Goal: Task Accomplishment & Management: Use online tool/utility

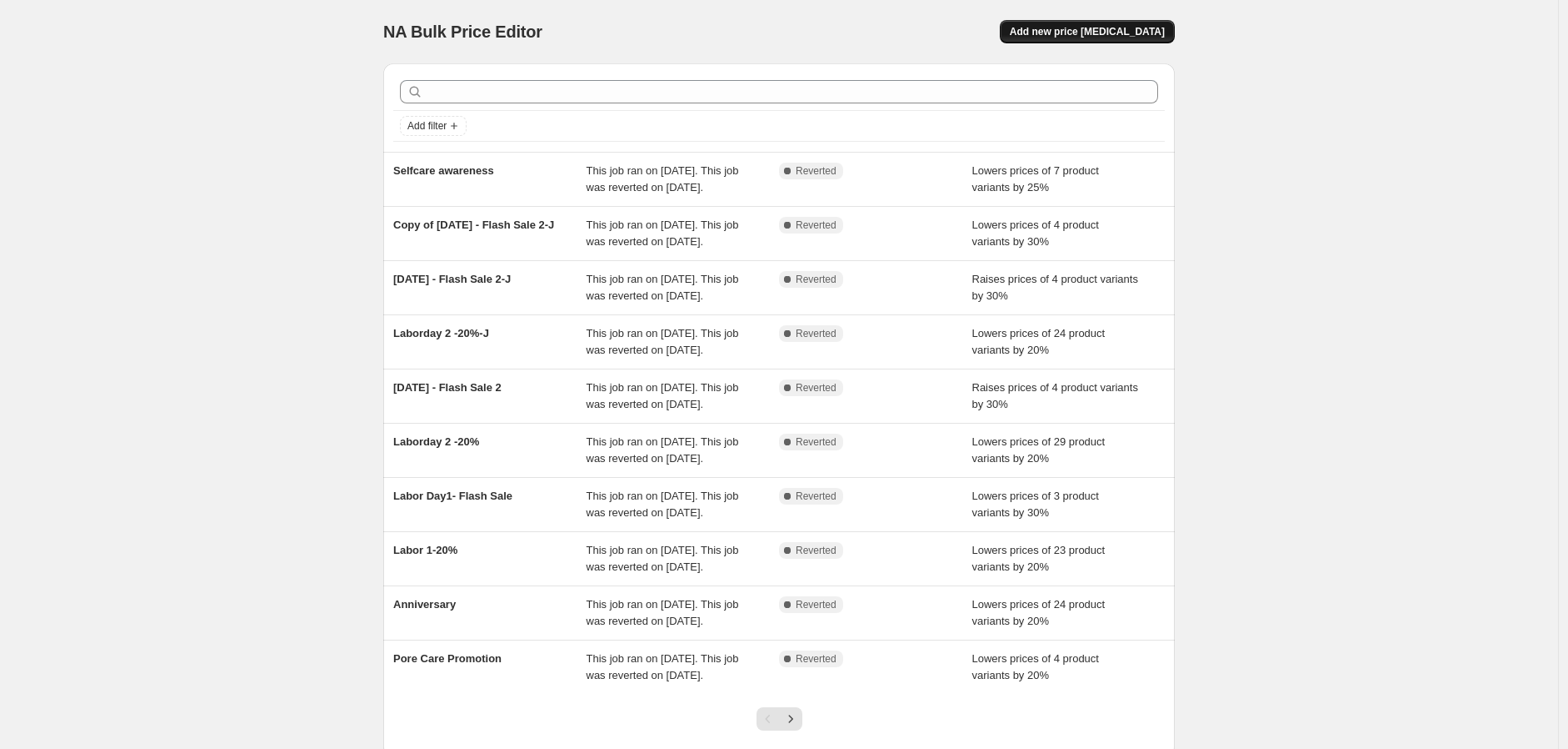
click at [1093, 36] on span "Add new price [MEDICAL_DATA]" at bounding box center [1088, 32] width 155 height 14
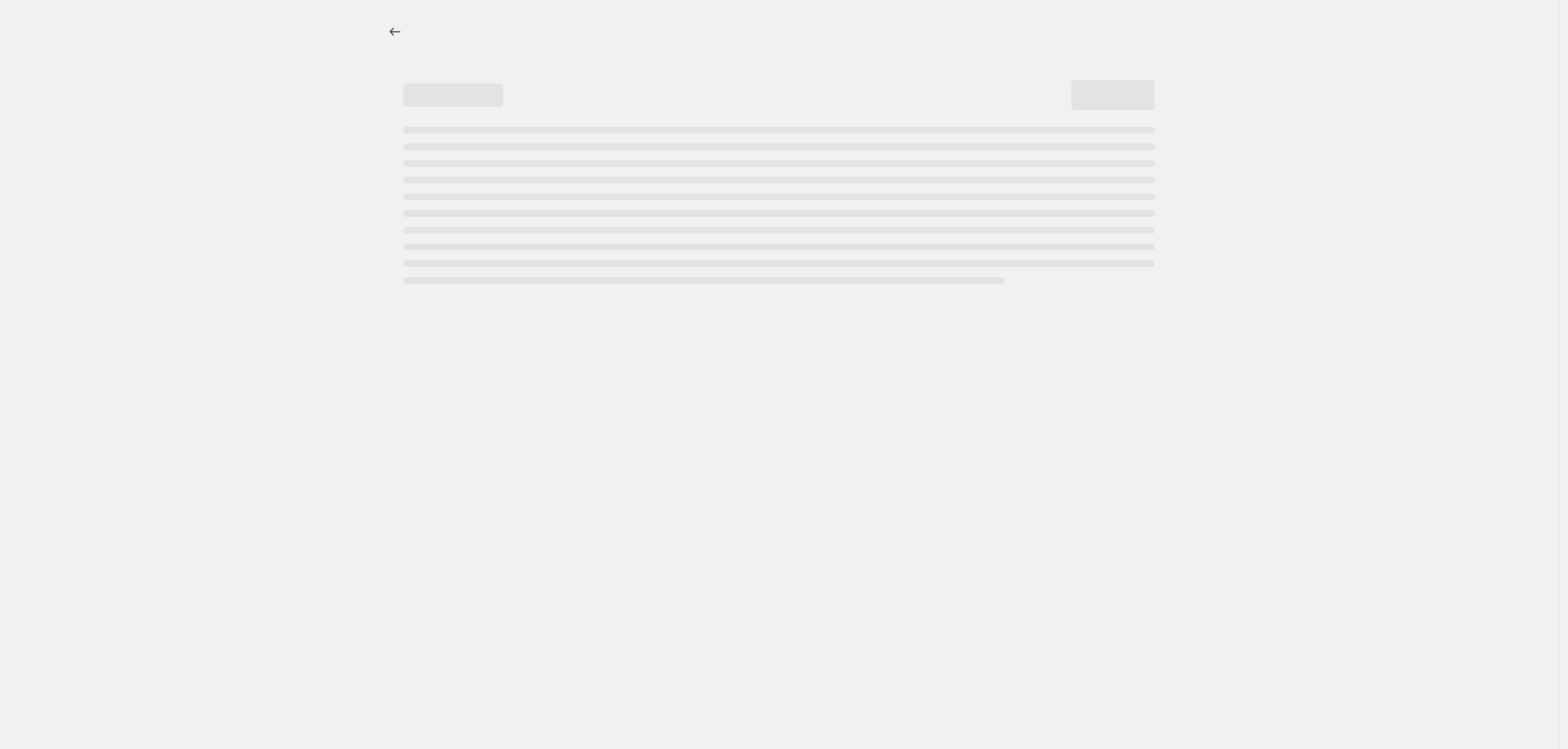
select select "percentage"
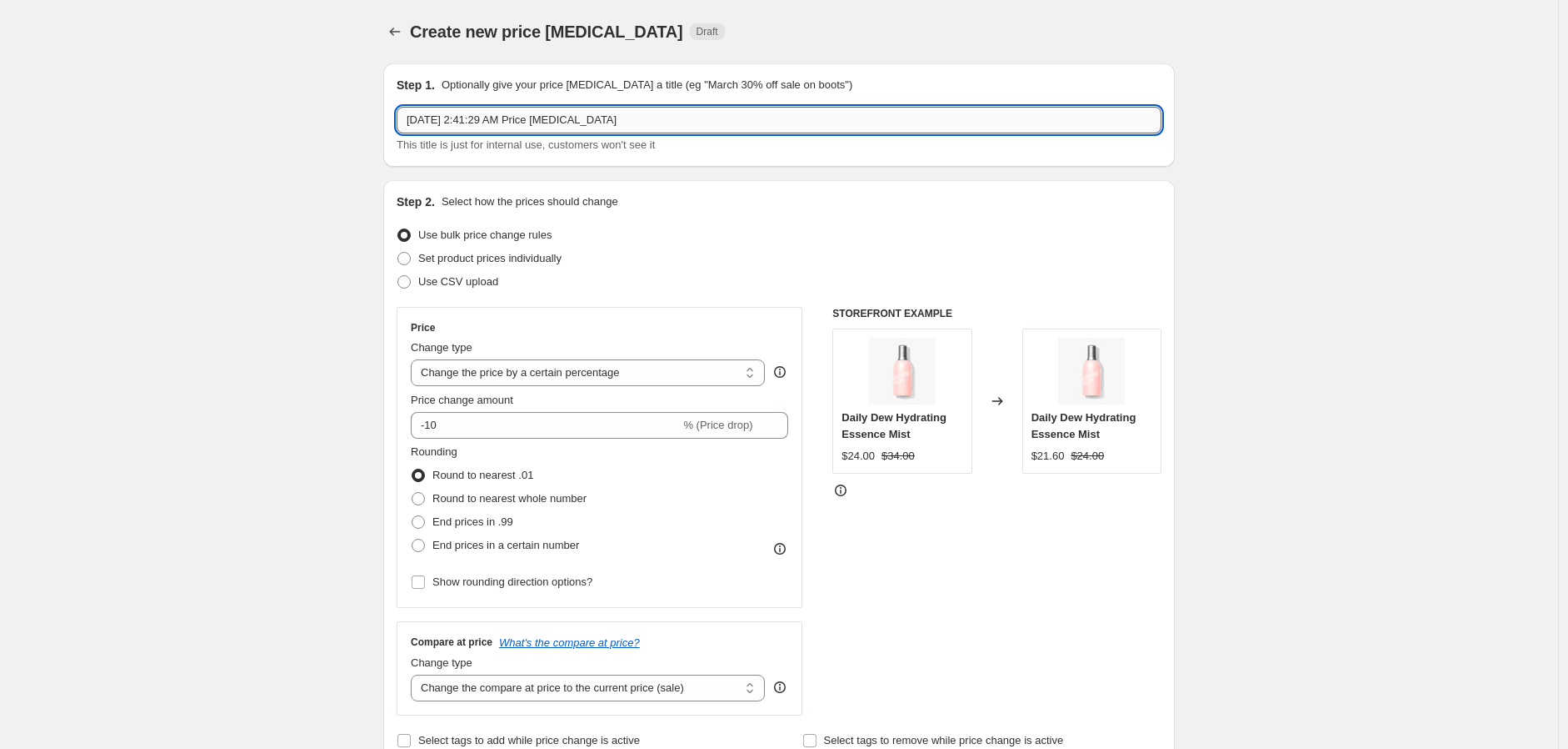
drag, startPoint x: 677, startPoint y: 105, endPoint x: 717, endPoint y: 128, distance: 46.1
click at [677, 112] on input "Sep 20, 2025, 2:41:29 AM Price change job" at bounding box center [779, 119] width 765 height 26
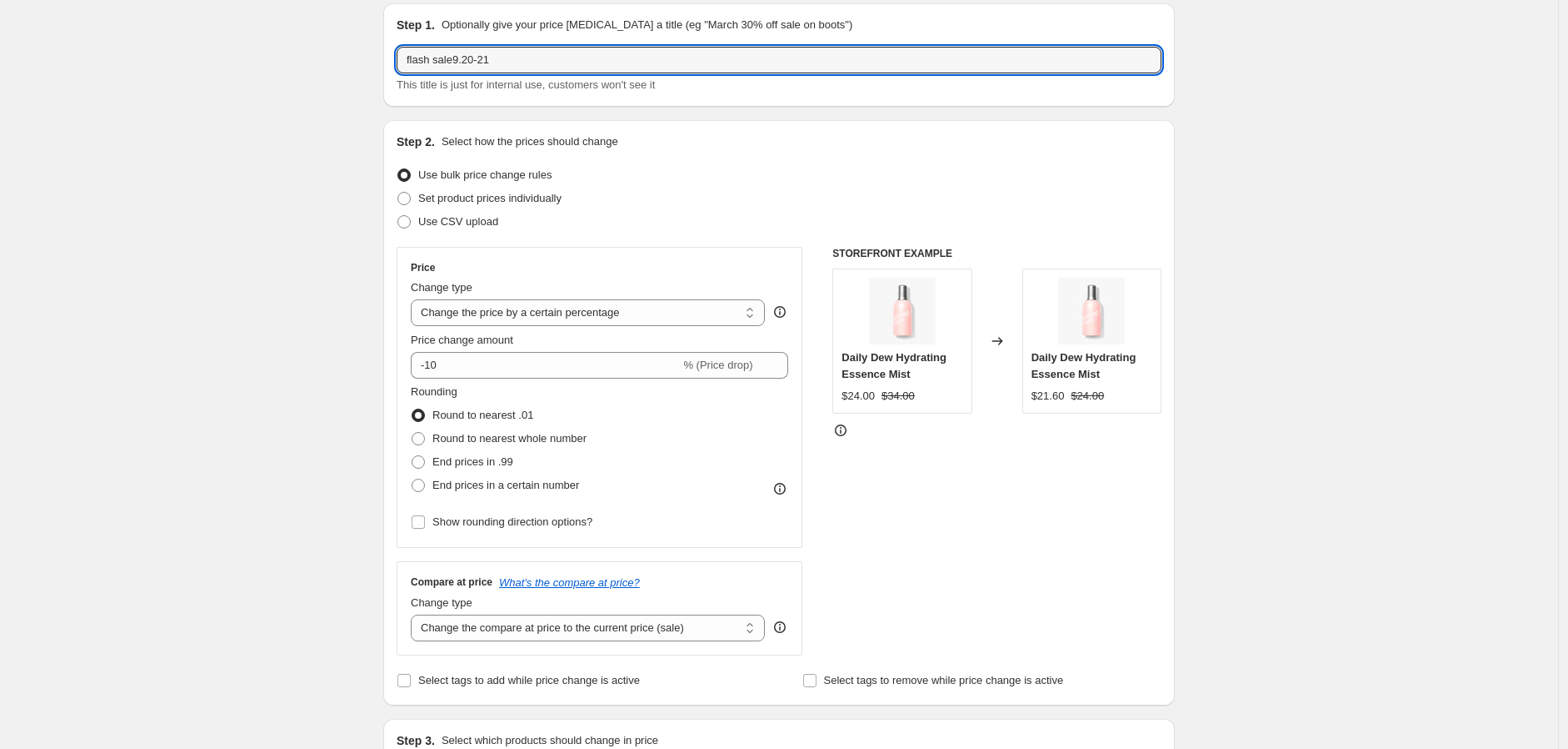
scroll to position [93, 0]
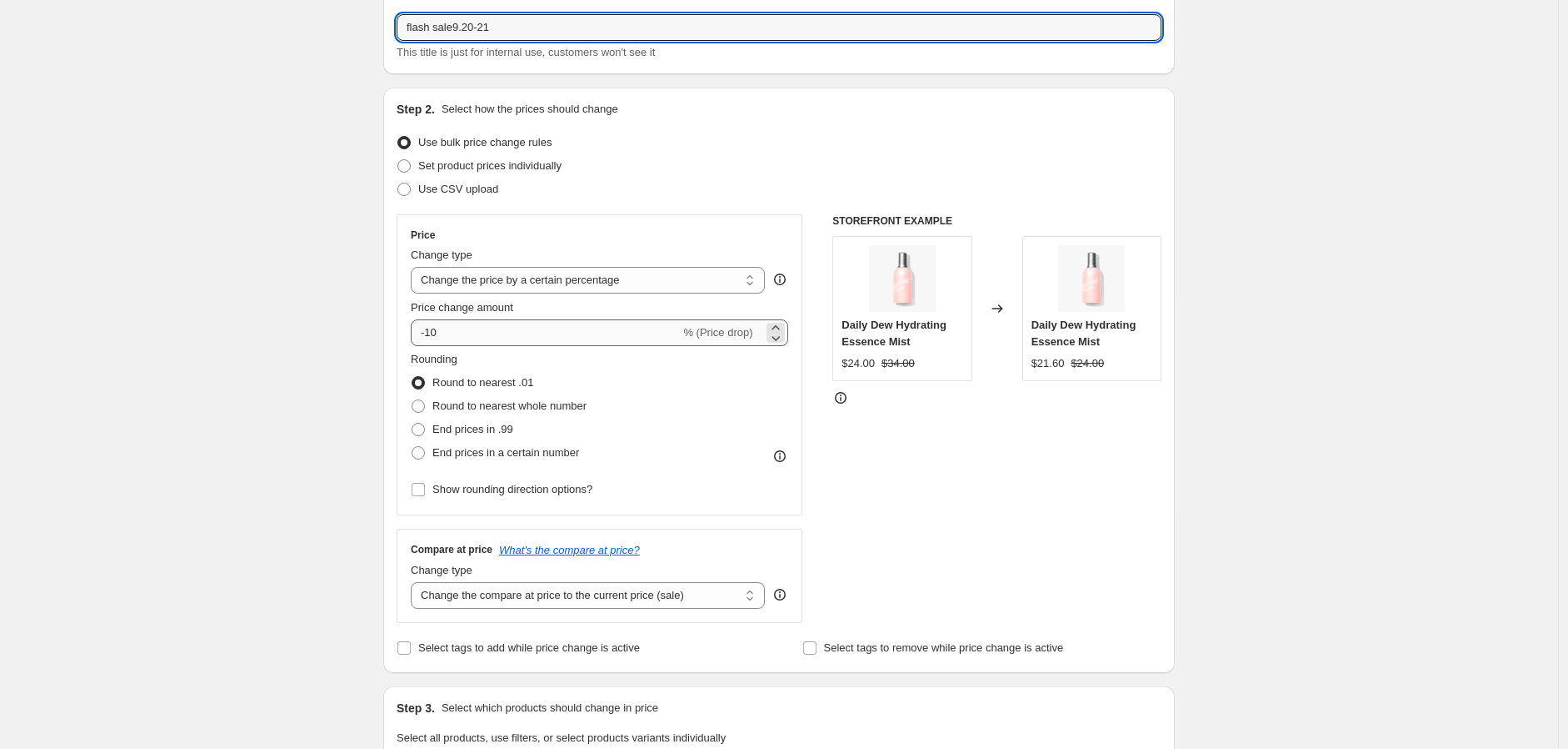
type input "flash sale9.20-21"
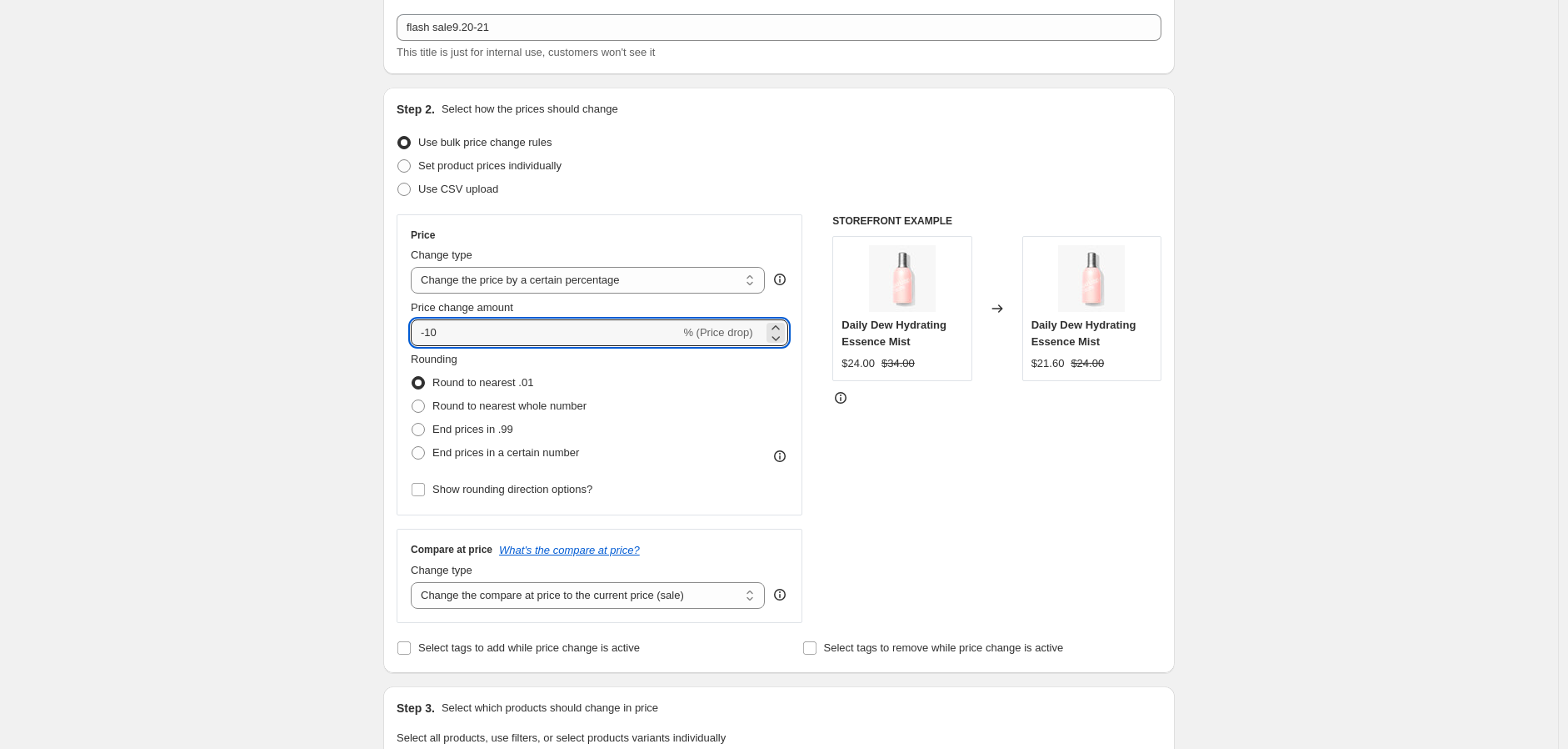
drag, startPoint x: 434, startPoint y: 330, endPoint x: 665, endPoint y: 354, distance: 232.2
click at [643, 351] on div "Price Change type Change the price to a certain amount Change the price by a ce…" at bounding box center [599, 365] width 377 height 273
type input "-40"
drag, startPoint x: 156, startPoint y: 486, endPoint x: 167, endPoint y: 470, distance: 19.4
click at [161, 477] on div "Create new price change job. This page is ready Create new price change job Dra…" at bounding box center [778, 743] width 1558 height 1672
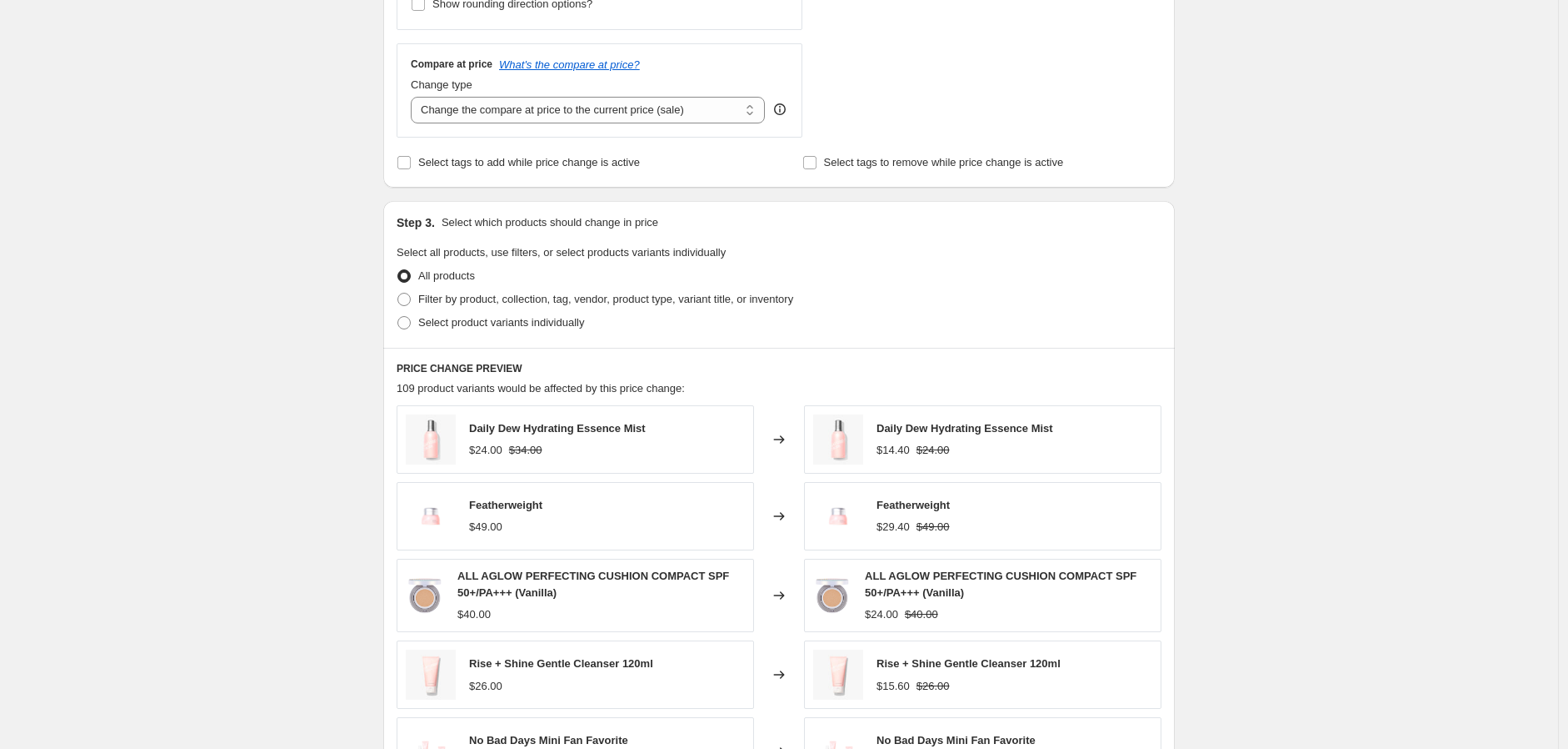
scroll to position [833, 0]
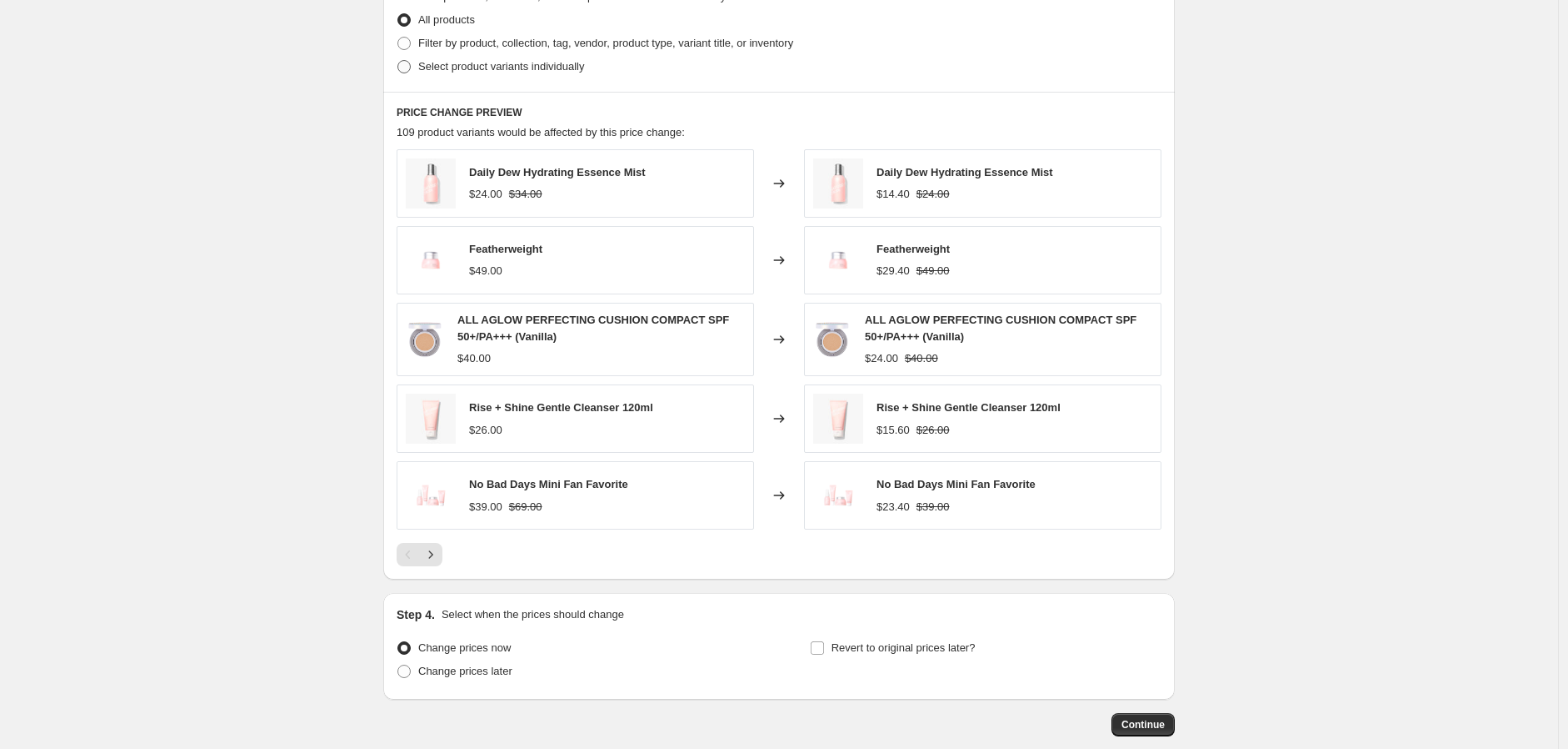
click at [453, 71] on span "Select product variants individually" at bounding box center [501, 66] width 166 height 13
click at [399, 60] on input "Select product variants individually" at bounding box center [398, 60] width 1 height 1
radio input "true"
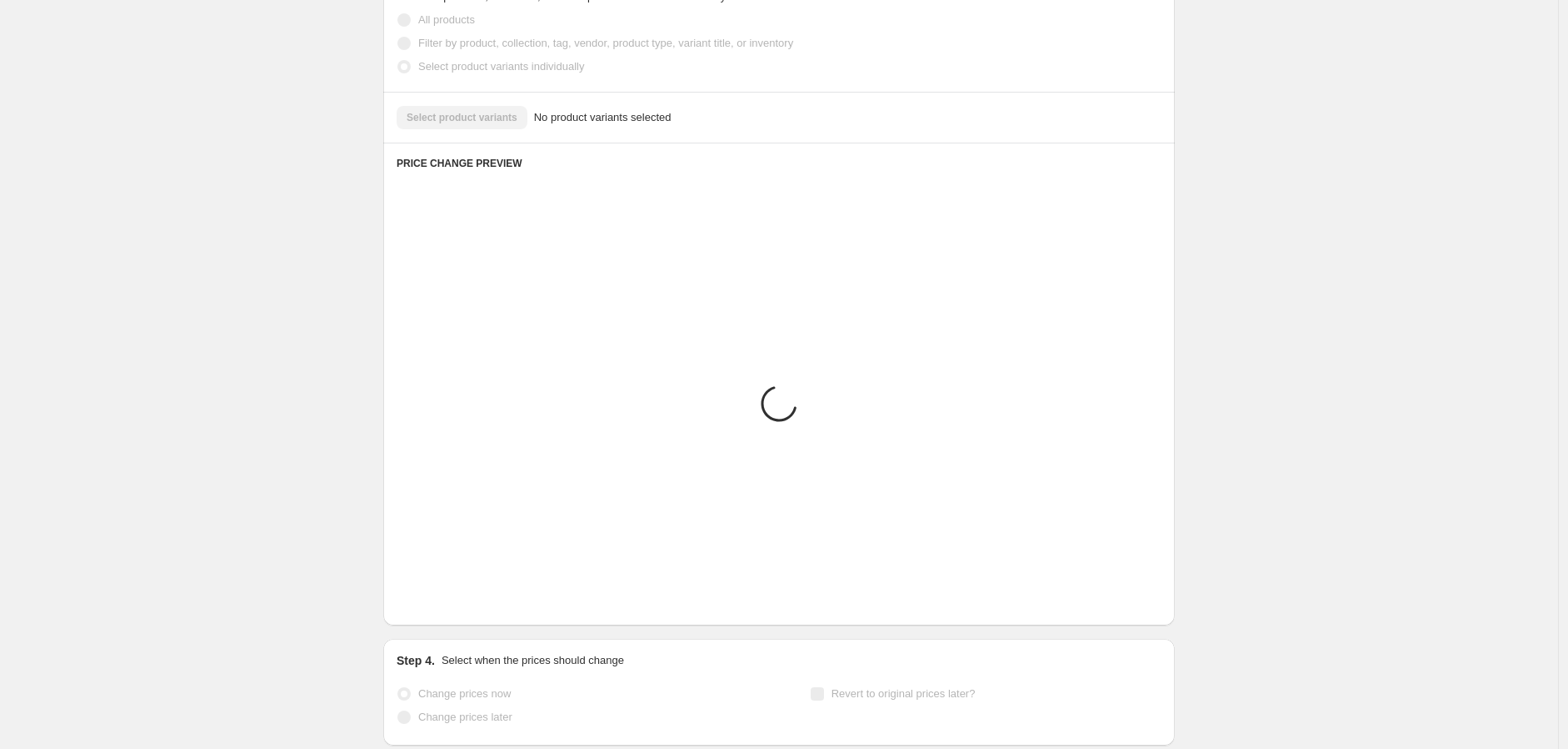
scroll to position [549, 0]
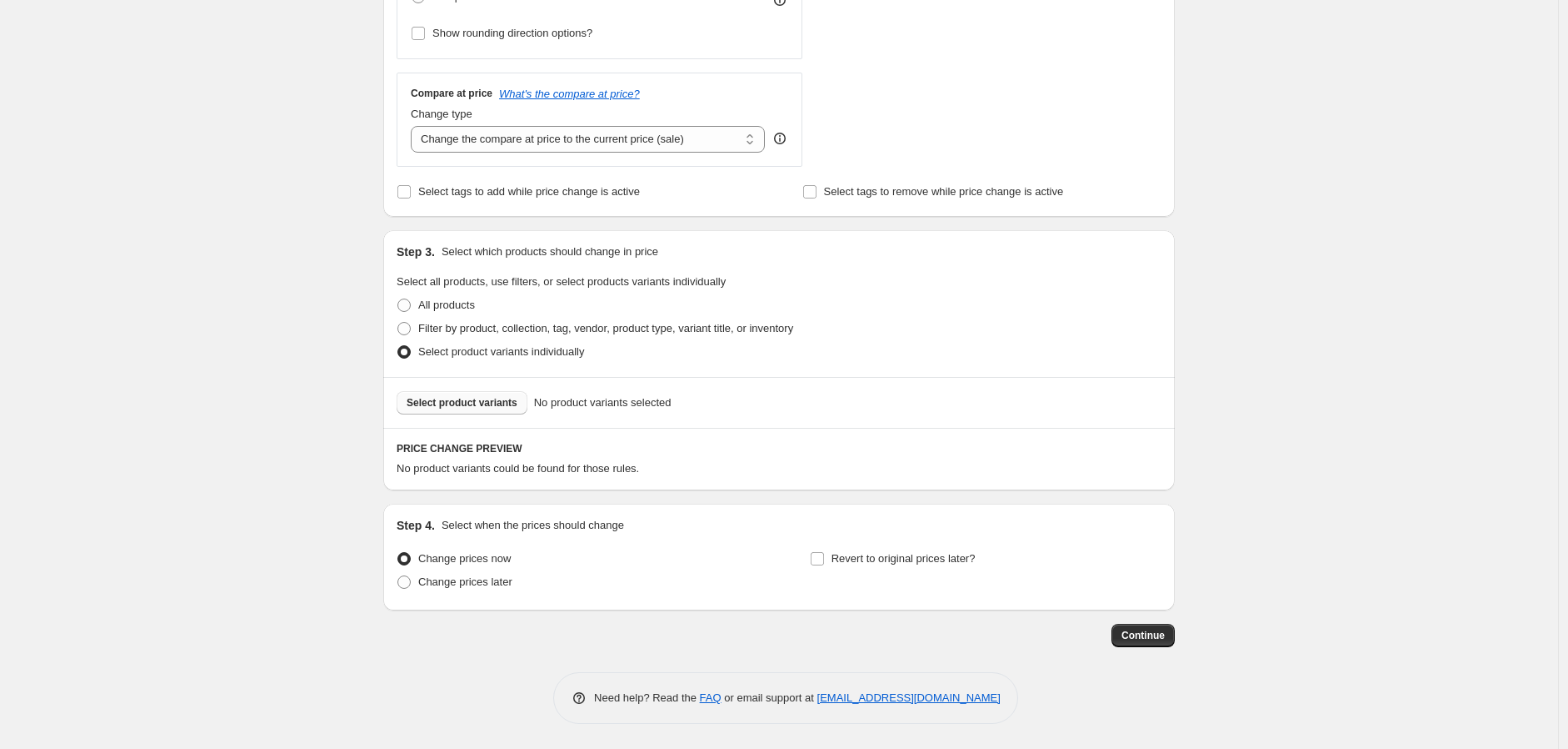
click at [427, 399] on span "Select product variants" at bounding box center [462, 403] width 111 height 14
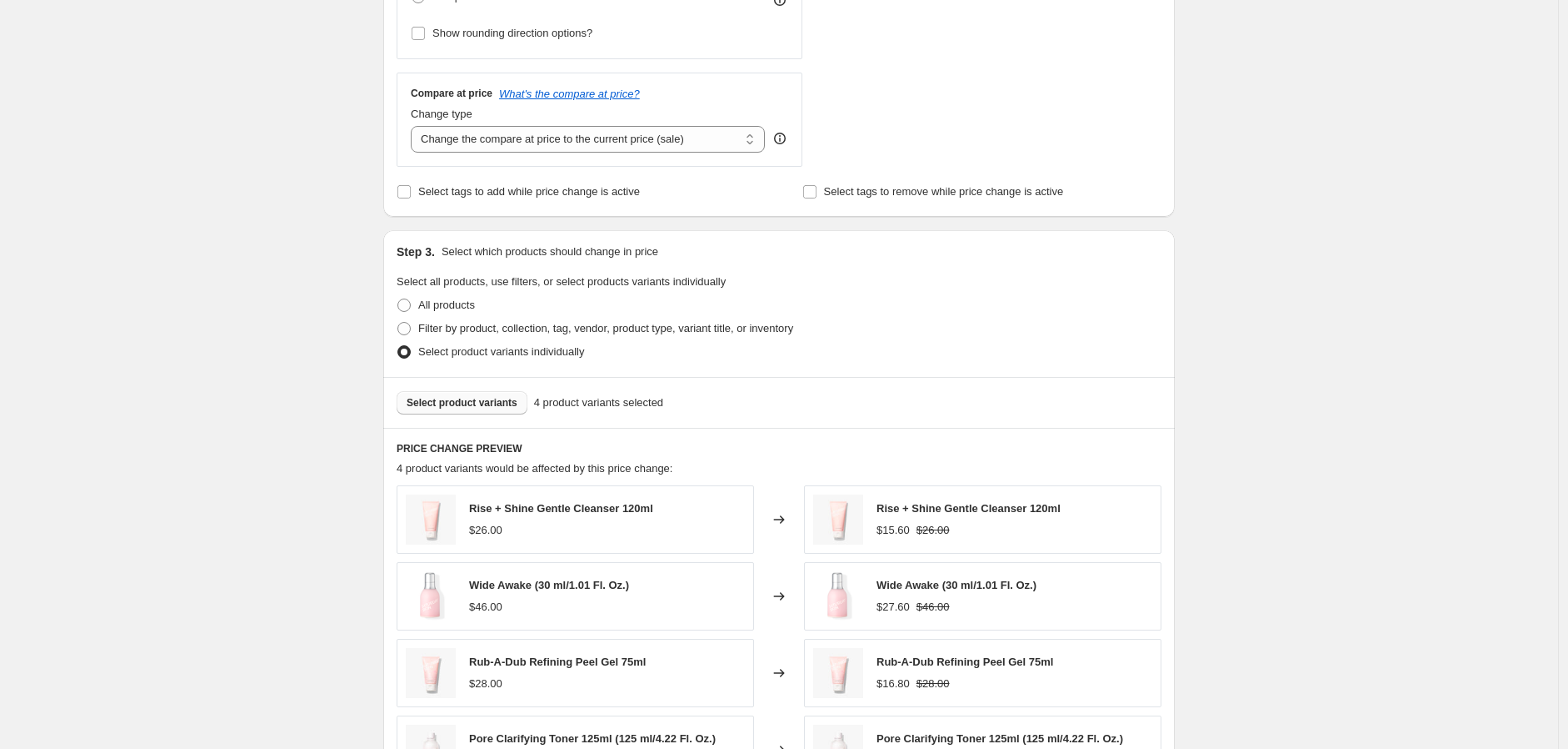
click at [1433, 171] on div "Create new price change job. This page is ready Create new price change job Dra…" at bounding box center [778, 271] width 1558 height 1640
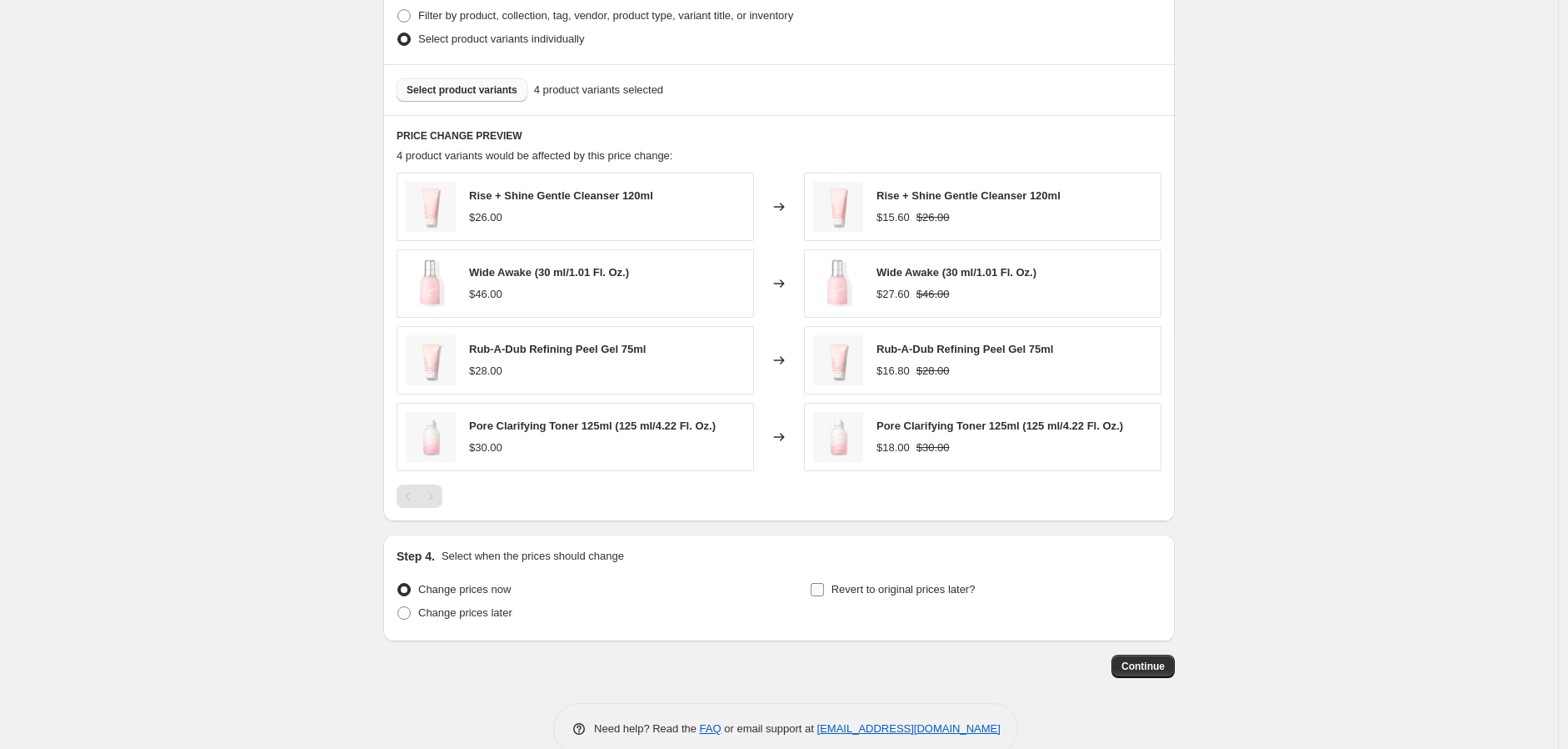
scroll to position [894, 0]
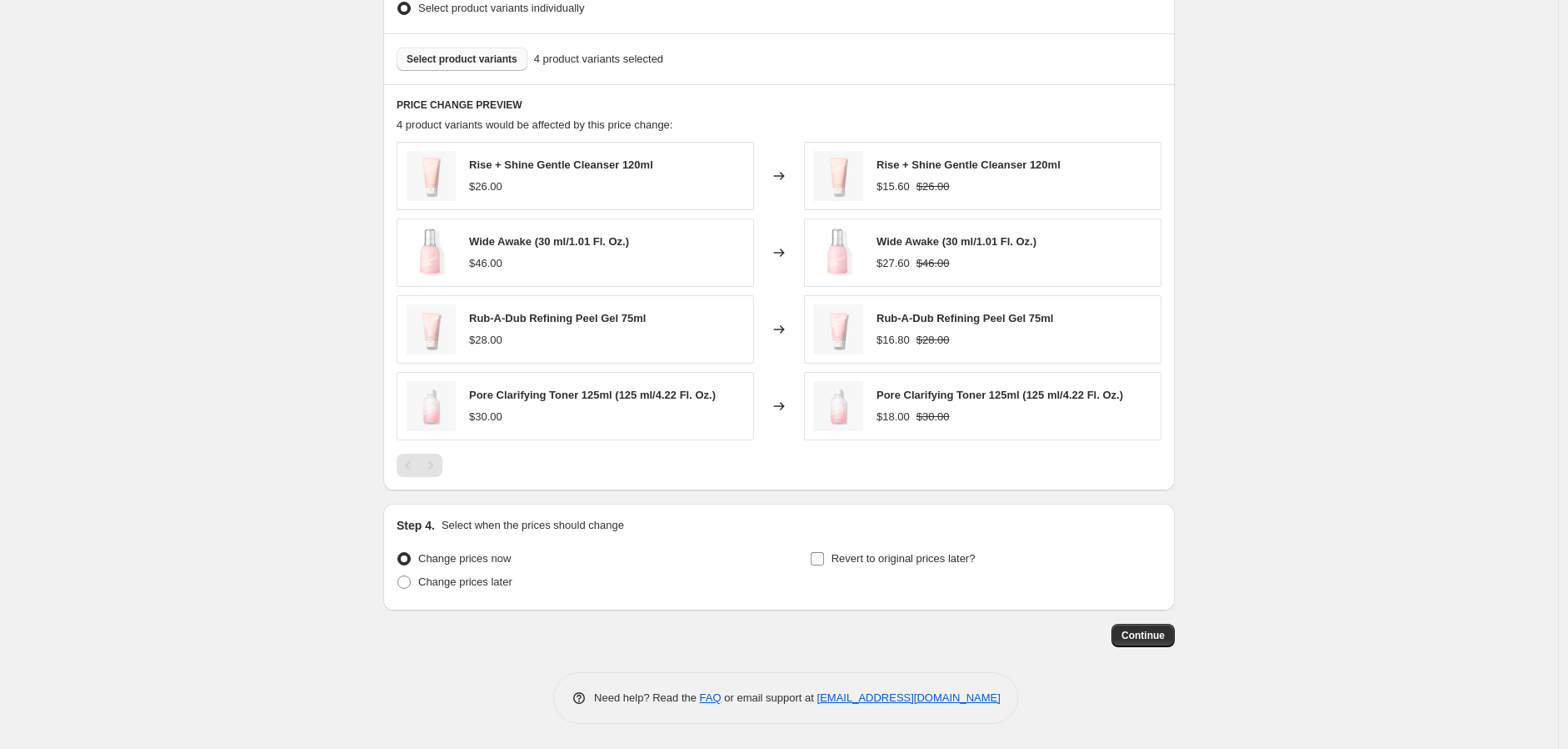
drag, startPoint x: 830, startPoint y: 562, endPoint x: 852, endPoint y: 562, distance: 22.0
click at [829, 562] on label "Revert to original prices later?" at bounding box center [893, 558] width 166 height 23
click at [824, 562] on input "Revert to original prices later?" at bounding box center [818, 559] width 14 height 14
checkbox input "true"
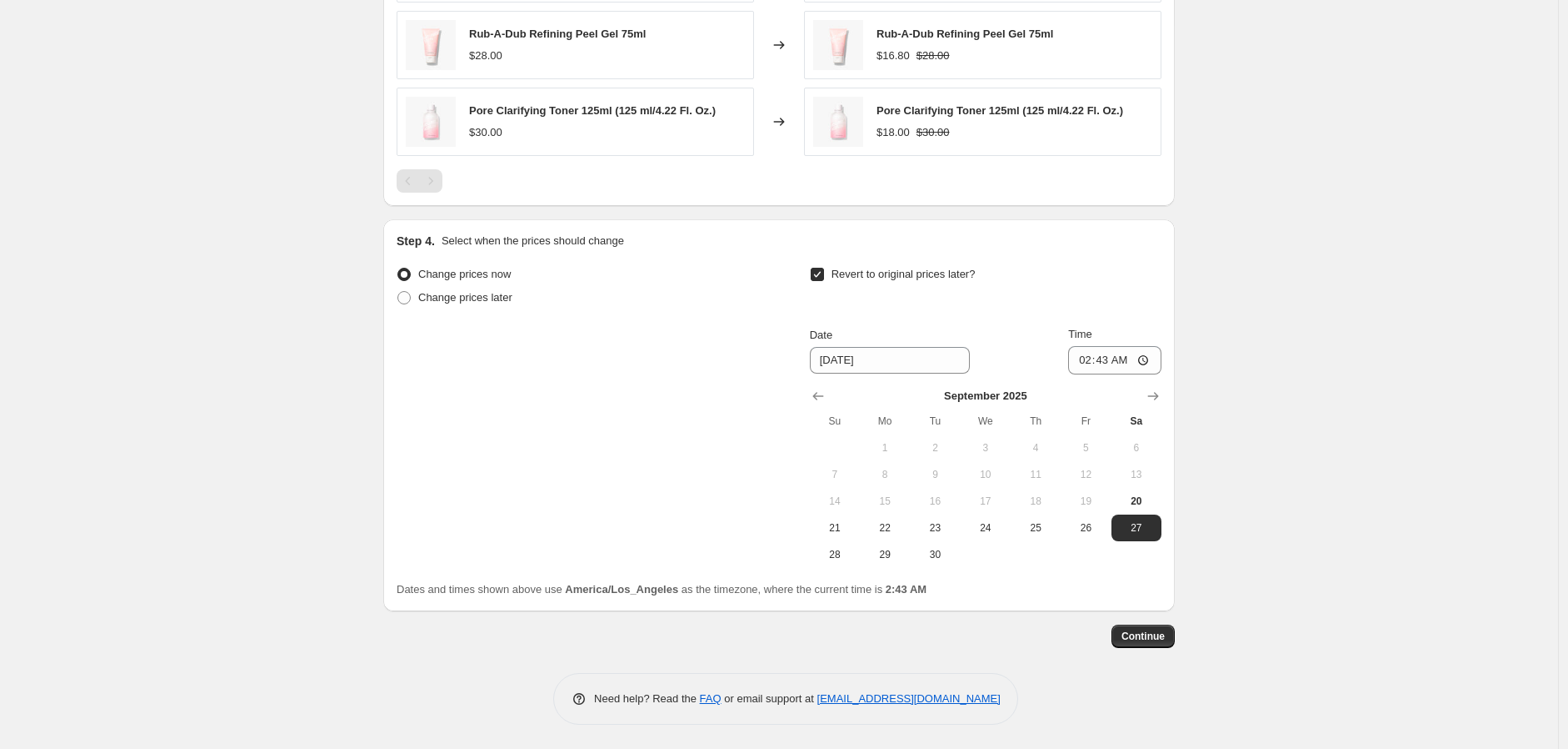
scroll to position [1178, 0]
drag, startPoint x: 836, startPoint y: 562, endPoint x: 879, endPoint y: 550, distance: 44.6
click at [836, 561] on button "28" at bounding box center [835, 553] width 50 height 26
type input "[DATE]"
click at [1085, 363] on input "02:43" at bounding box center [1115, 359] width 94 height 28
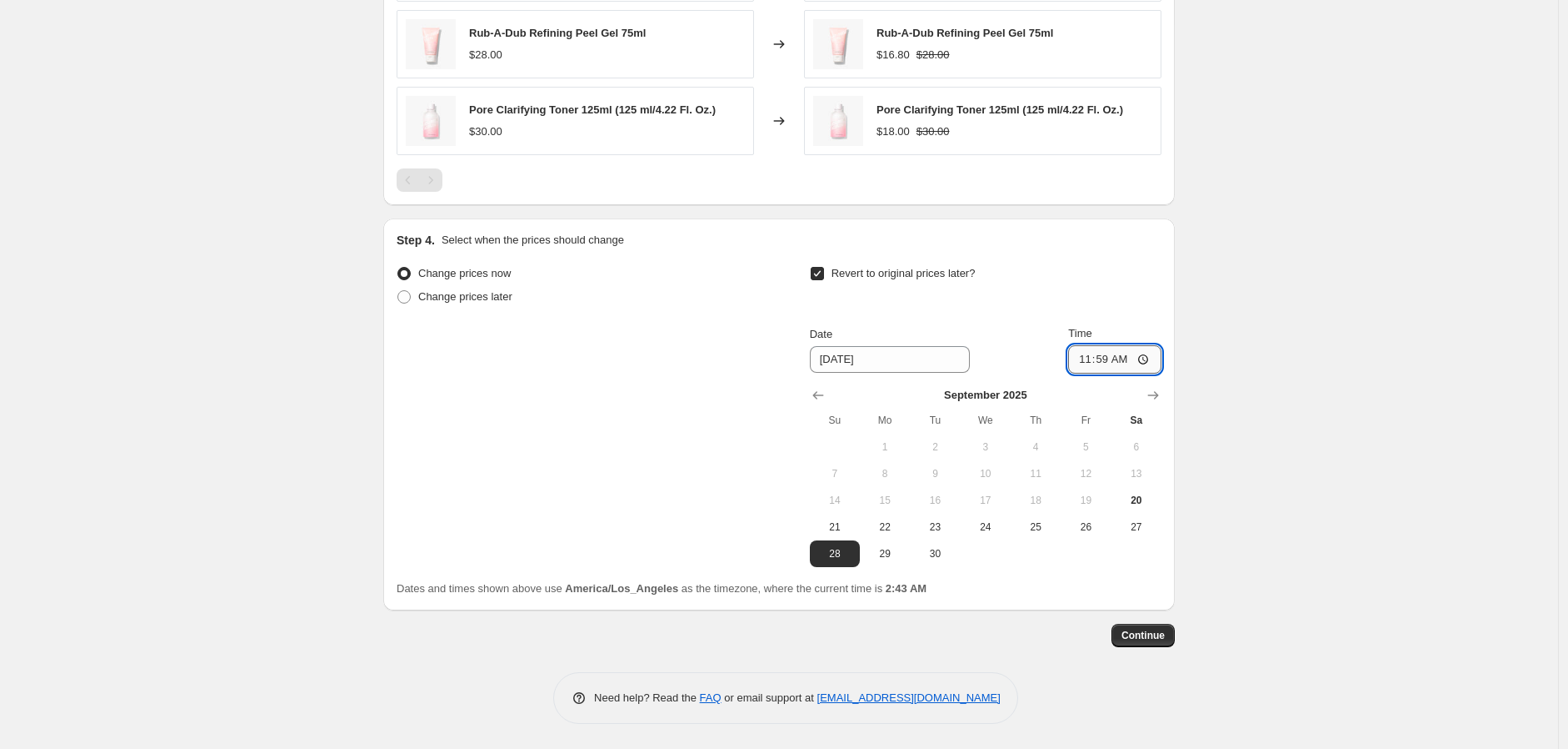
type input "23:59"
click at [1143, 642] on span "Continue" at bounding box center [1143, 636] width 43 height 14
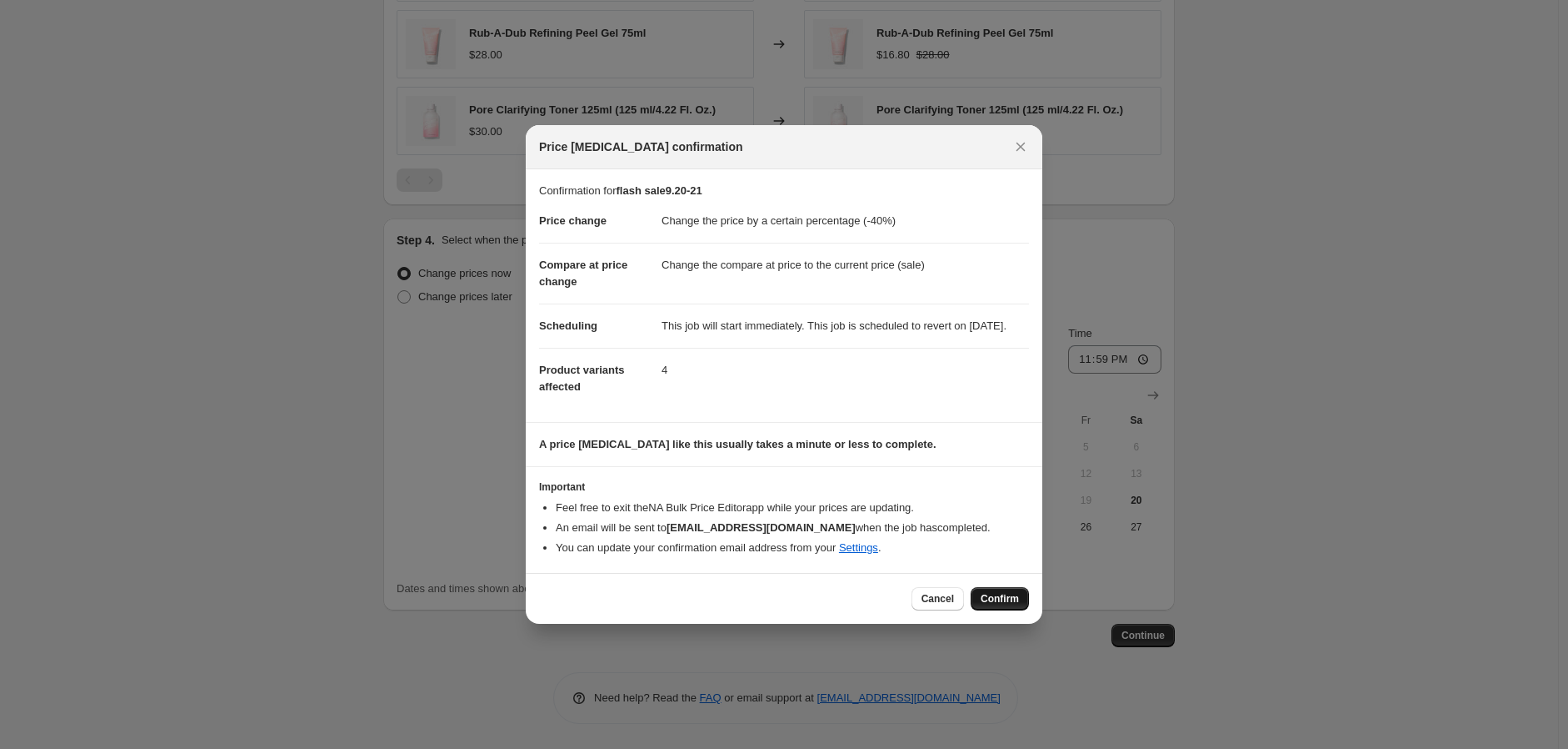
click at [1002, 605] on span "Confirm" at bounding box center [999, 599] width 38 height 14
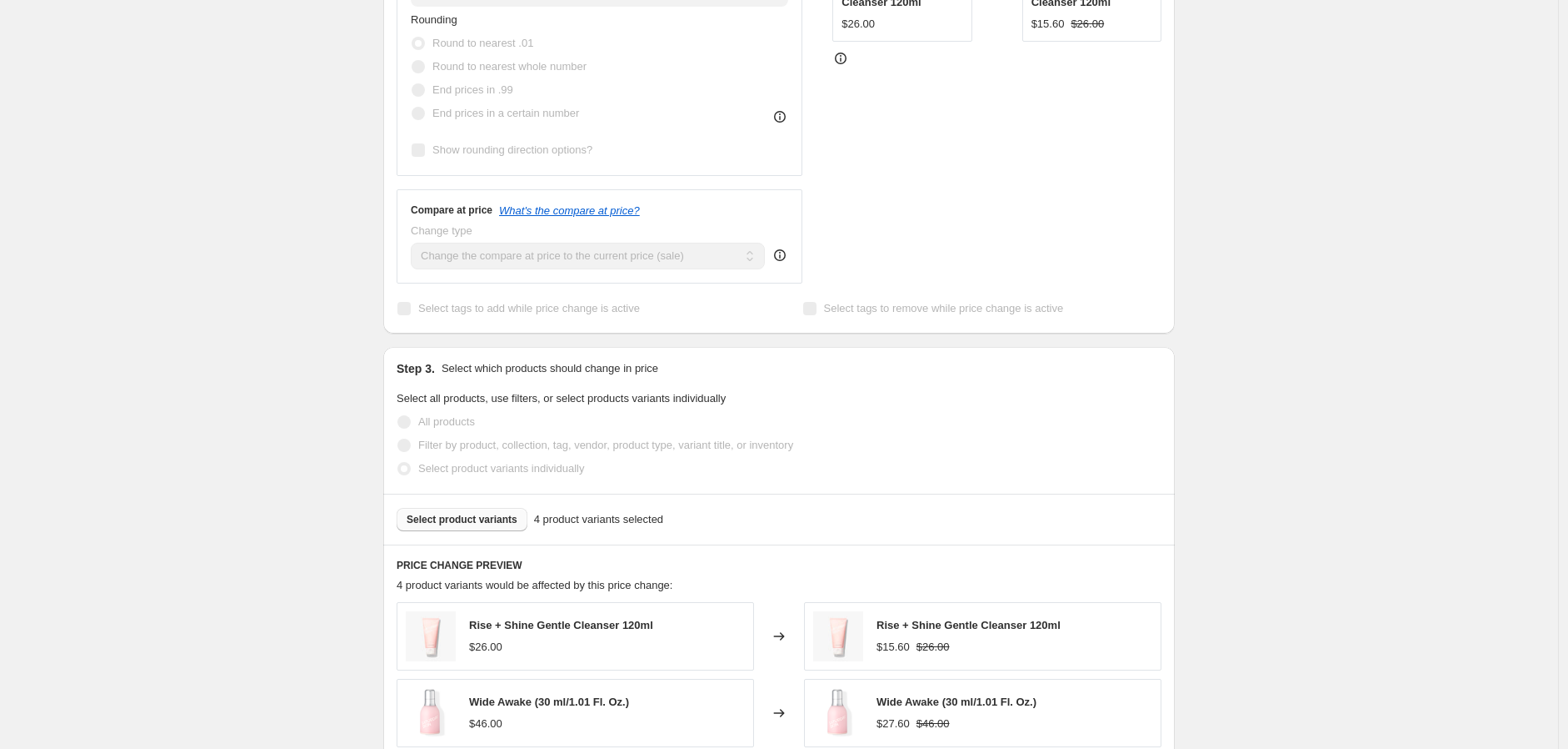
scroll to position [740, 0]
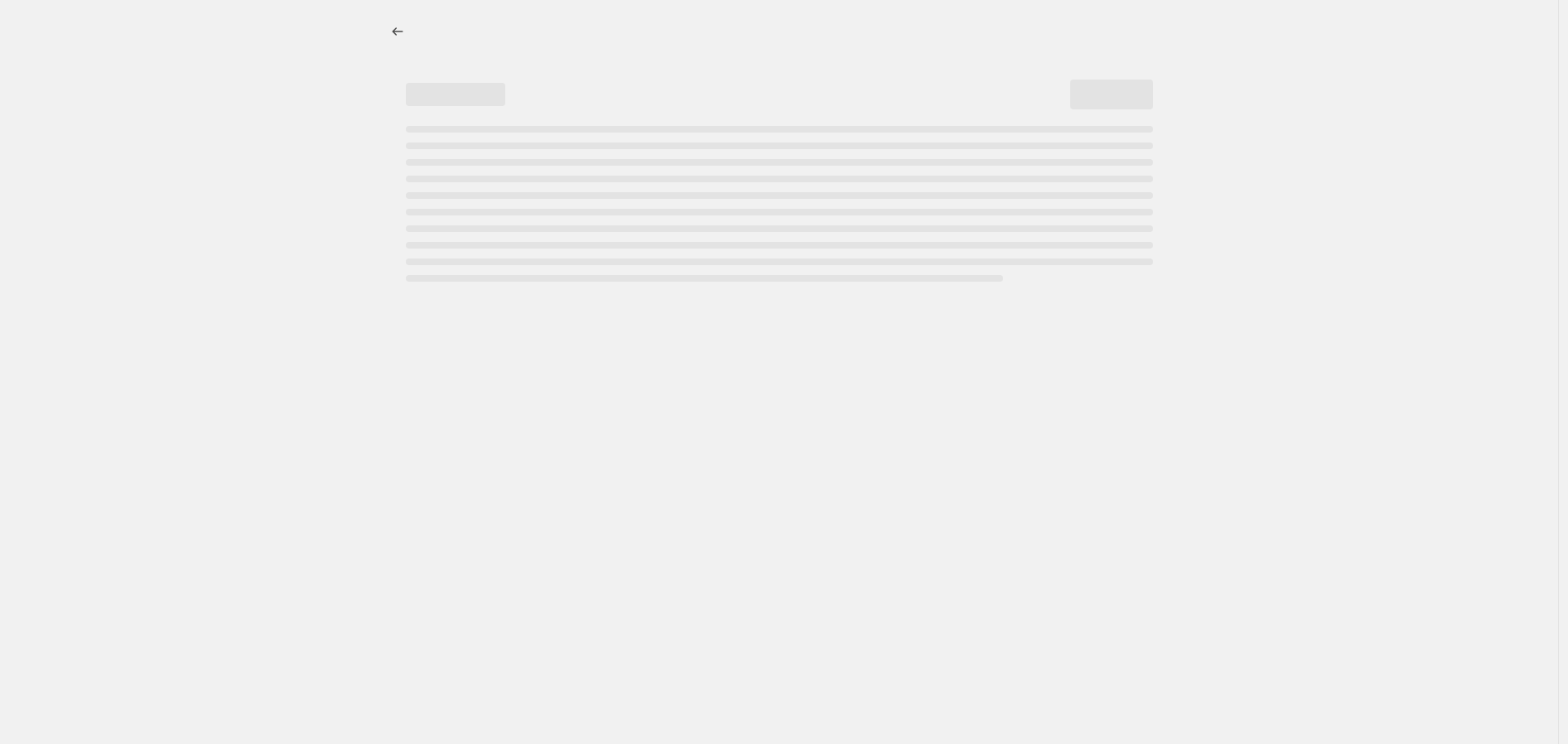
select select "percentage"
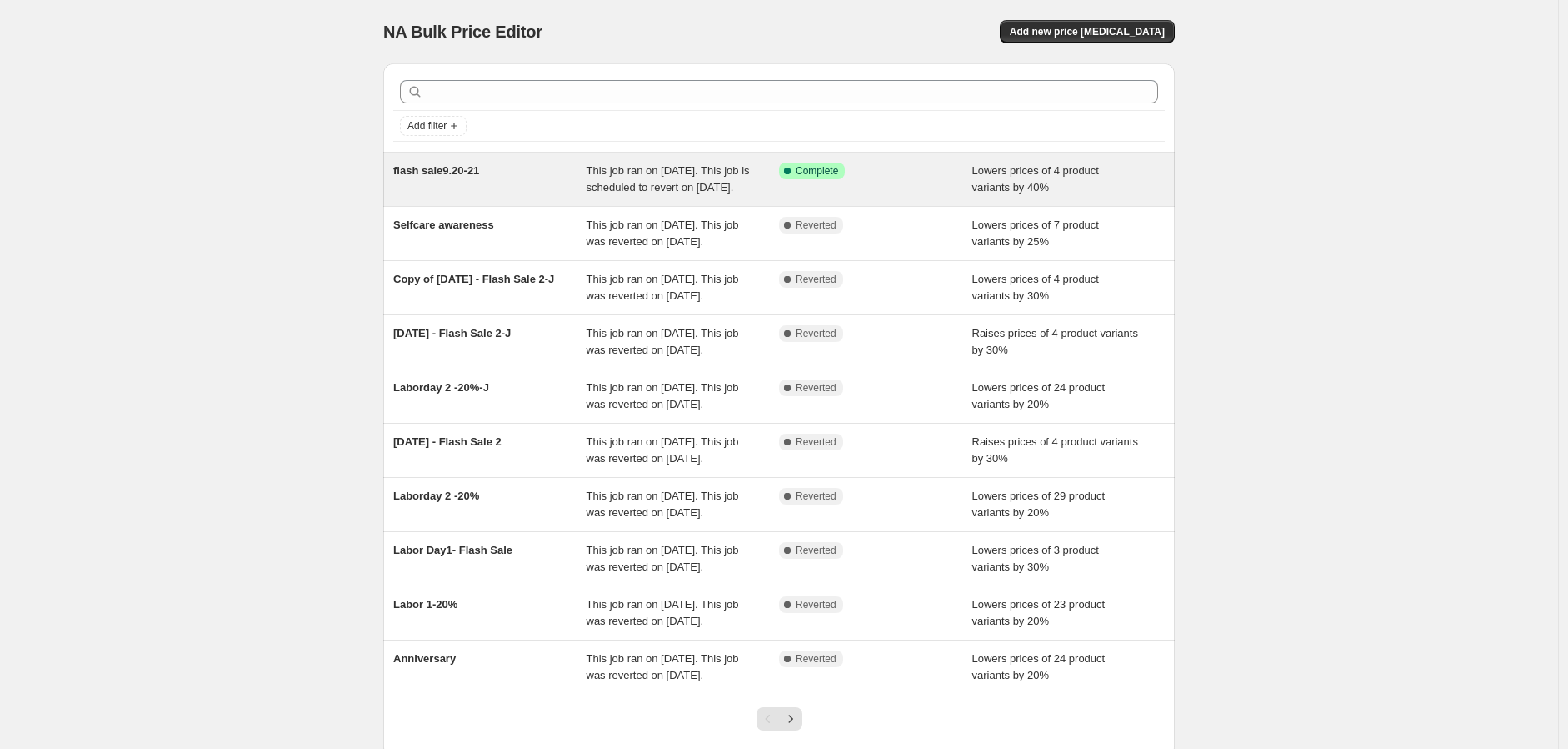
click at [901, 188] on div "Success Complete Complete" at bounding box center [876, 179] width 193 height 33
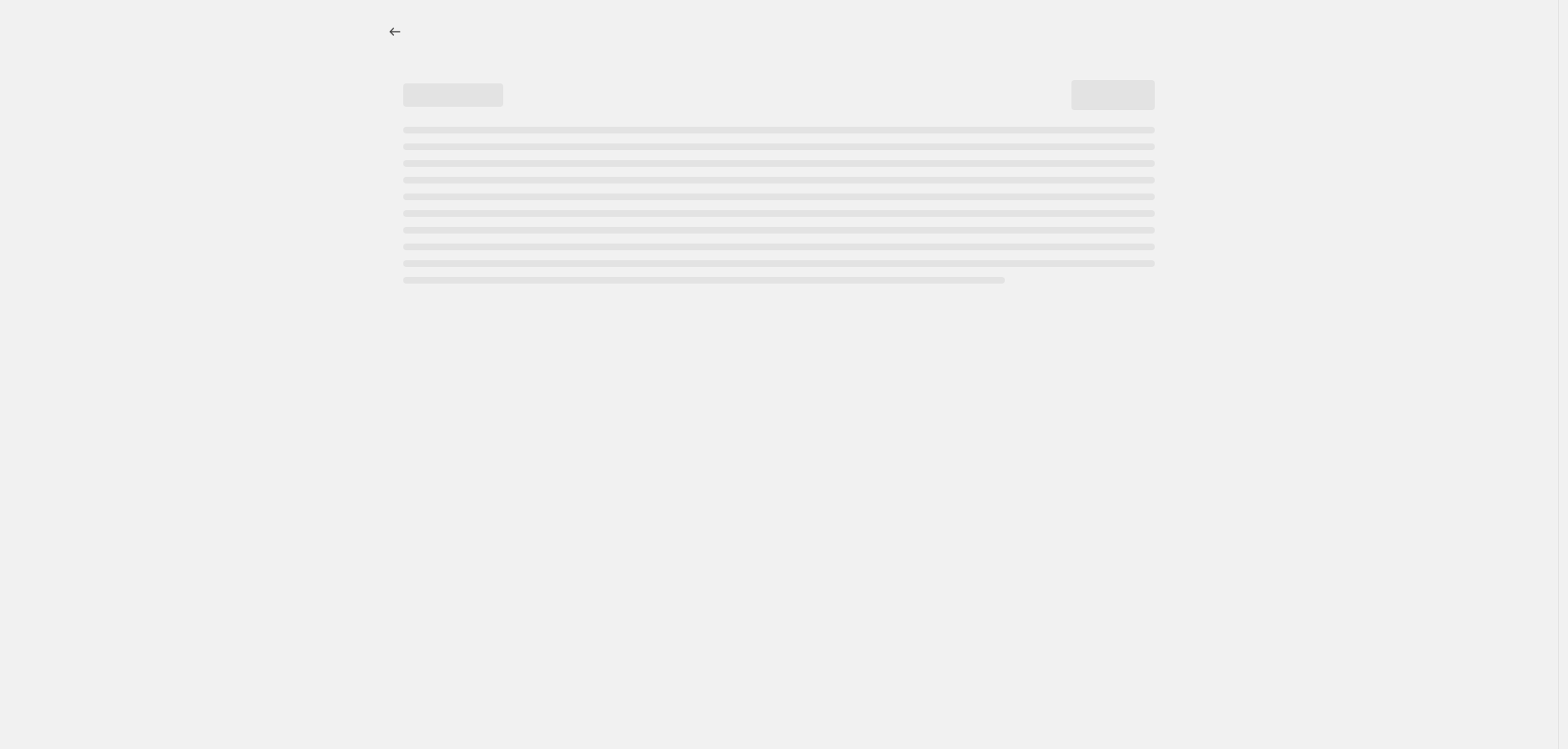
select select "percentage"
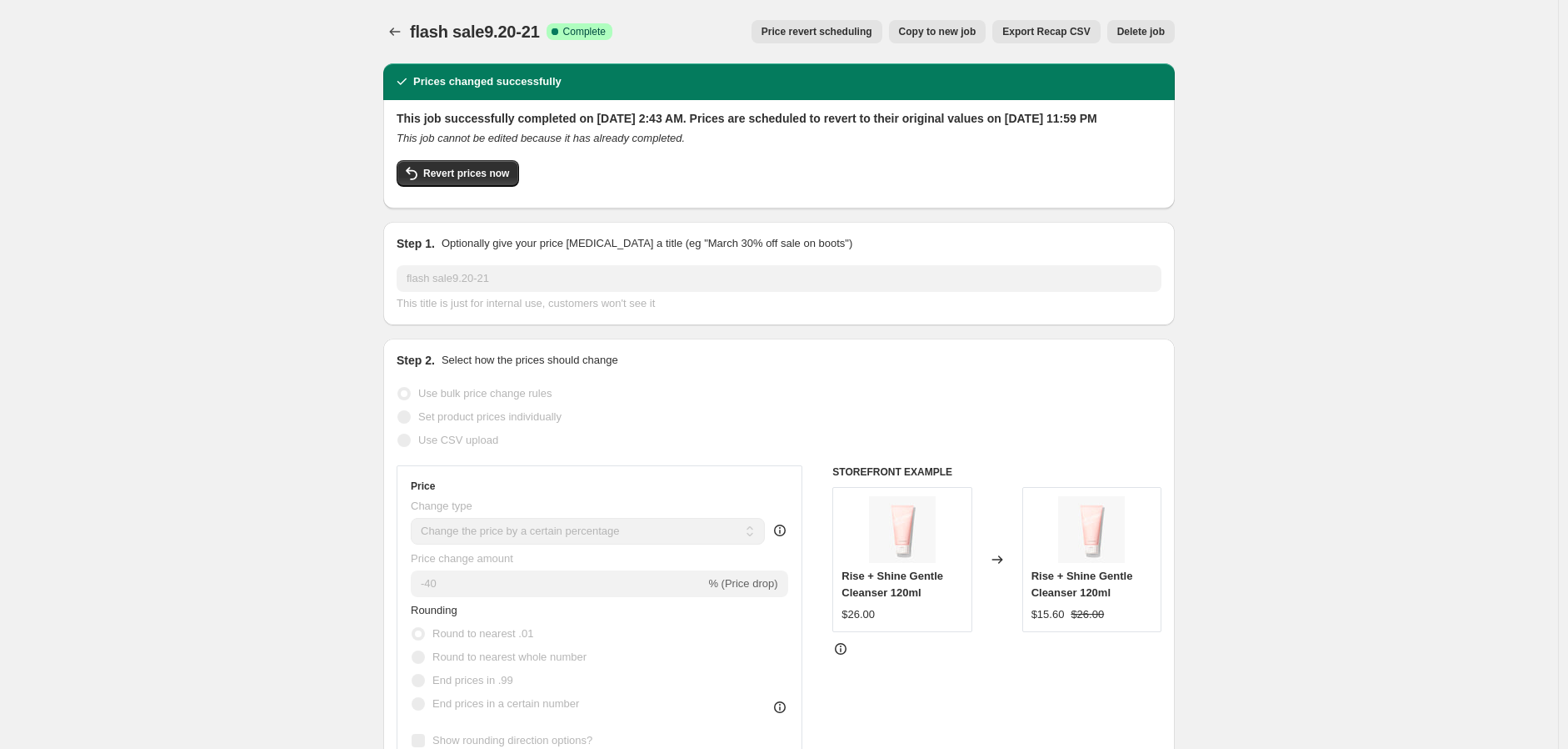
click at [977, 26] on span "Copy to new job" at bounding box center [938, 32] width 78 height 14
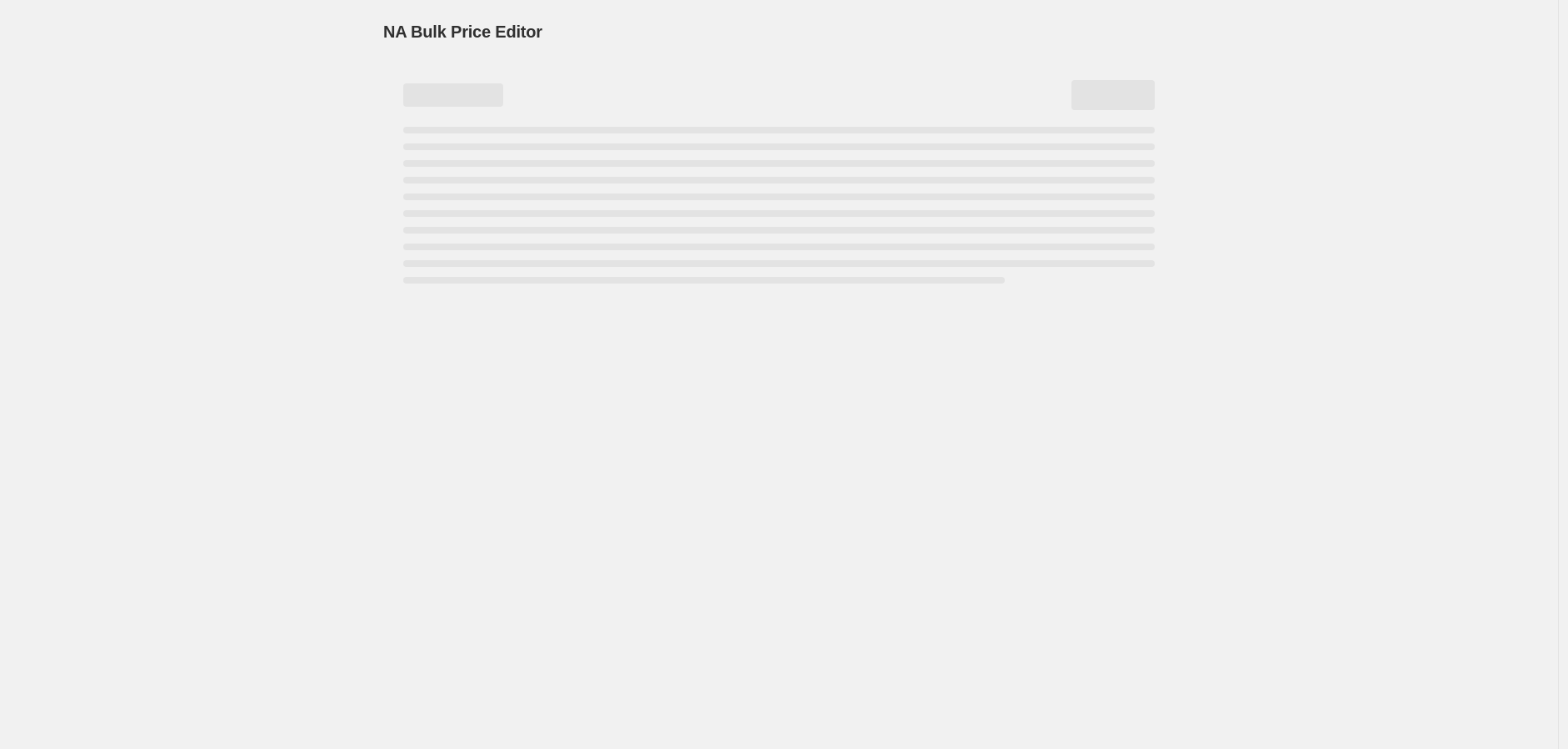
select select "percentage"
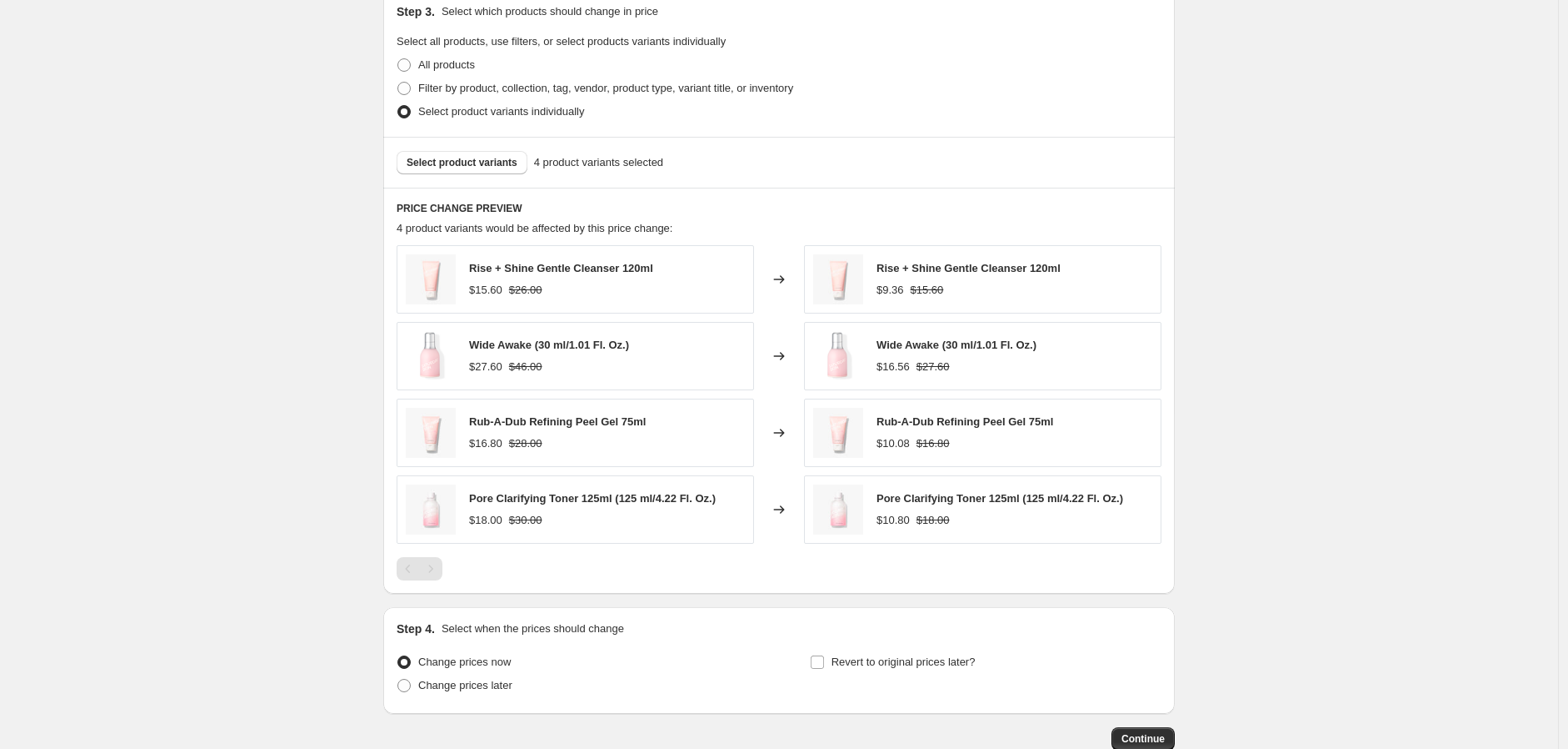
scroll to position [709, 0]
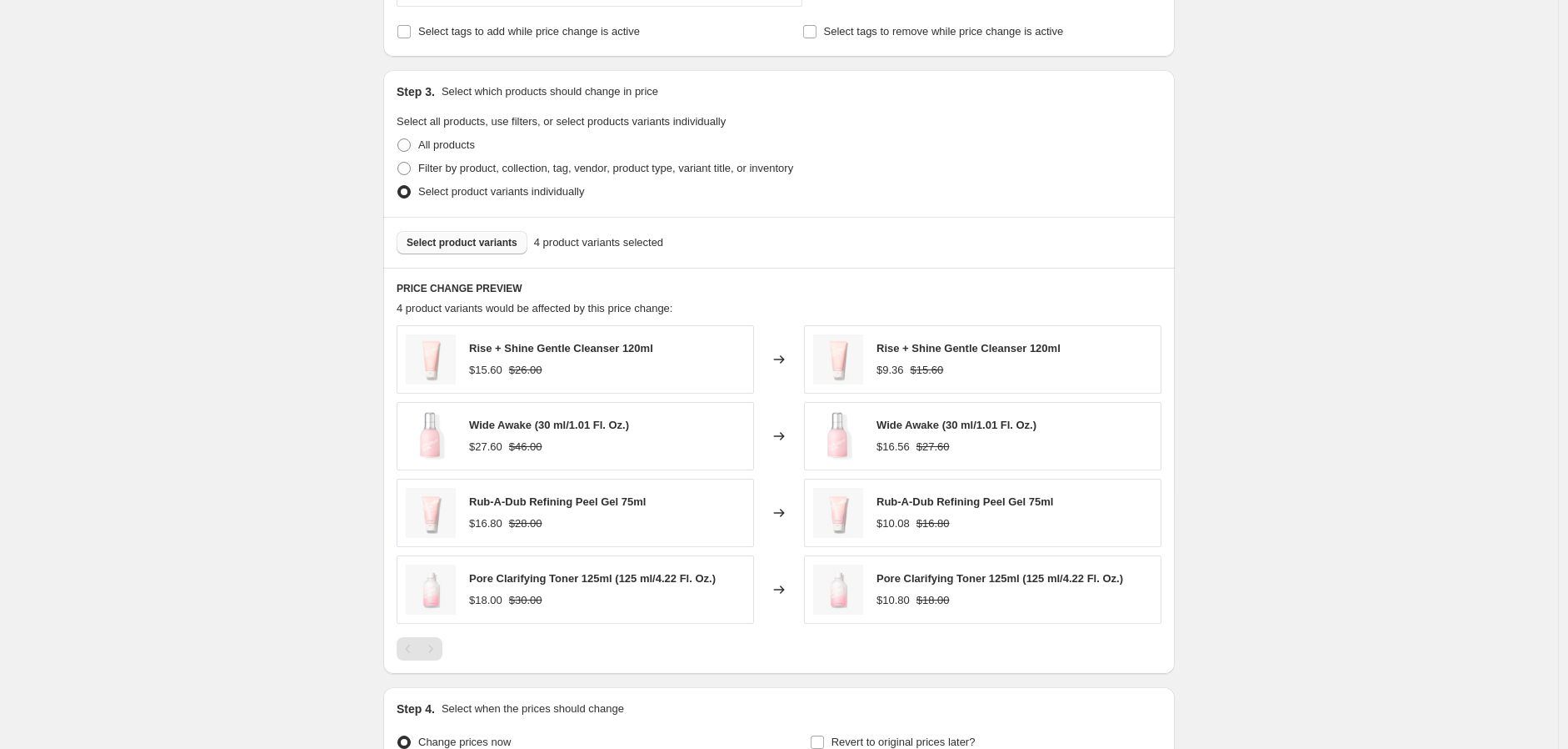
click at [476, 246] on span "Select product variants" at bounding box center [462, 243] width 111 height 14
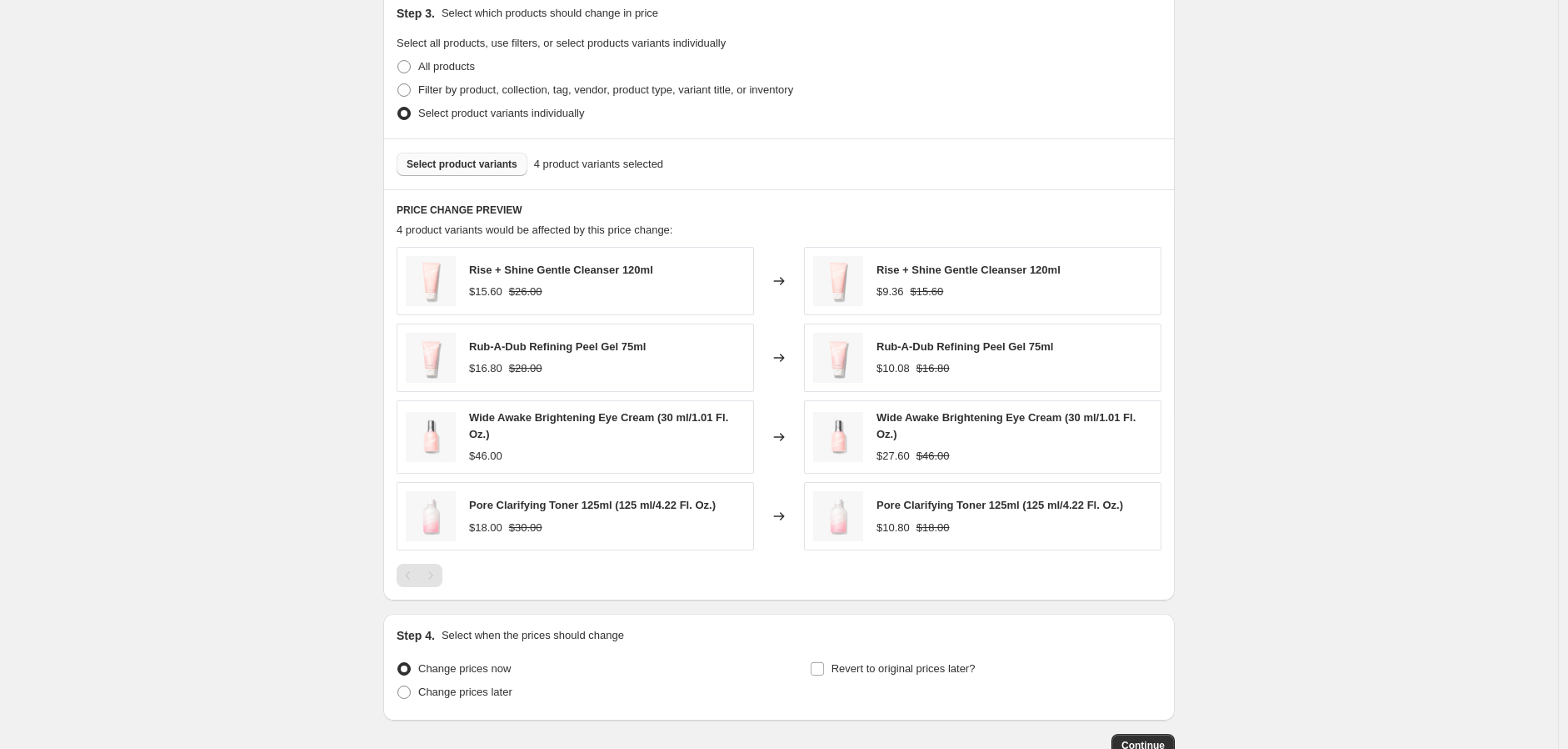
scroll to position [899, 0]
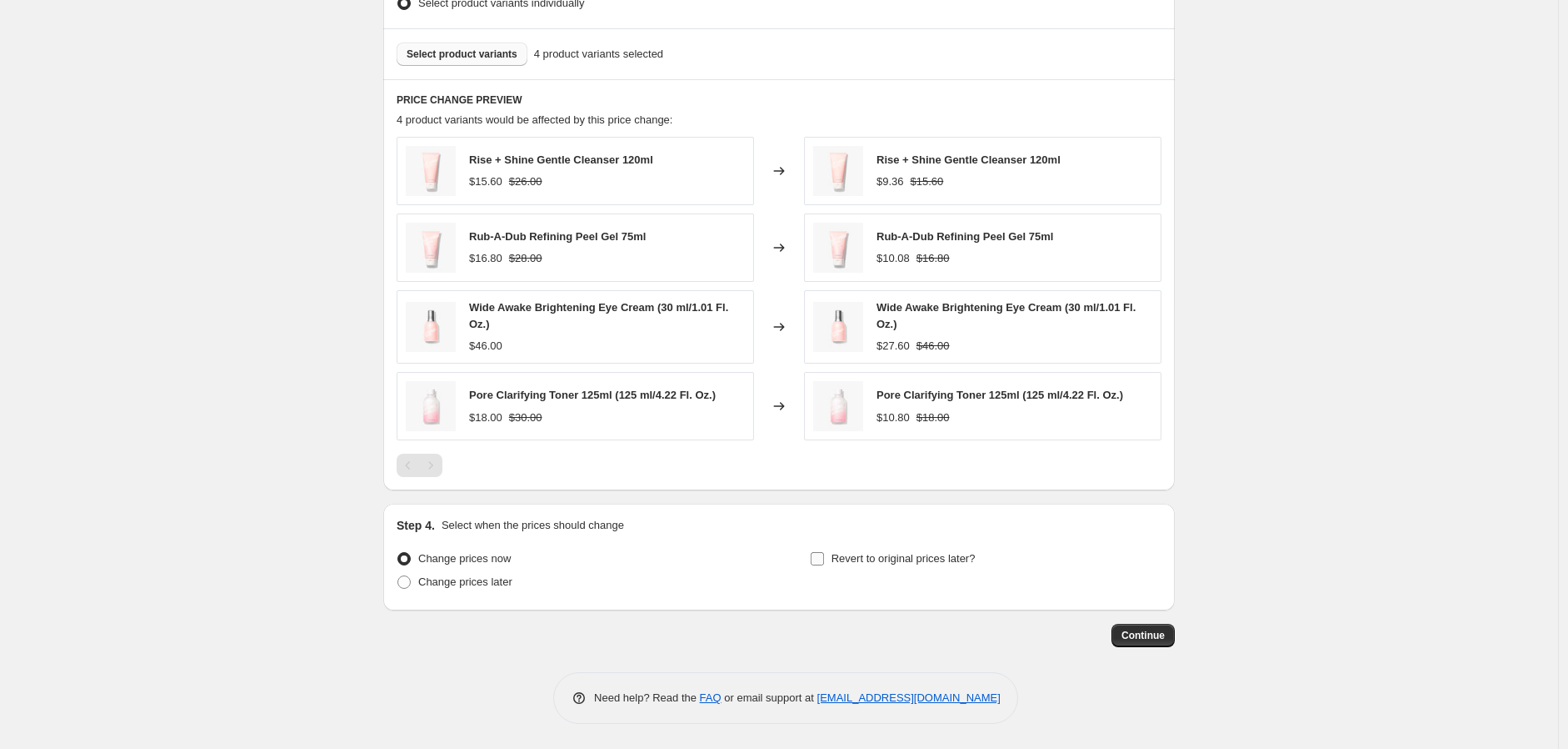
drag, startPoint x: 827, startPoint y: 557, endPoint x: 992, endPoint y: 588, distance: 167.9
click at [824, 557] on input "Revert to original prices later?" at bounding box center [818, 559] width 14 height 14
checkbox input "true"
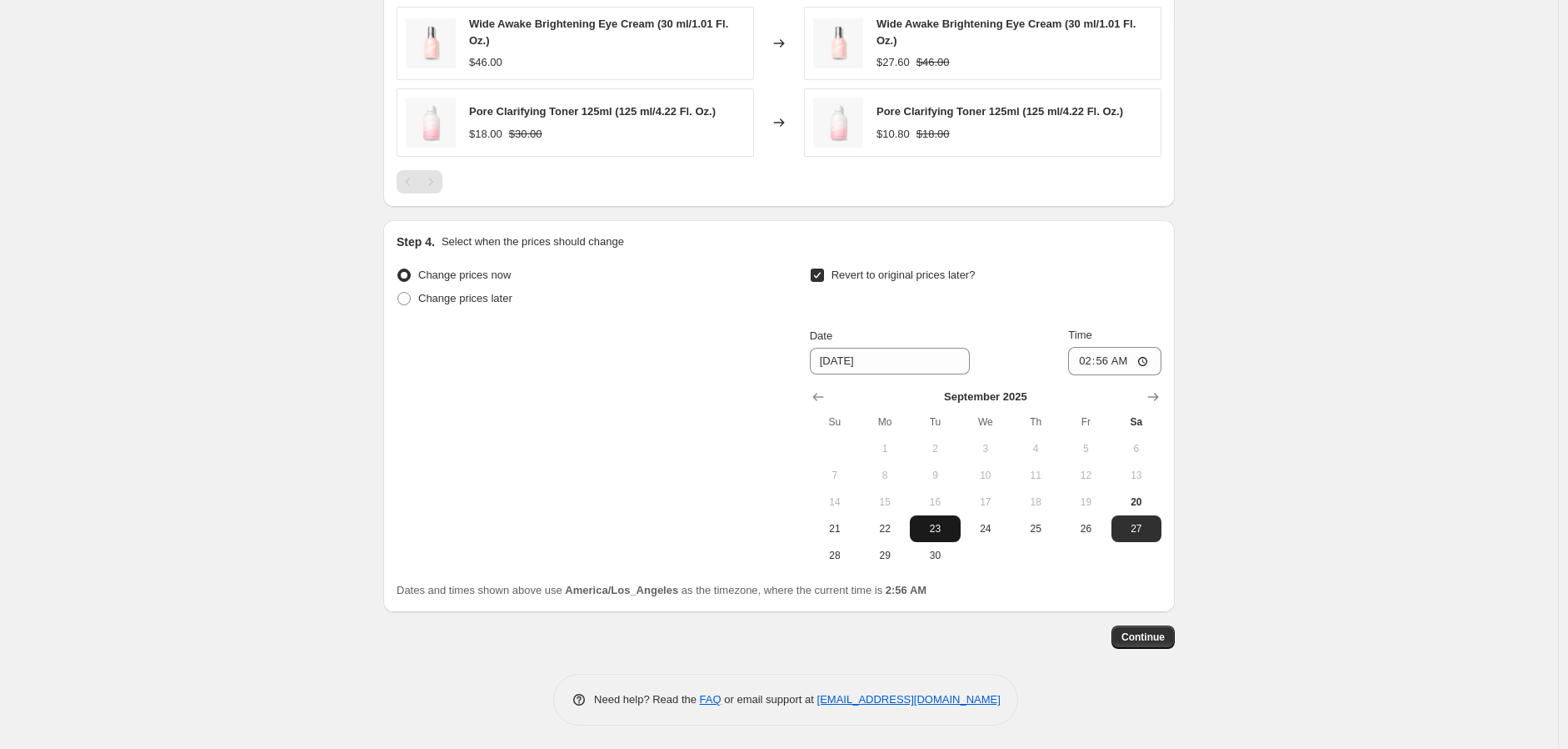
scroll to position [1184, 0]
click at [844, 555] on span "28" at bounding box center [835, 554] width 37 height 14
type input "[DATE]"
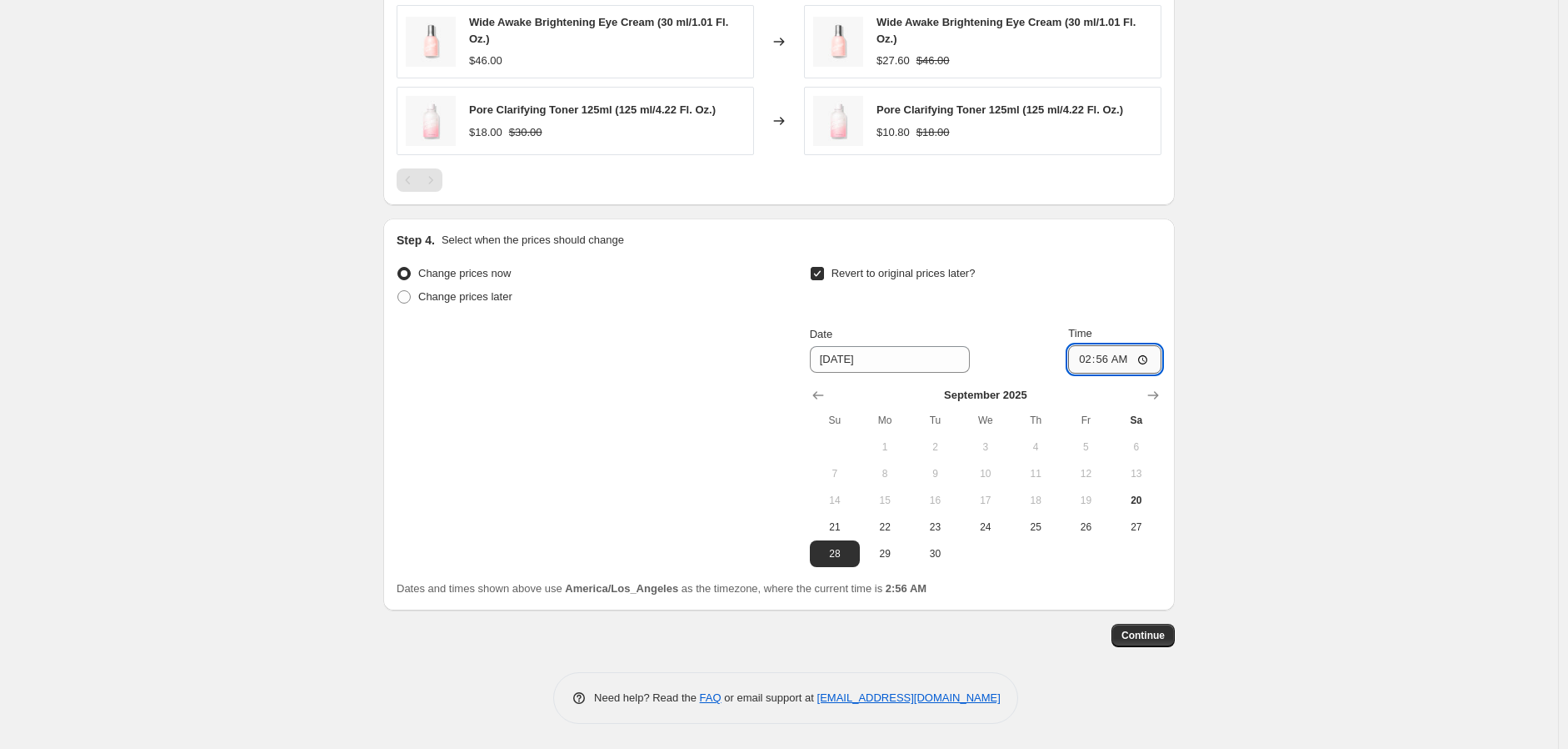
click at [1081, 360] on input "02:56" at bounding box center [1115, 359] width 94 height 28
type input "23:59"
drag, startPoint x: 1404, startPoint y: 416, endPoint x: 1412, endPoint y: 419, distance: 8.5
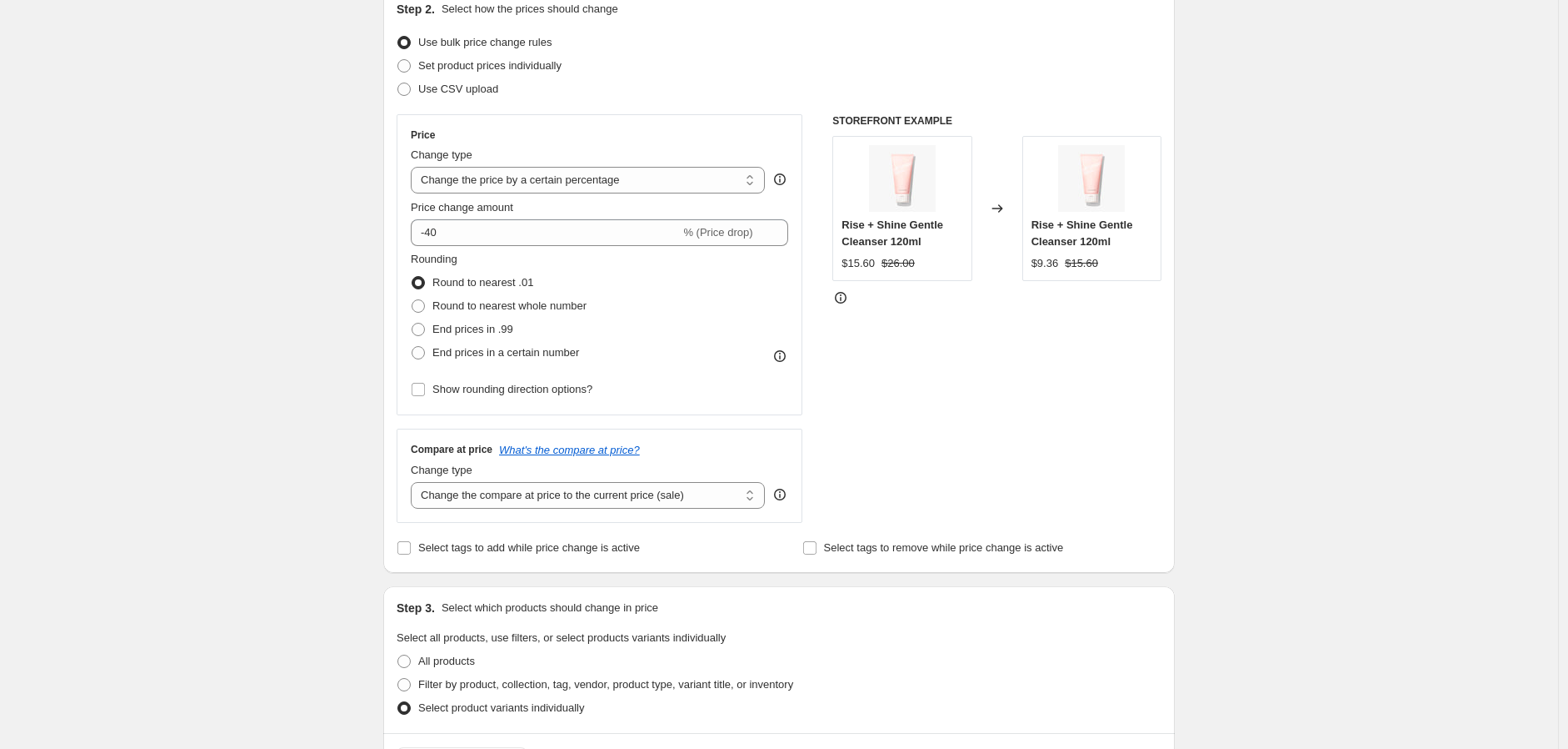
scroll to position [0, 0]
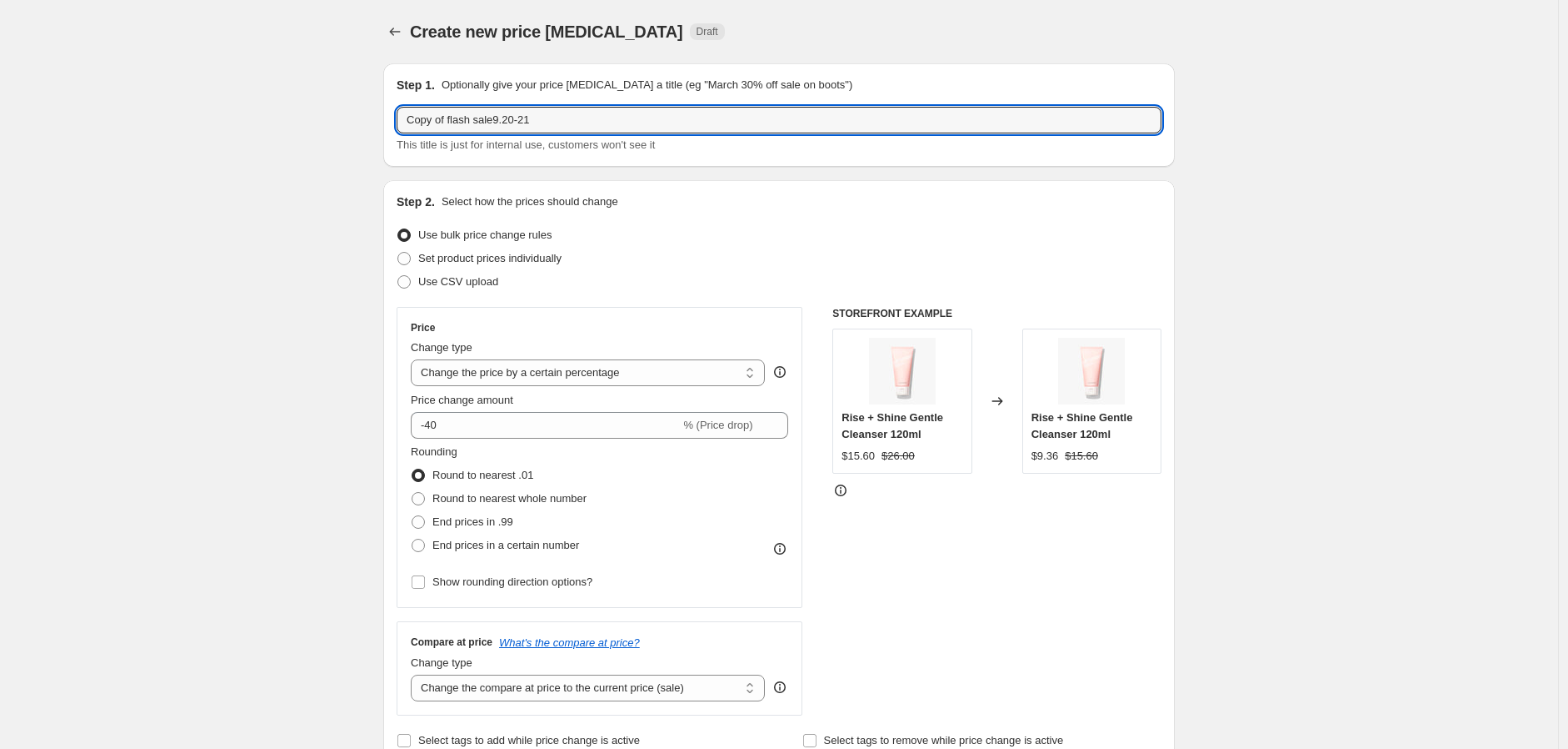
drag, startPoint x: 451, startPoint y: 121, endPoint x: 53, endPoint y: 143, distance: 398.6
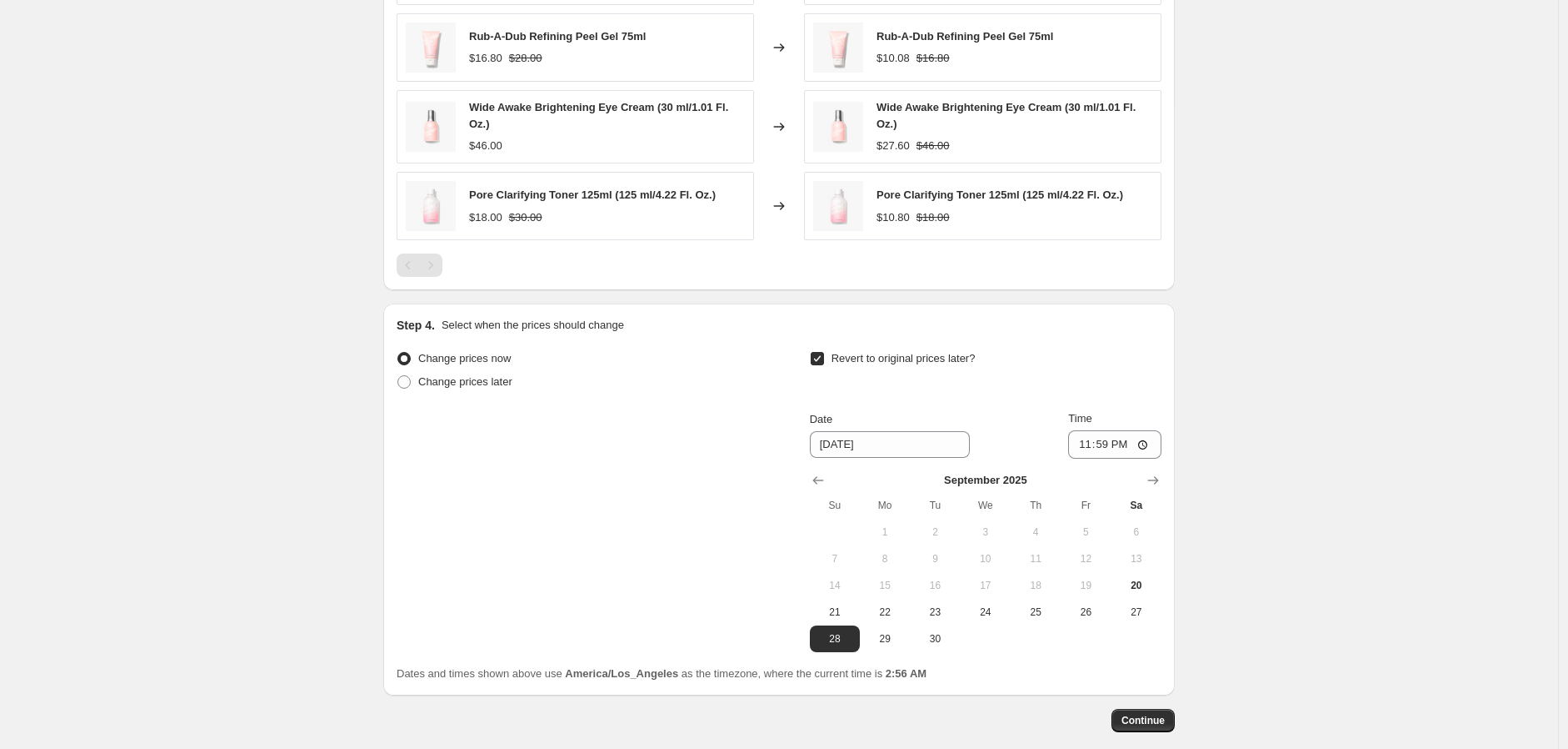
scroll to position [1184, 0]
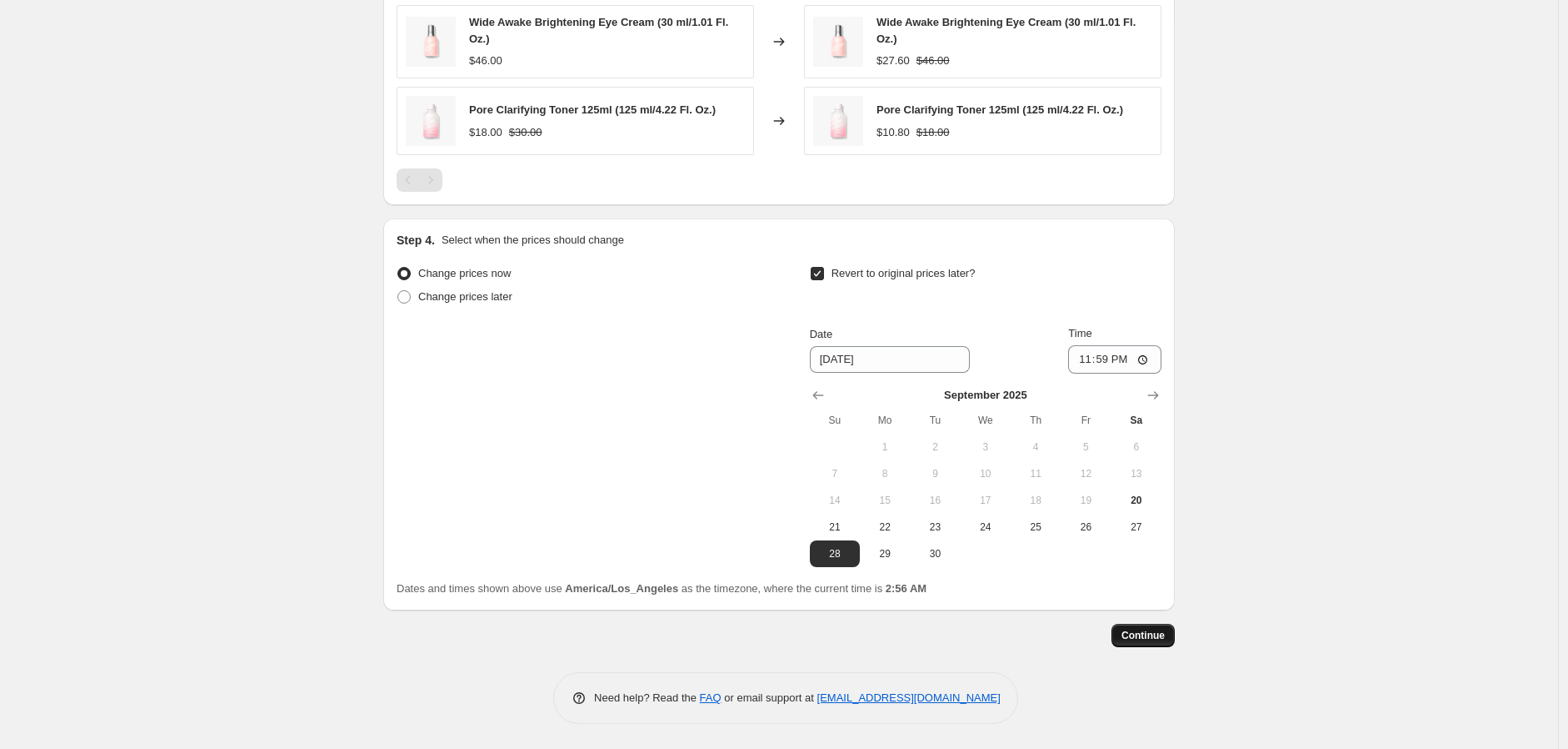
type input "weekend flash sale9.20-21"
click at [1148, 627] on button "Continue" at bounding box center [1143, 635] width 63 height 23
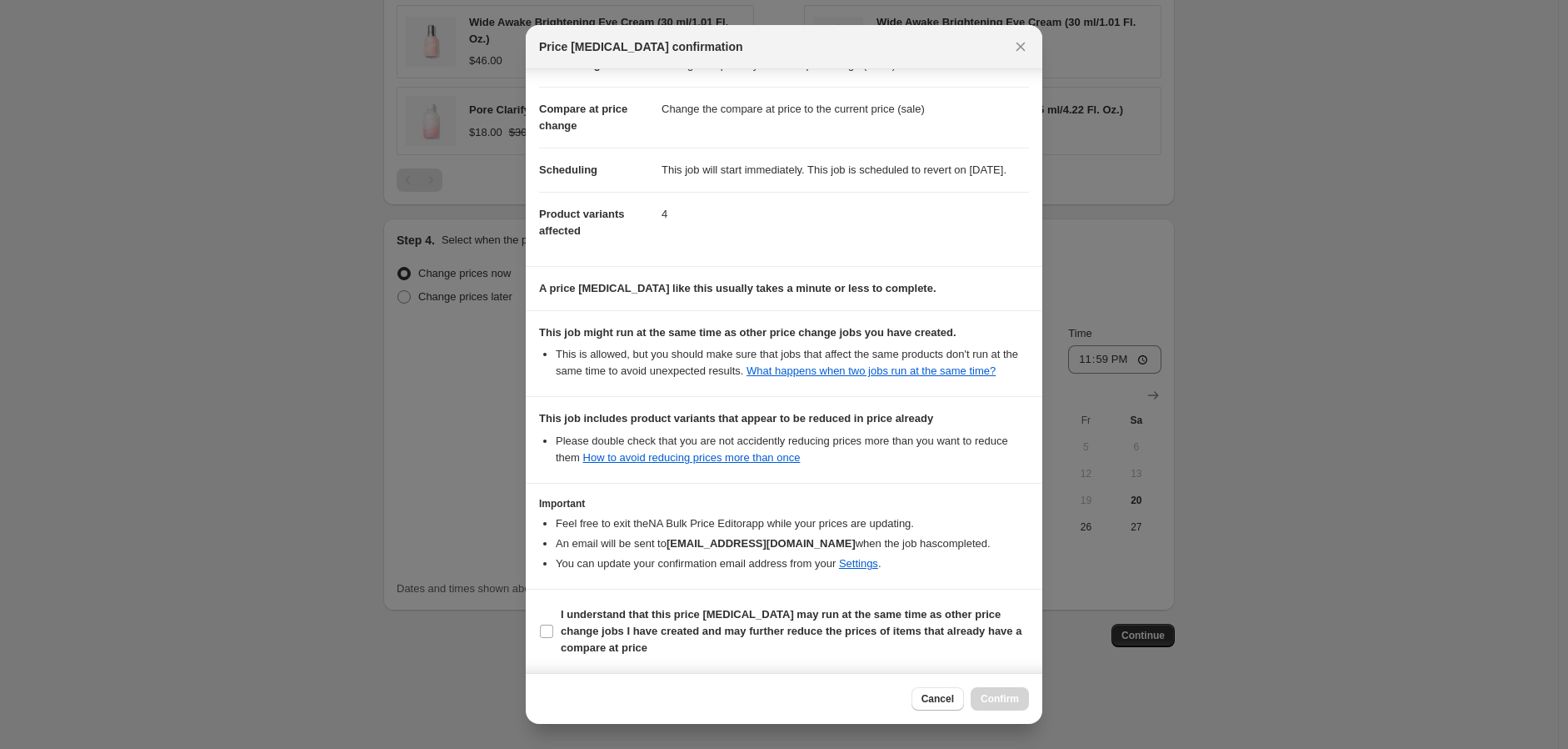
scroll to position [72, 0]
drag, startPoint x: 612, startPoint y: 627, endPoint x: 869, endPoint y: 664, distance: 259.6
click at [613, 627] on b "I understand that this price change job may run at the same time as other price…" at bounding box center [790, 631] width 461 height 46
click at [554, 627] on input "I understand that this price change job may run at the same time as other price…" at bounding box center [547, 631] width 14 height 14
checkbox input "true"
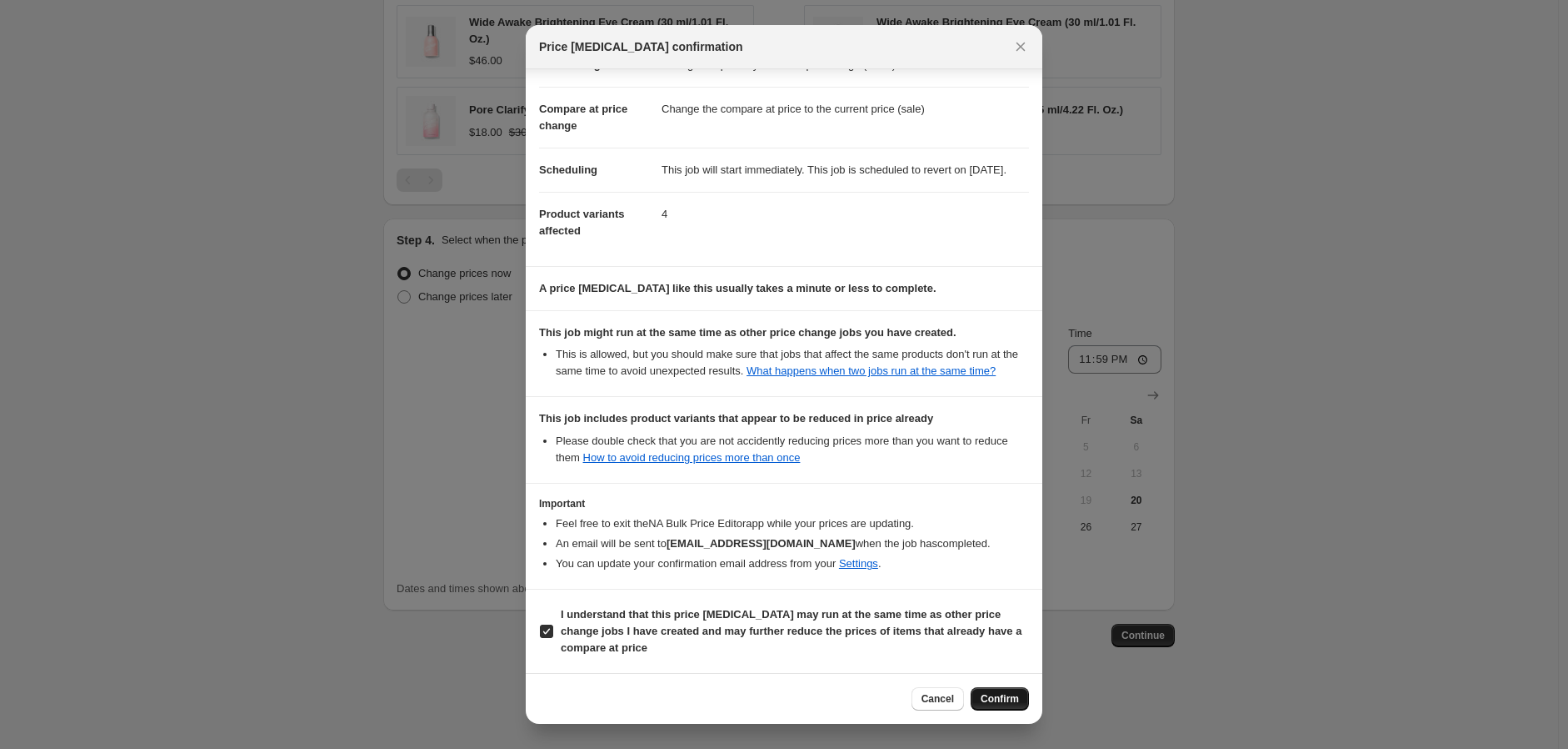
click at [1027, 693] on button "Confirm" at bounding box center [1000, 698] width 58 height 23
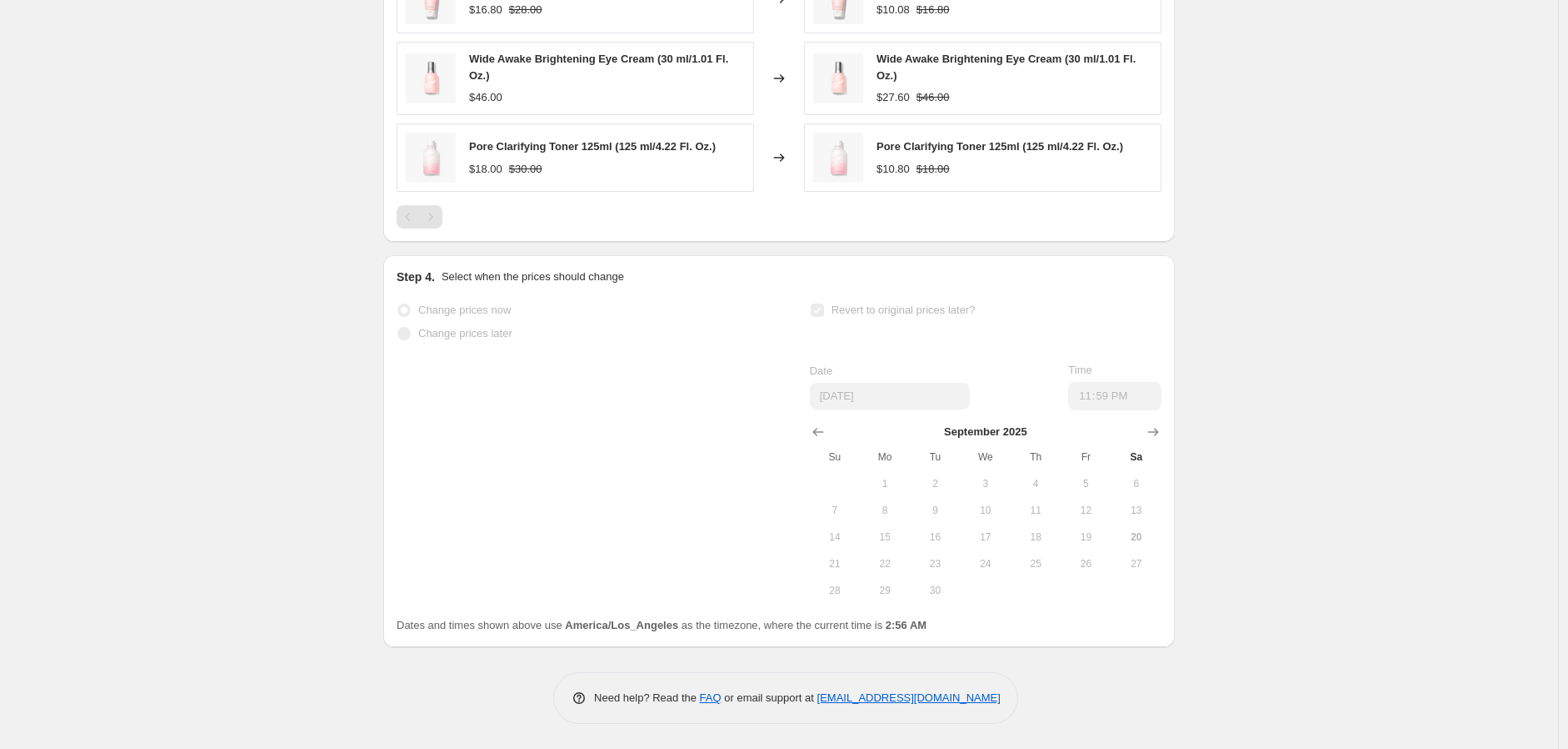
scroll to position [1267, 0]
click at [881, 411] on div "September 2025 Su Mo Tu We Th Fr Sa 1 2 3 4 5 6 7 8 9 10 11 12 13 14 15 16 17 1…" at bounding box center [979, 506] width 365 height 193
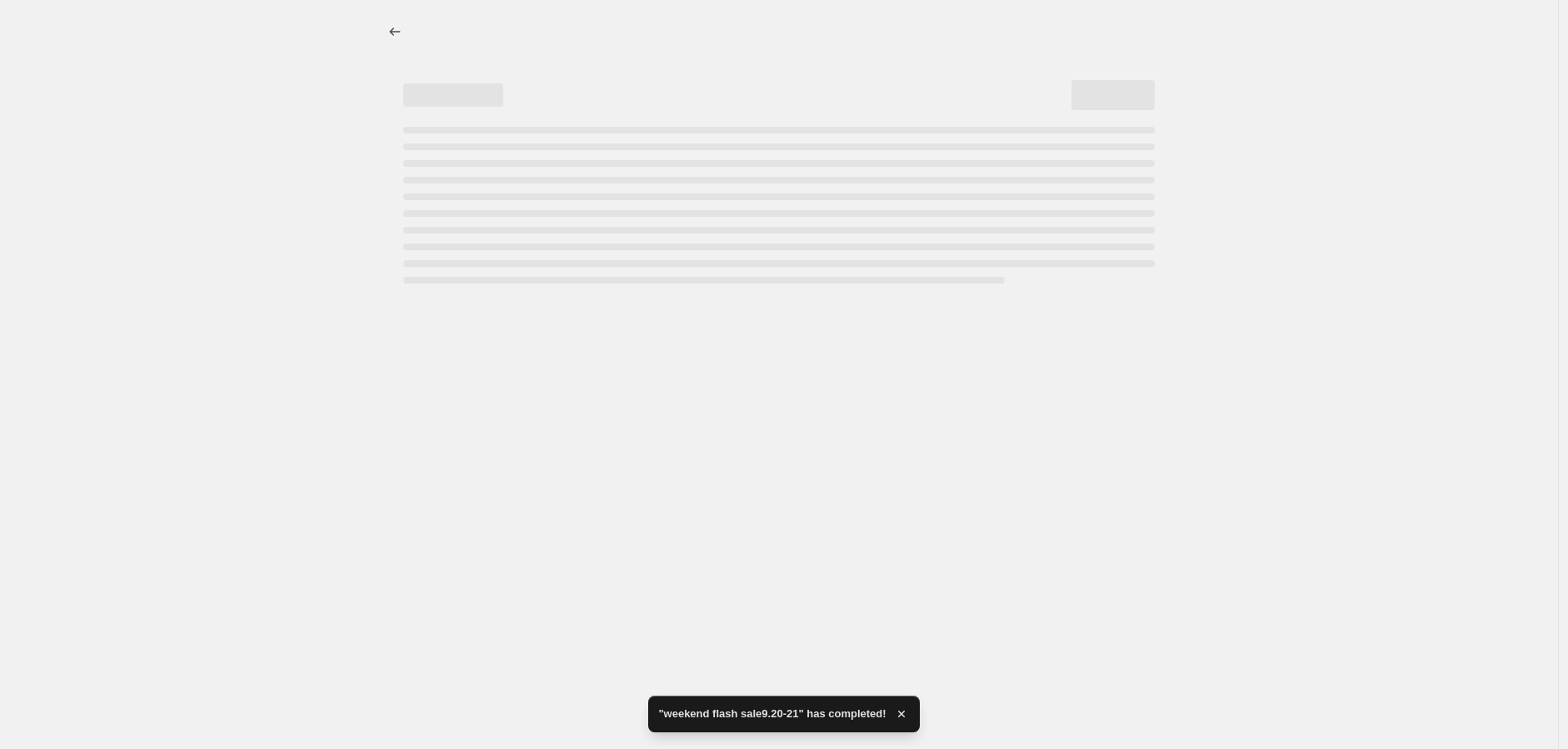
scroll to position [0, 0]
select select "percentage"
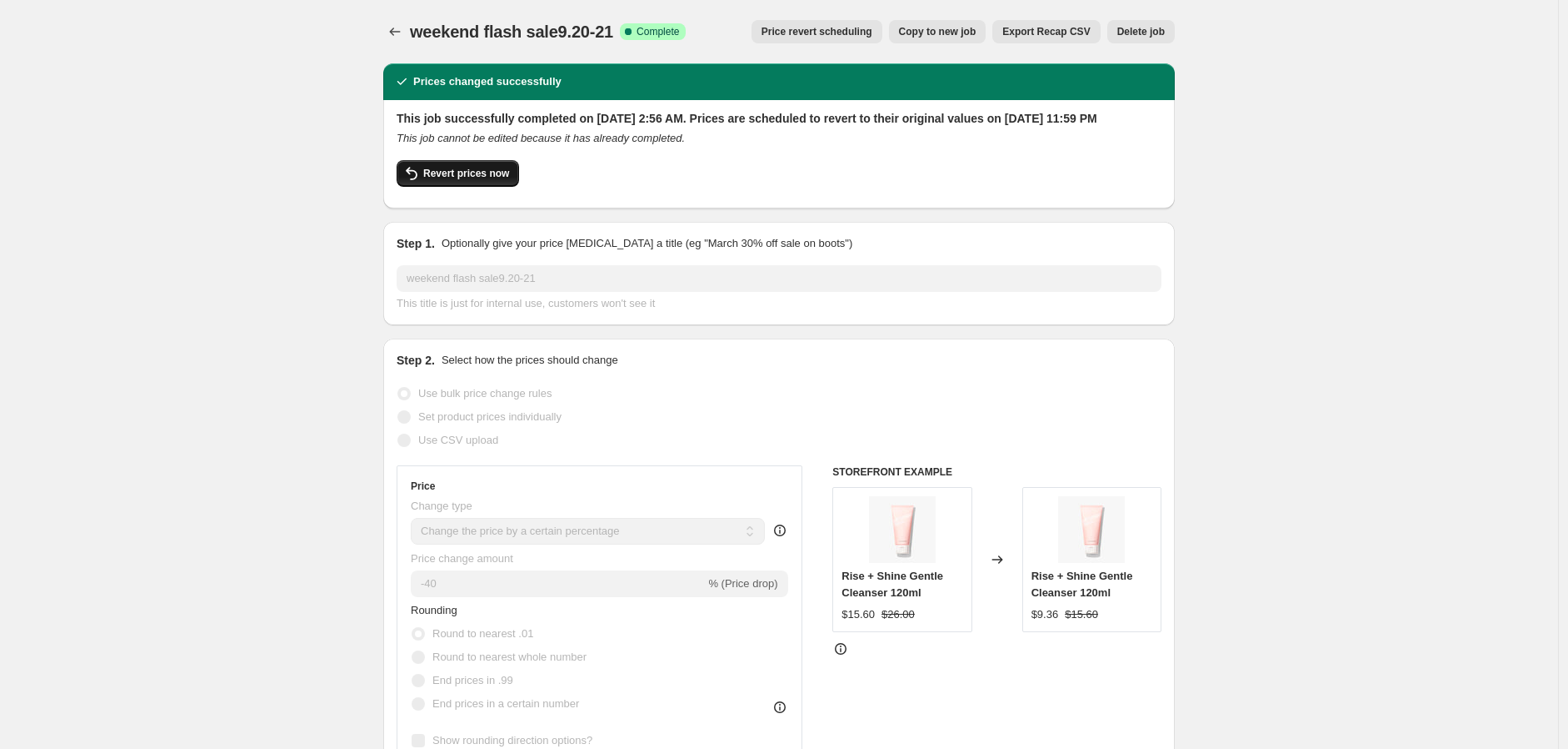
click at [470, 180] on span "Revert prices now" at bounding box center [466, 174] width 86 height 14
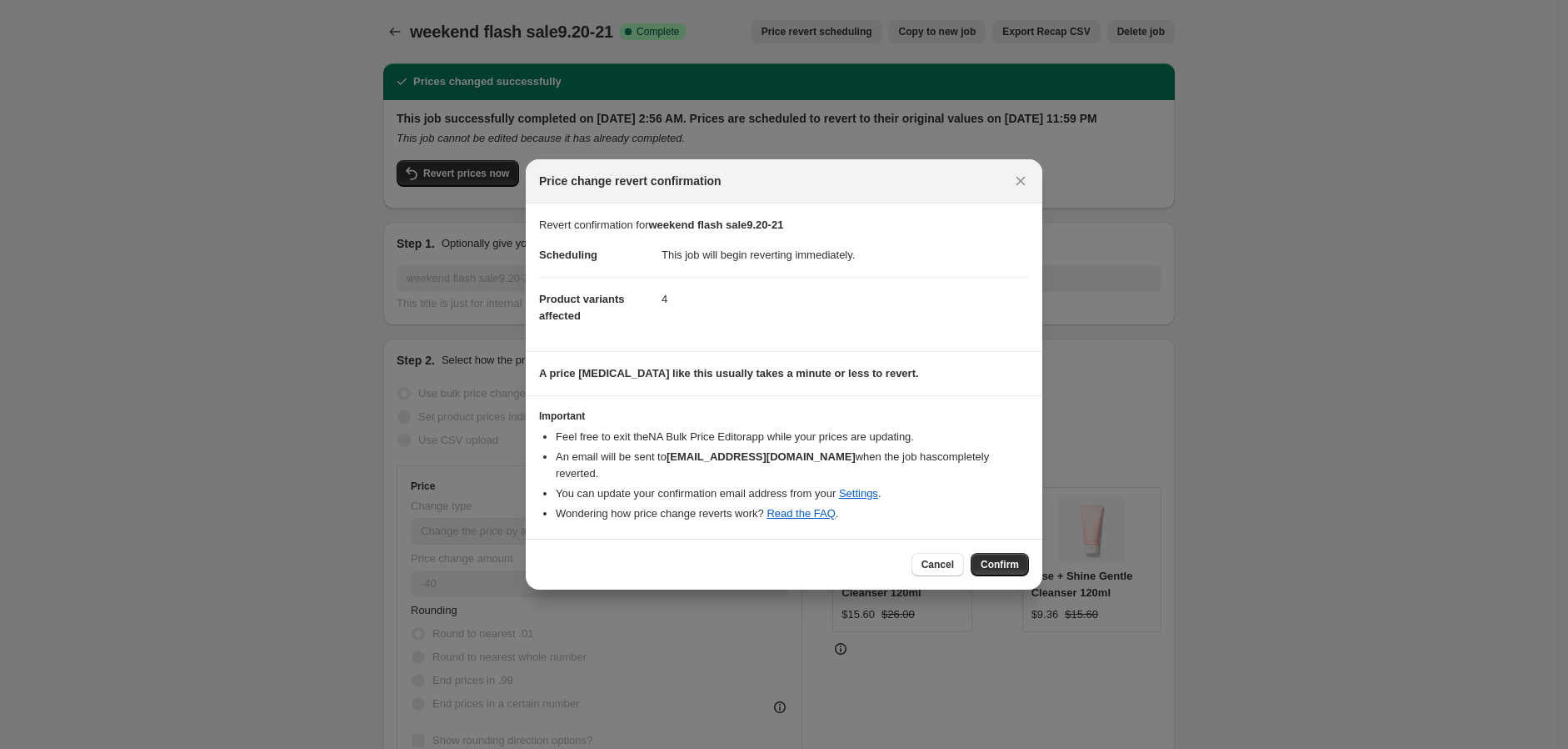
click at [1023, 204] on div "Price change revert confirmation" at bounding box center [784, 181] width 517 height 44
click at [1013, 186] on icon "Close" at bounding box center [1021, 181] width 17 height 17
checkbox input "true"
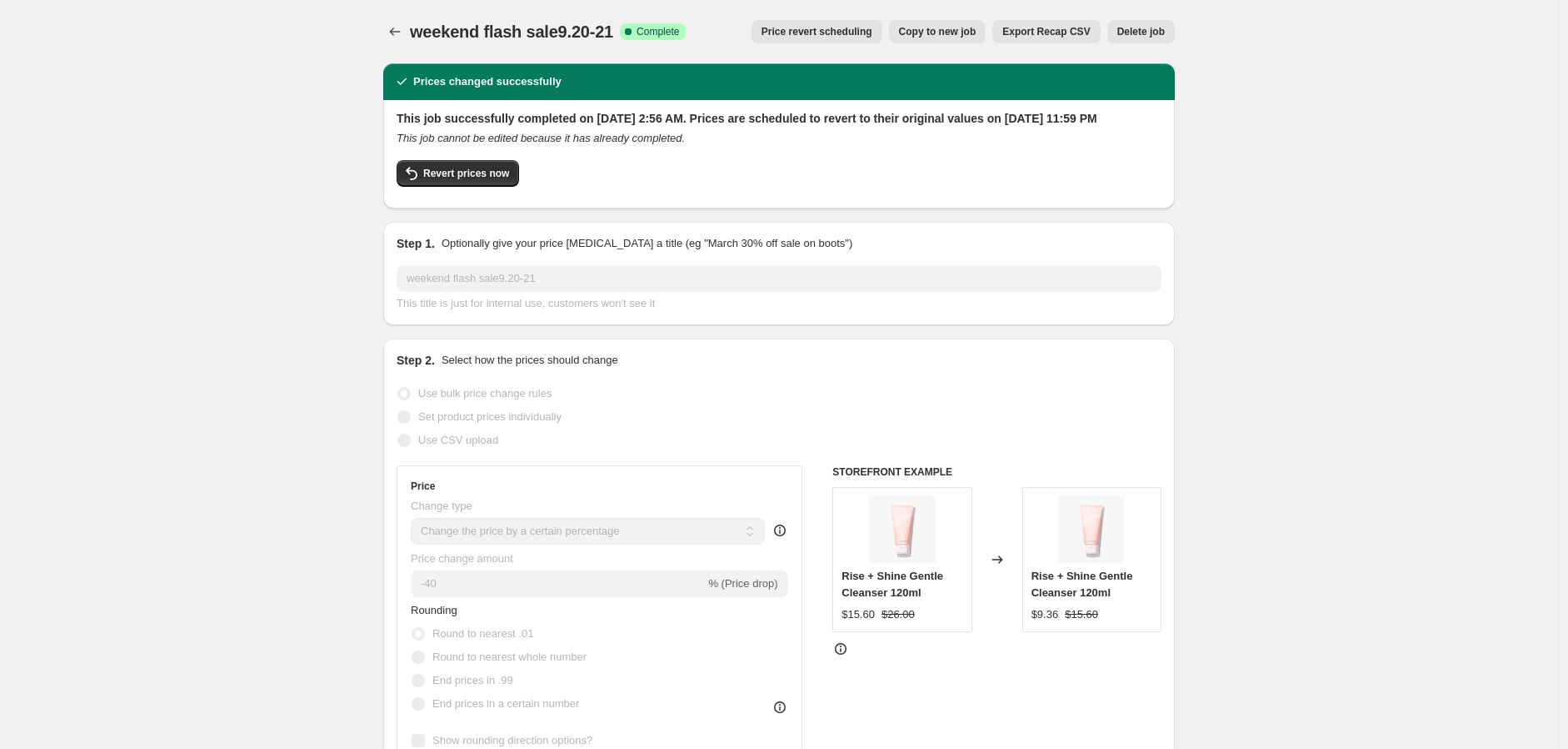
click at [1156, 26] on span "Delete job" at bounding box center [1141, 32] width 48 height 14
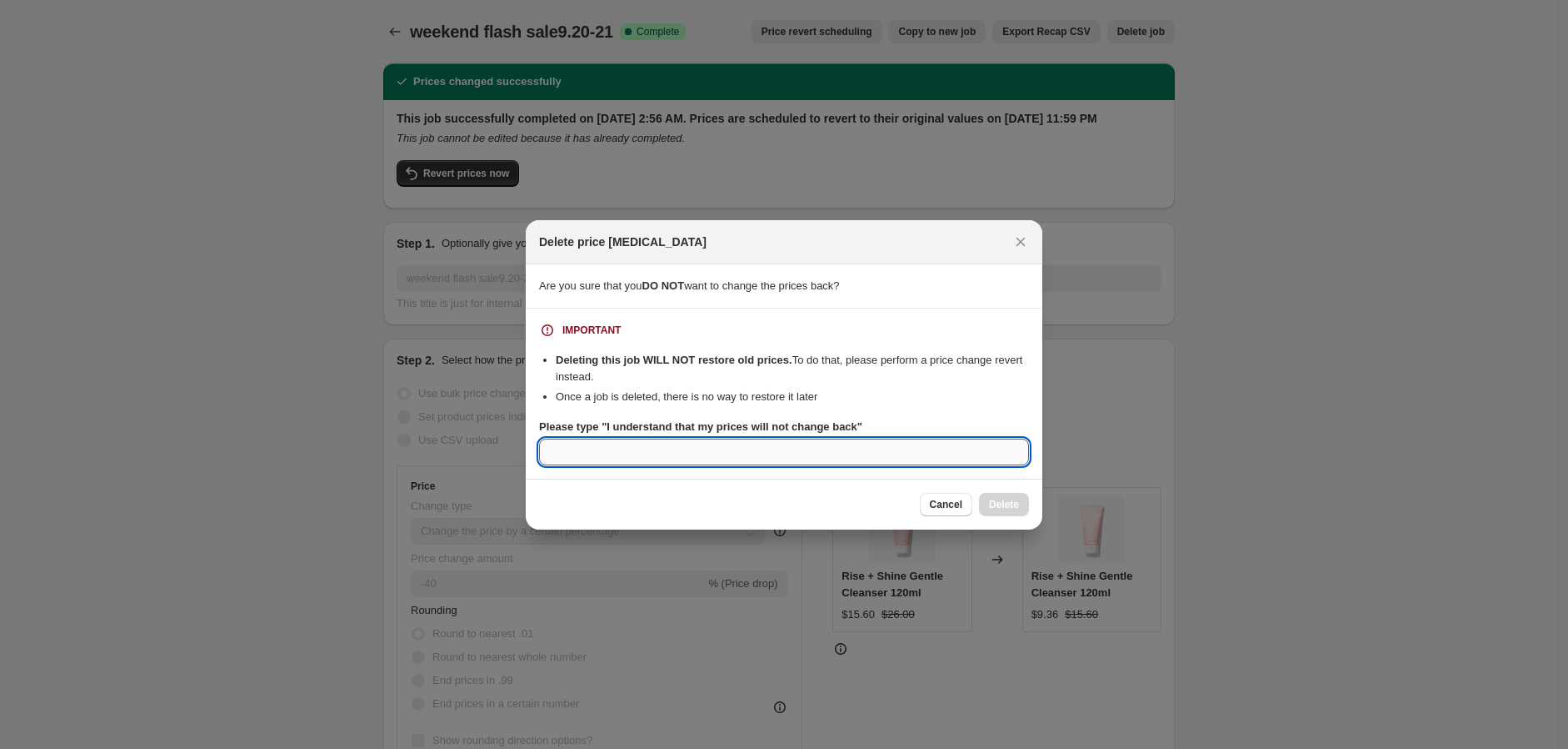
click at [932, 463] on input "Please type "I understand that my prices will not change back"" at bounding box center [784, 452] width 490 height 26
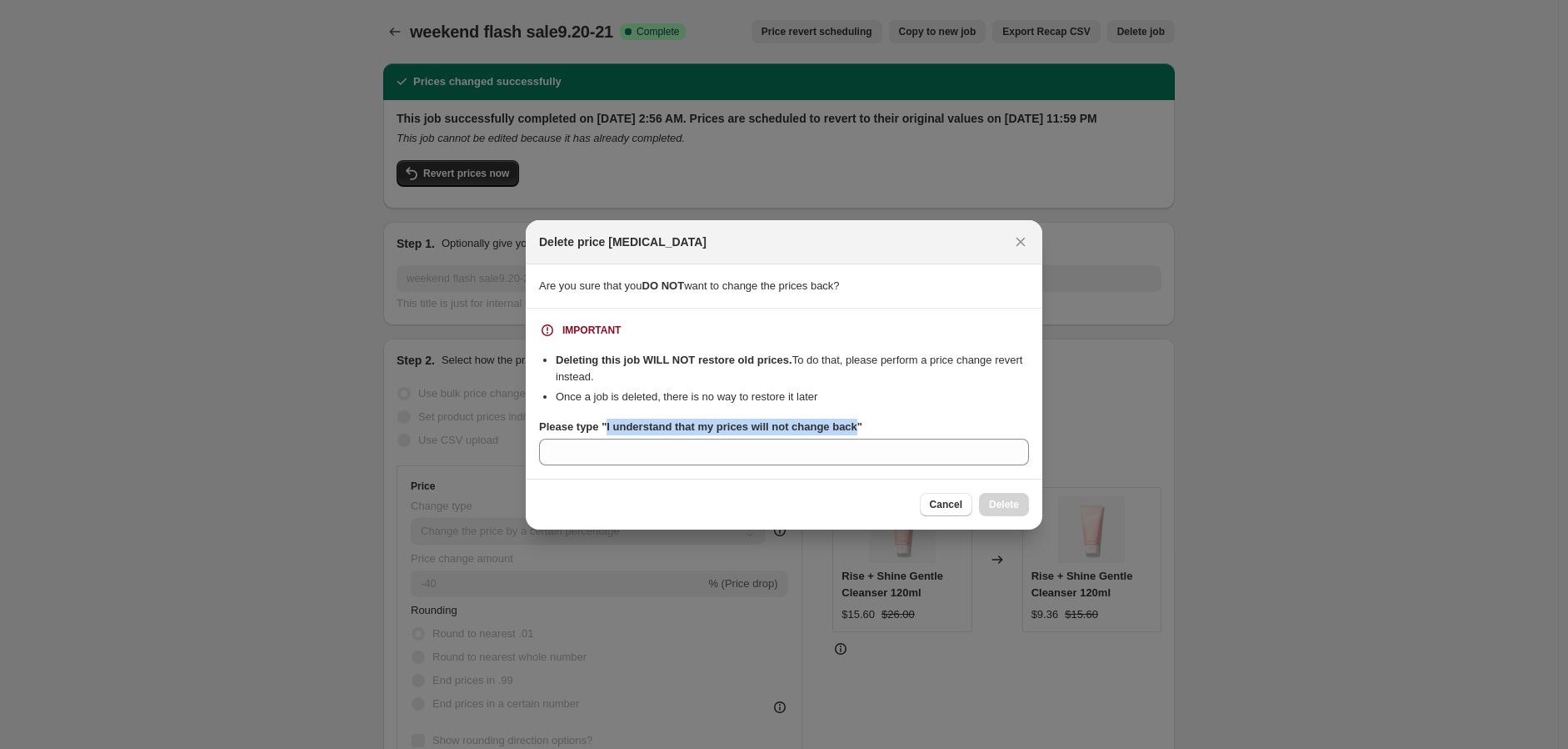
drag, startPoint x: 603, startPoint y: 427, endPoint x: 851, endPoint y: 432, distance: 248.1
click at [851, 432] on b "Please type "I understand that my prices will not change back"" at bounding box center [701, 426] width 324 height 13
copy b "I understand that my prices will not change back"
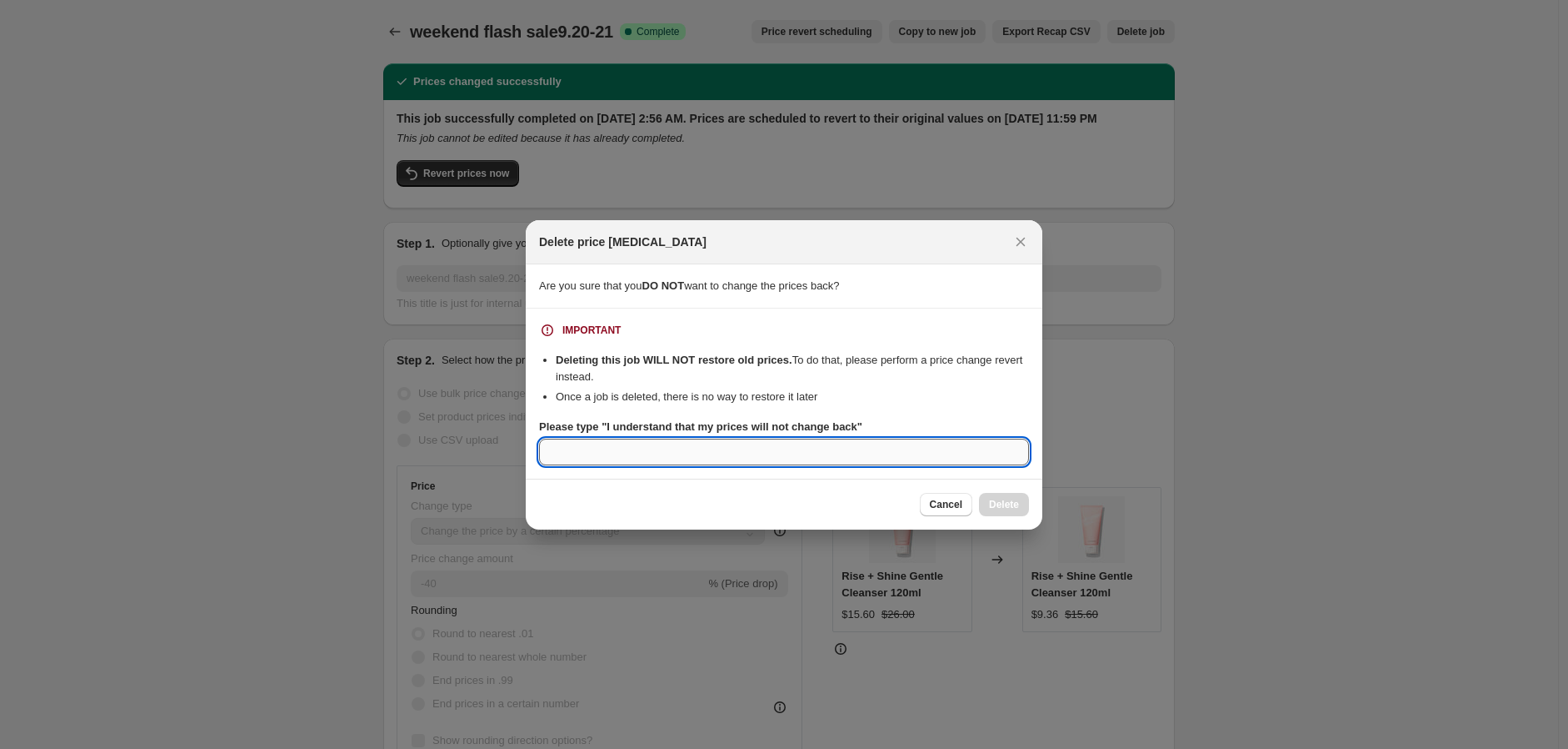
drag, startPoint x: 851, startPoint y: 447, endPoint x: 868, endPoint y: 459, distance: 20.8
click at [852, 450] on input "Please type "I understand that my prices will not change back"" at bounding box center [784, 452] width 490 height 26
paste input "I understand that my prices will not change back"
type input "I understand that my prices will not change back"
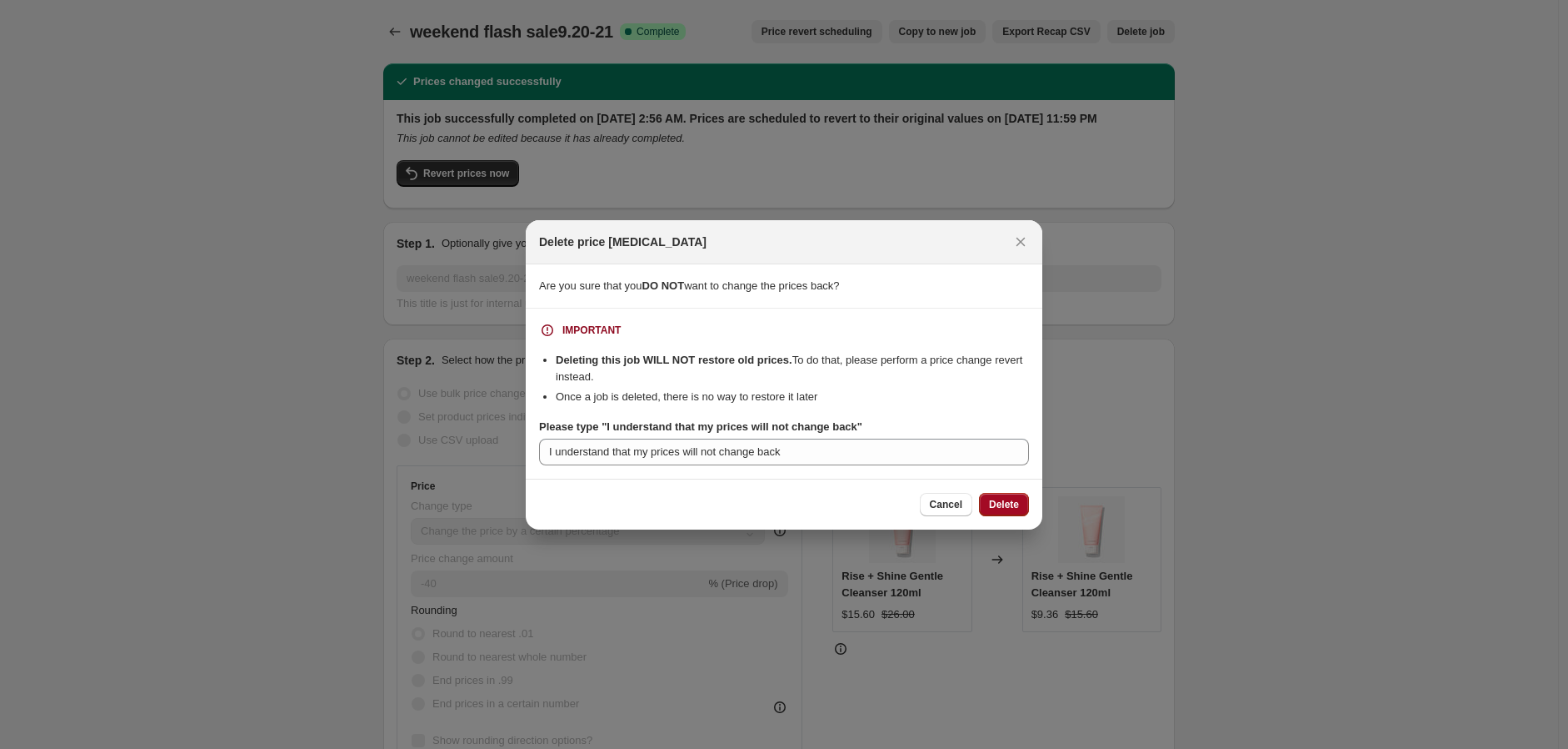
click at [1012, 511] on button "Delete" at bounding box center [1004, 504] width 50 height 23
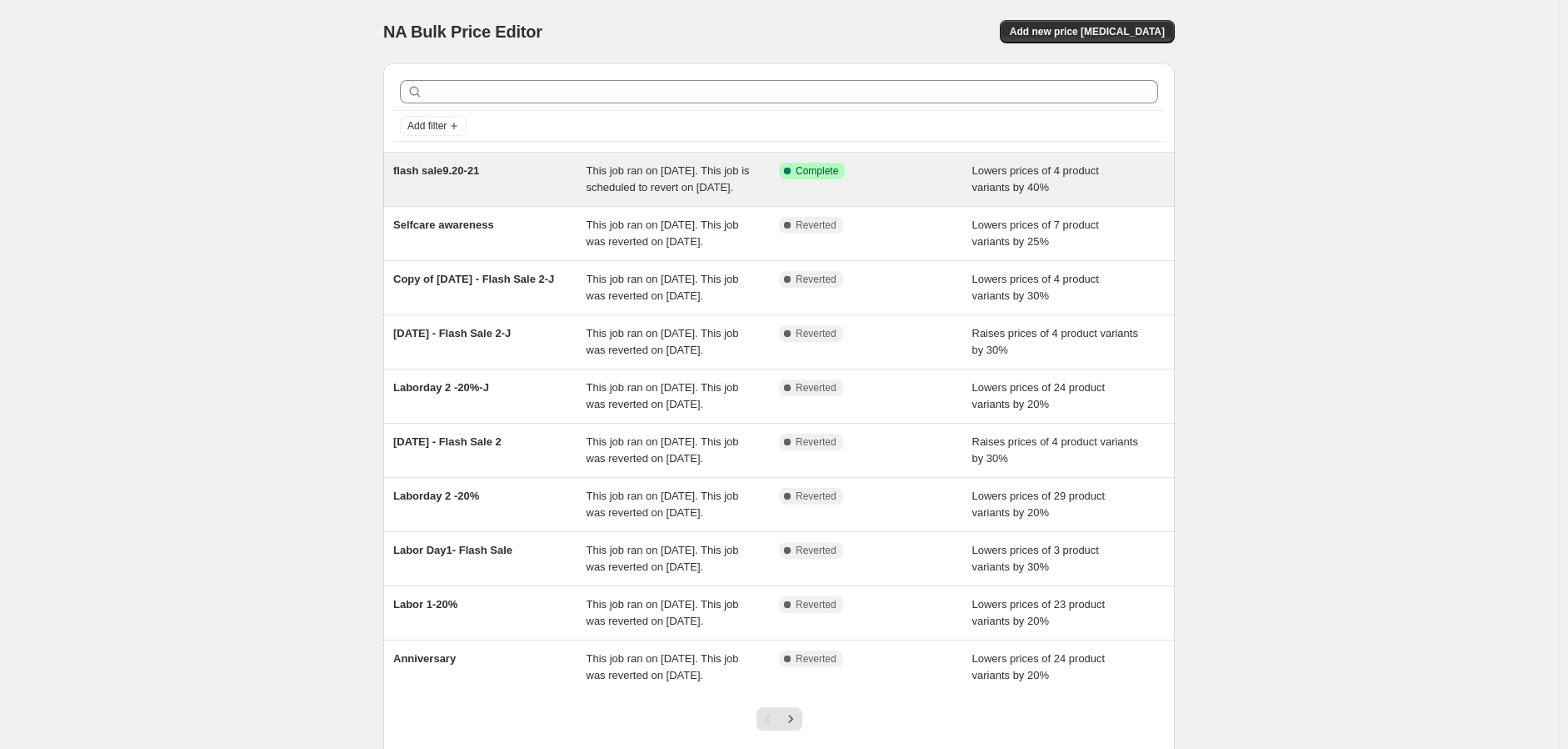
click at [889, 196] on div "Success Complete Complete" at bounding box center [876, 179] width 193 height 33
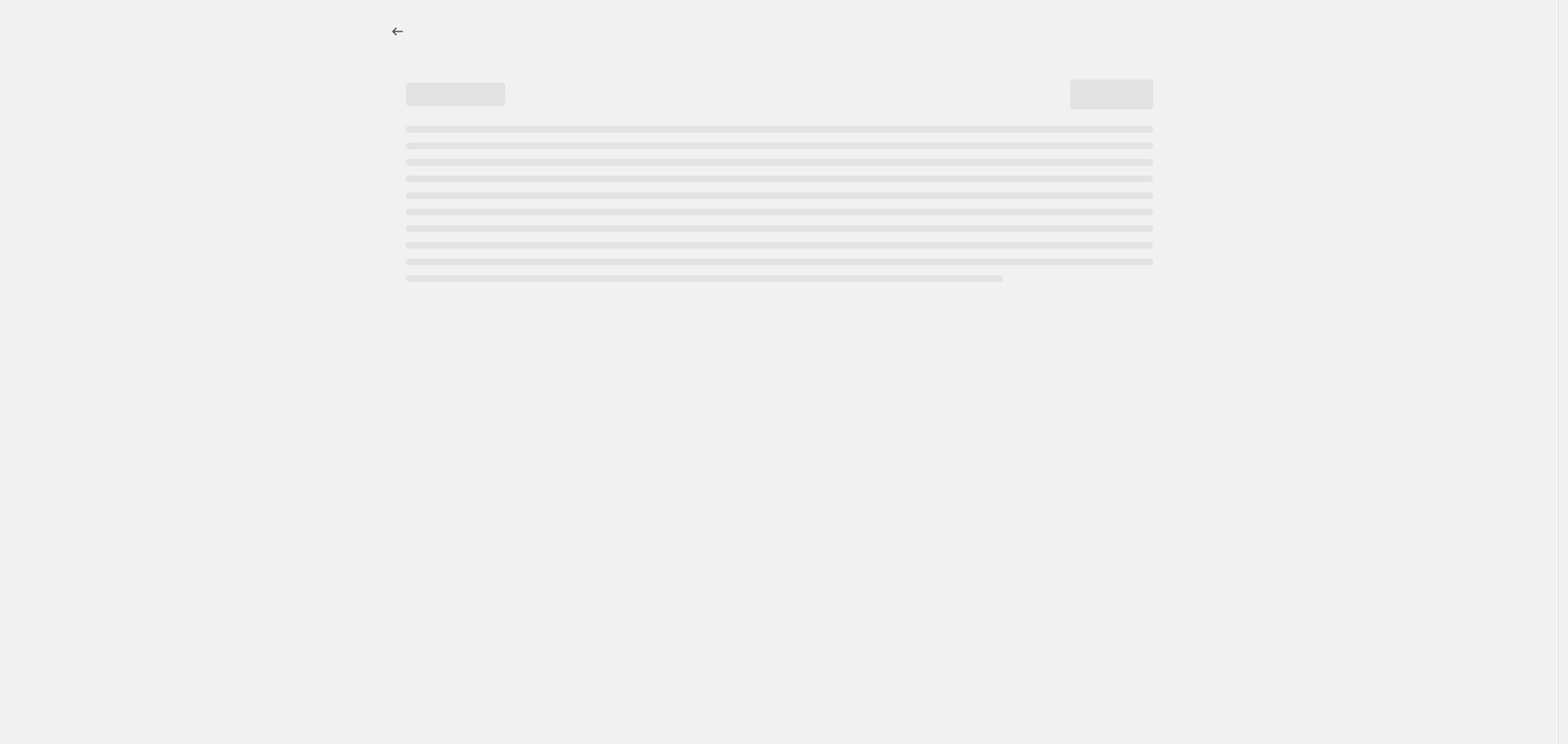
select select "percentage"
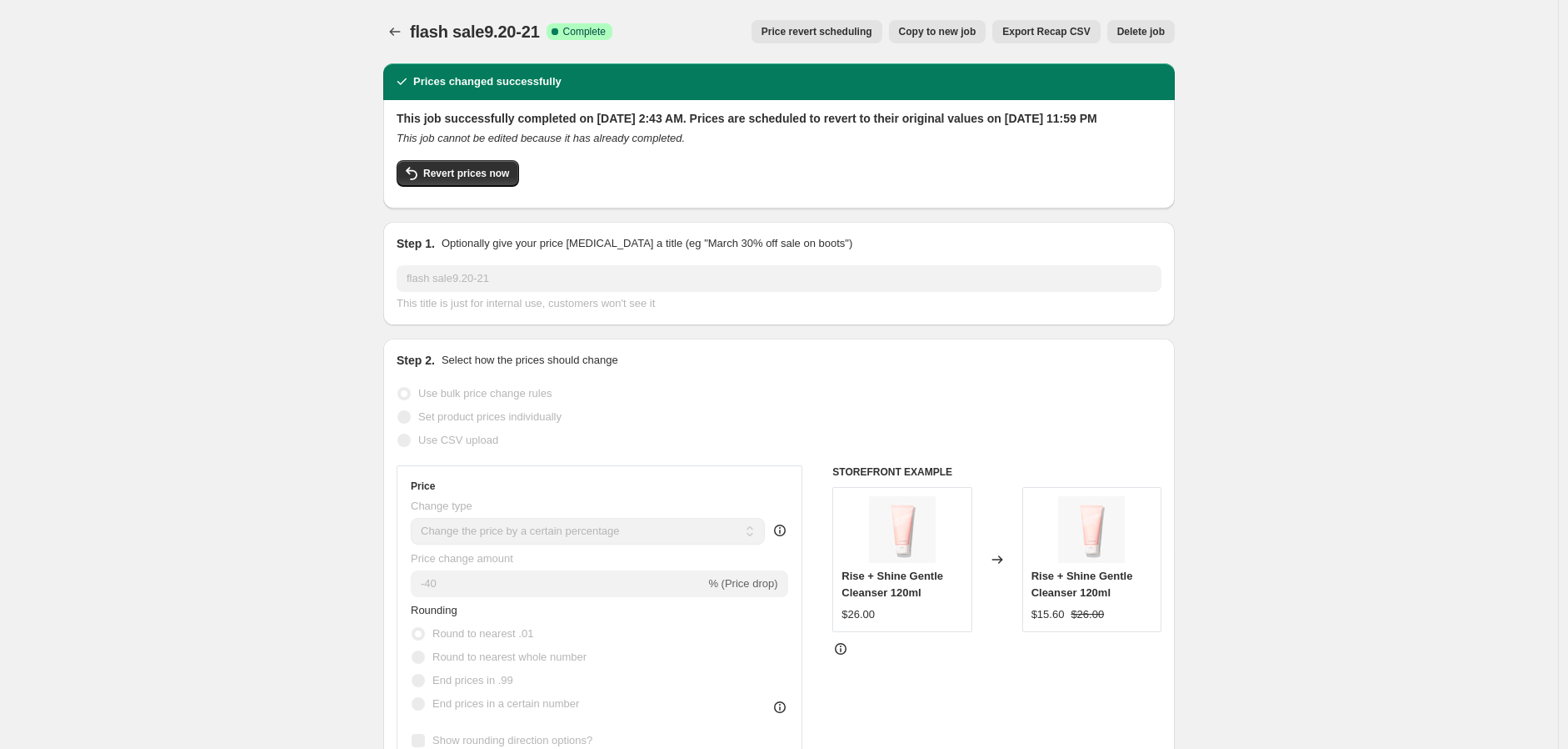
click at [1143, 33] on span "Delete job" at bounding box center [1141, 32] width 48 height 14
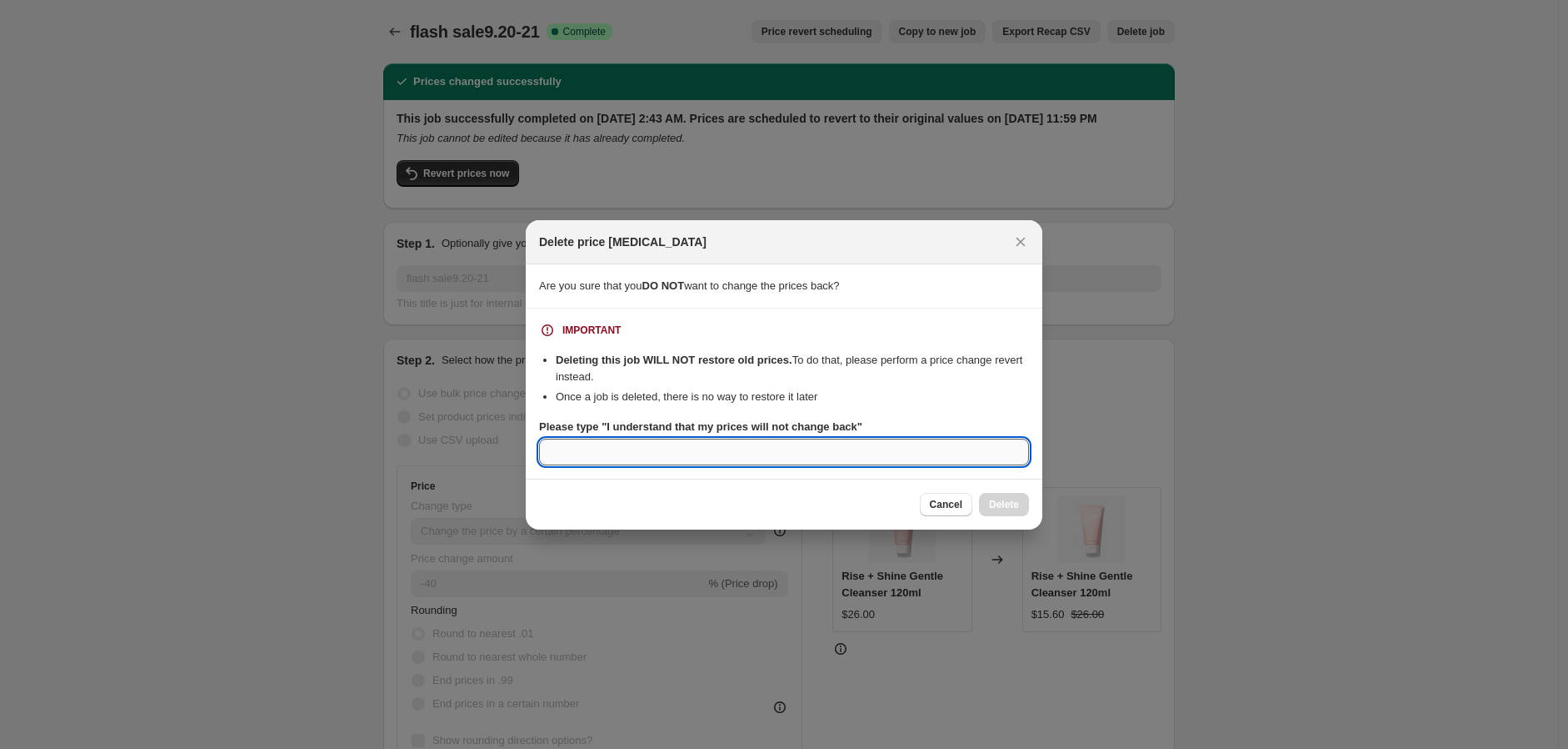
click at [751, 459] on input "Please type "I understand that my prices will not change back"" at bounding box center [784, 452] width 490 height 26
paste input "I understand that my prices will not change back"
type input "I understand that my prices will not change back"
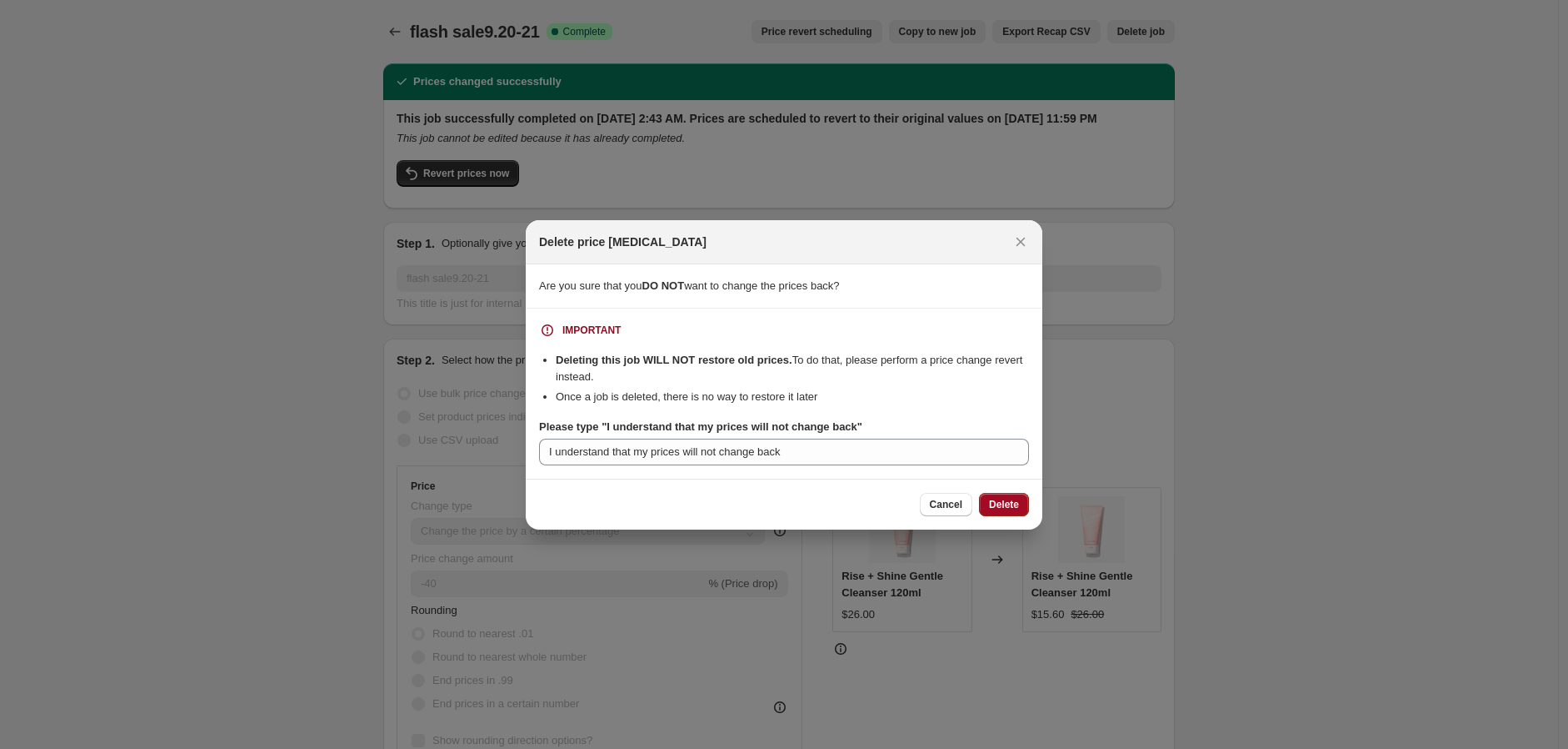
click at [1007, 504] on span "Delete" at bounding box center [1003, 504] width 30 height 14
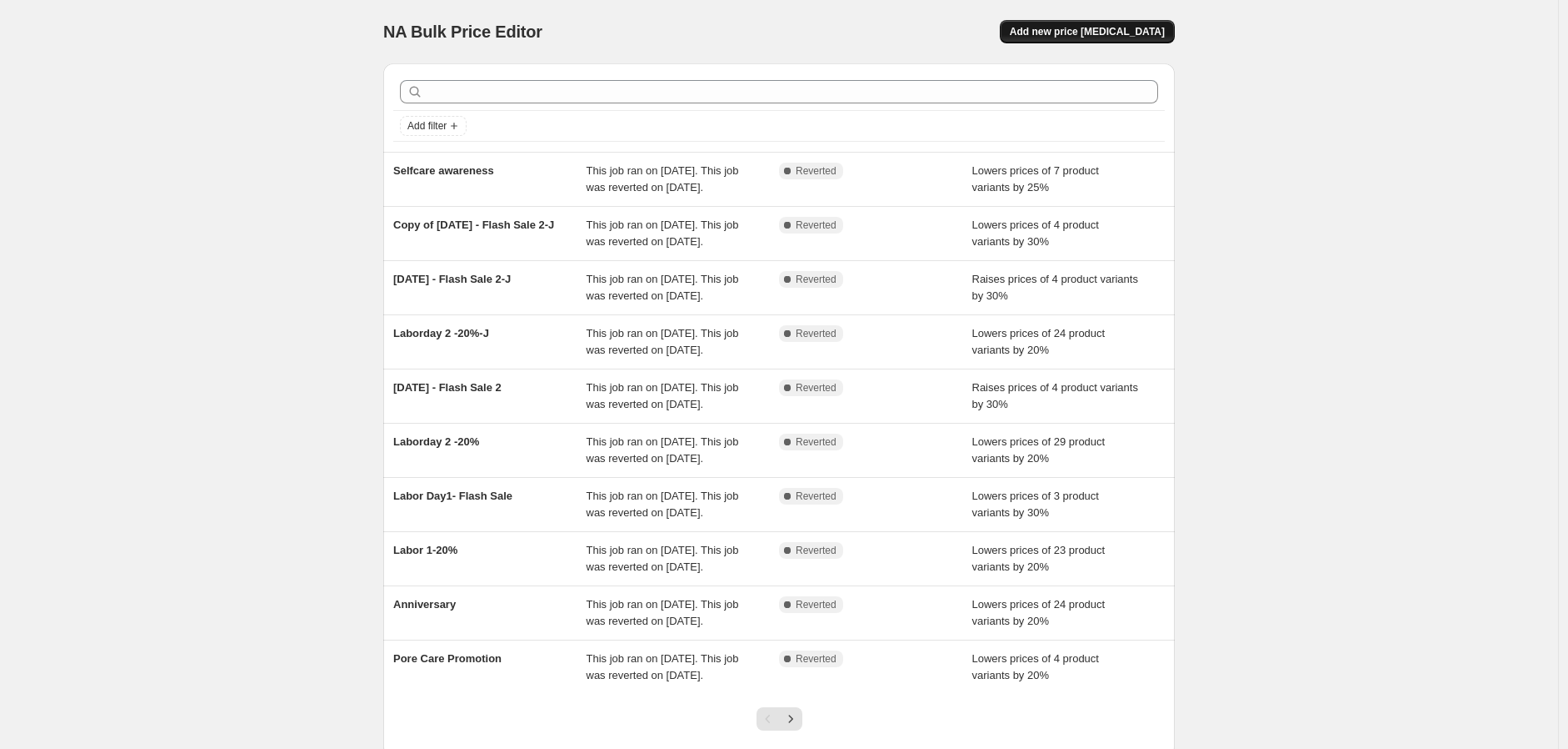
click at [1122, 22] on button "Add new price [MEDICAL_DATA]" at bounding box center [1087, 31] width 175 height 23
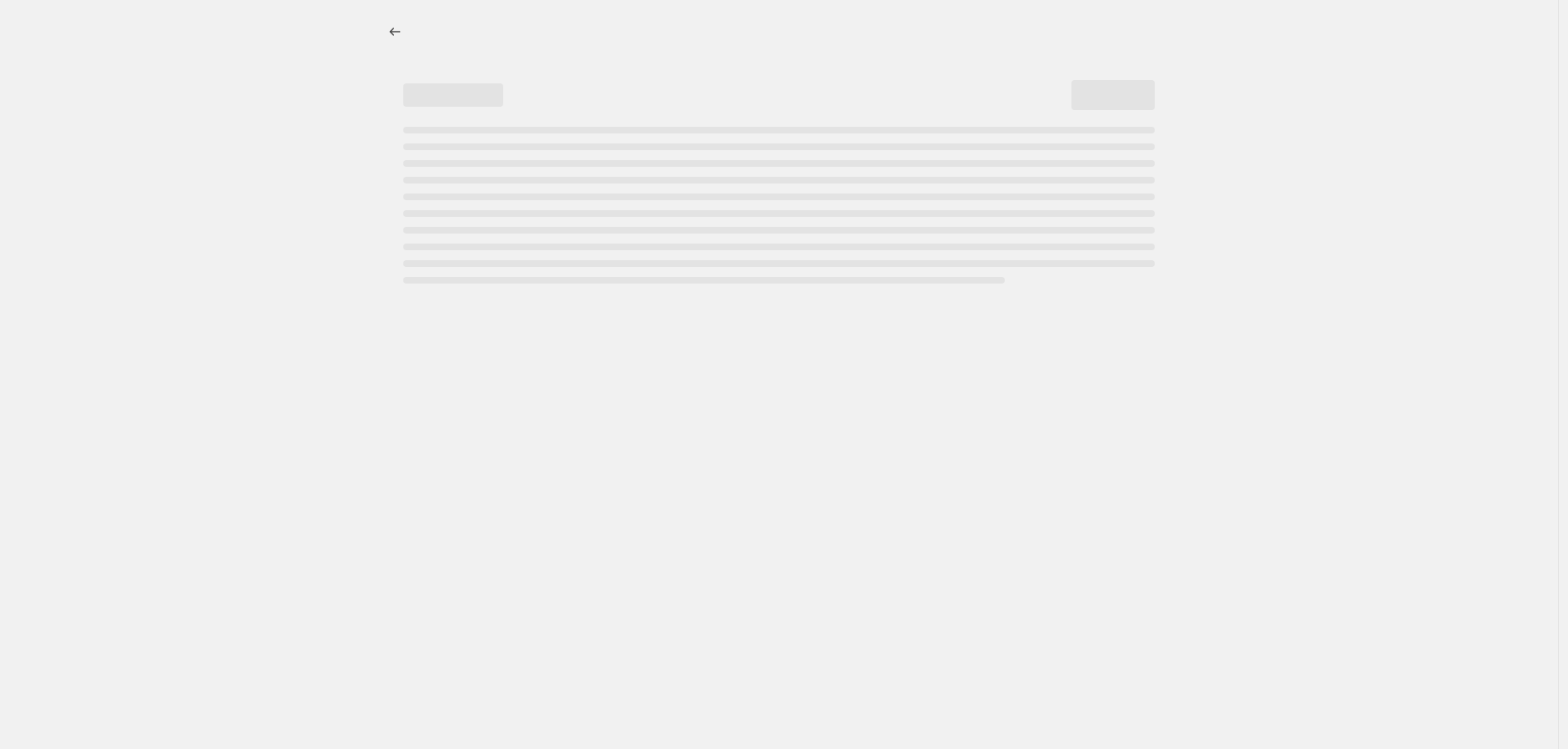
select select "percentage"
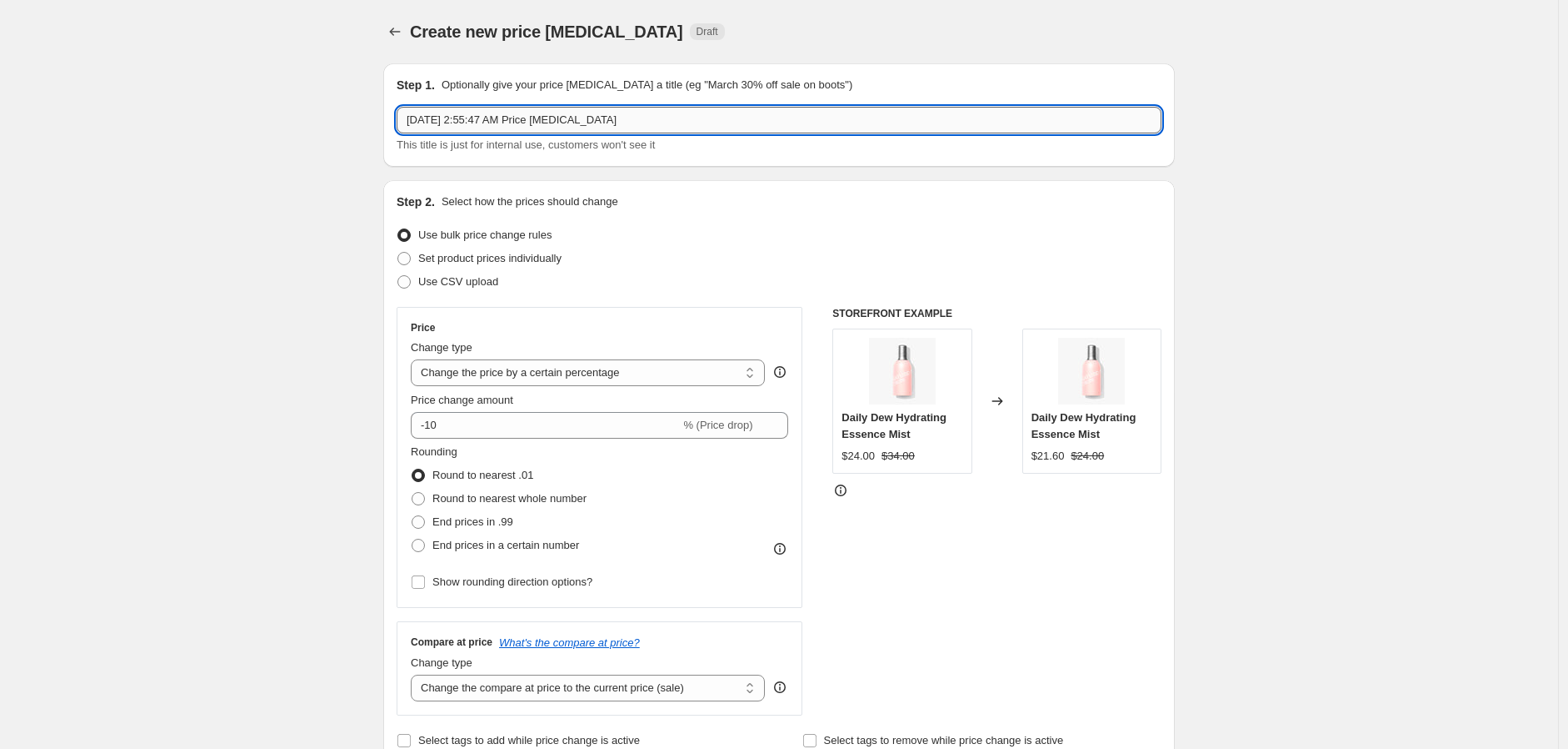
click at [709, 121] on input "Sep 20, 2025, 2:55:47 AM Price change job" at bounding box center [779, 119] width 765 height 26
drag, startPoint x: 709, startPoint y: 121, endPoint x: 3, endPoint y: 109, distance: 706.1
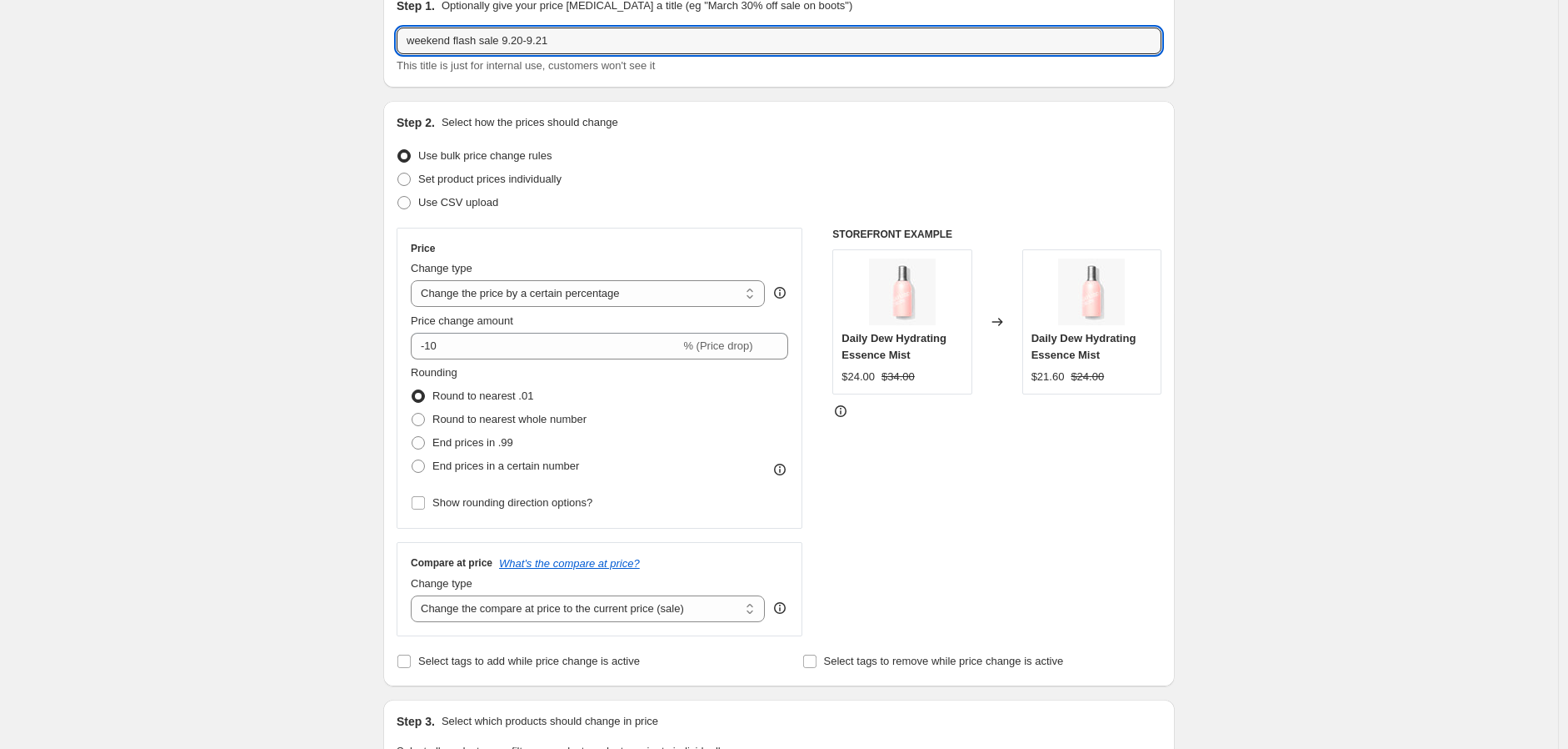
scroll to position [185, 0]
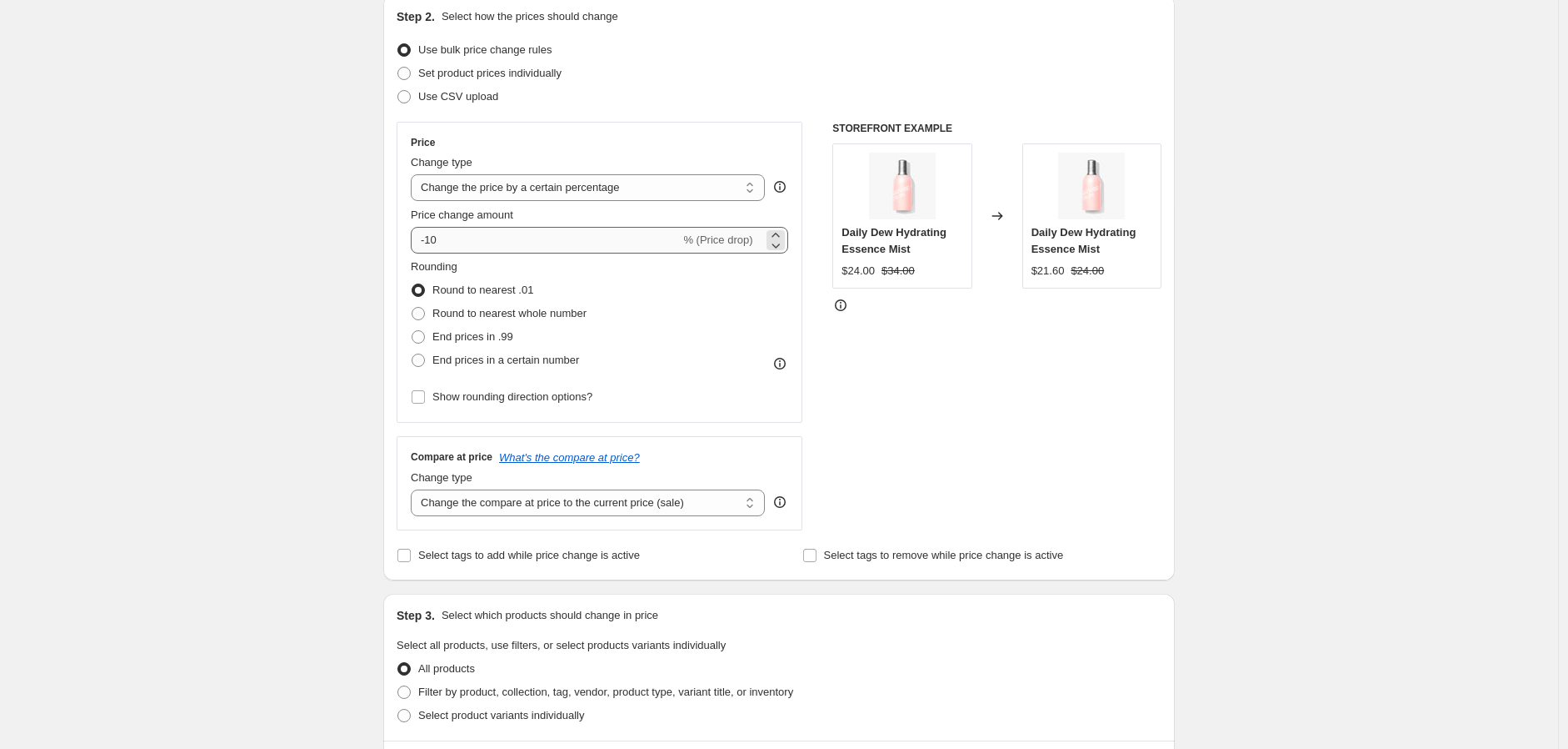
type input "weekend flash sale 9.20-9.21"
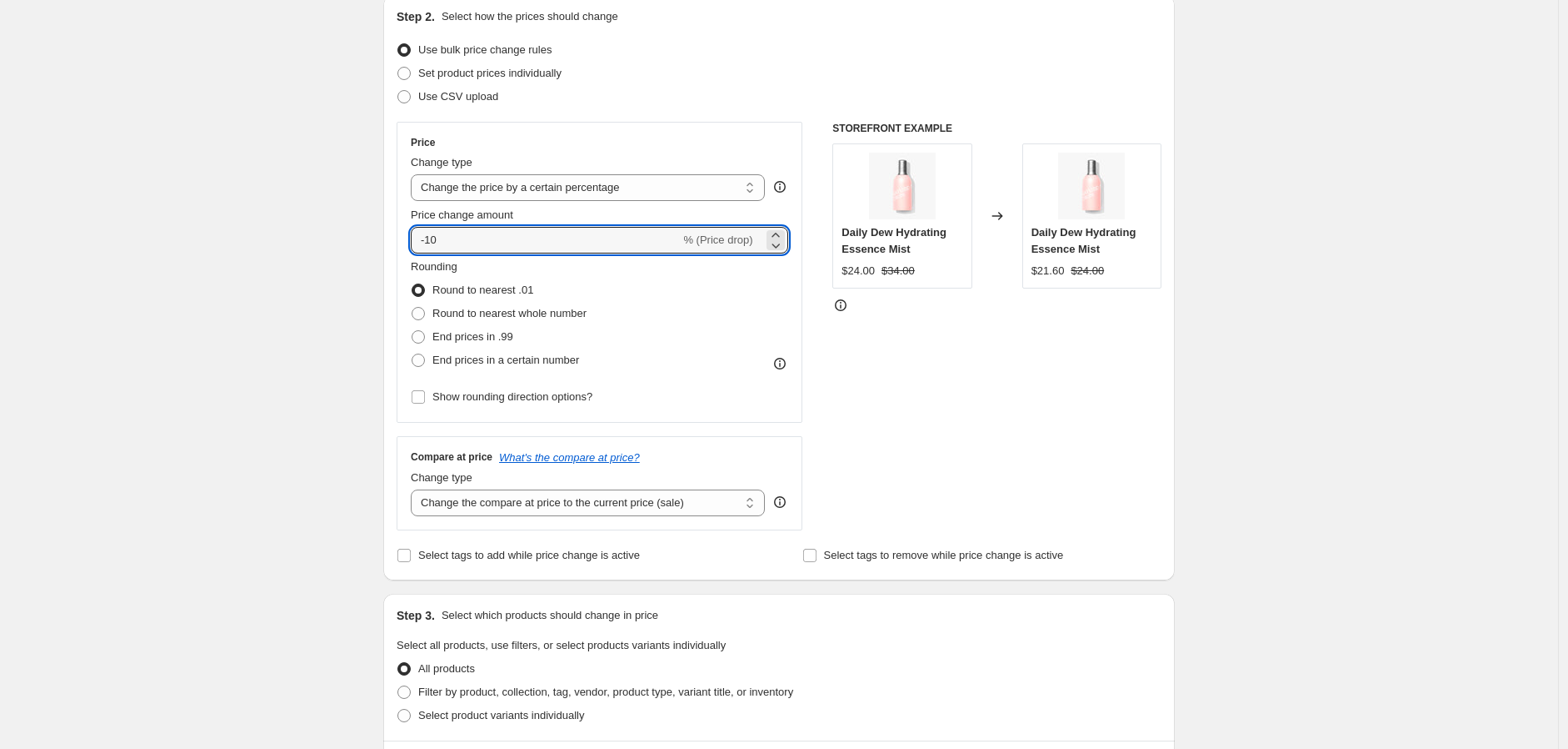
drag, startPoint x: 431, startPoint y: 240, endPoint x: 623, endPoint y: 259, distance: 192.9
click at [623, 259] on div "Price Change type Change the price to a certain amount Change the price by a ce…" at bounding box center [599, 272] width 377 height 273
type input "-40"
click at [738, 310] on div "Rounding Round to nearest .01 Round to nearest whole number End prices in .99 E…" at bounding box center [599, 314] width 377 height 113
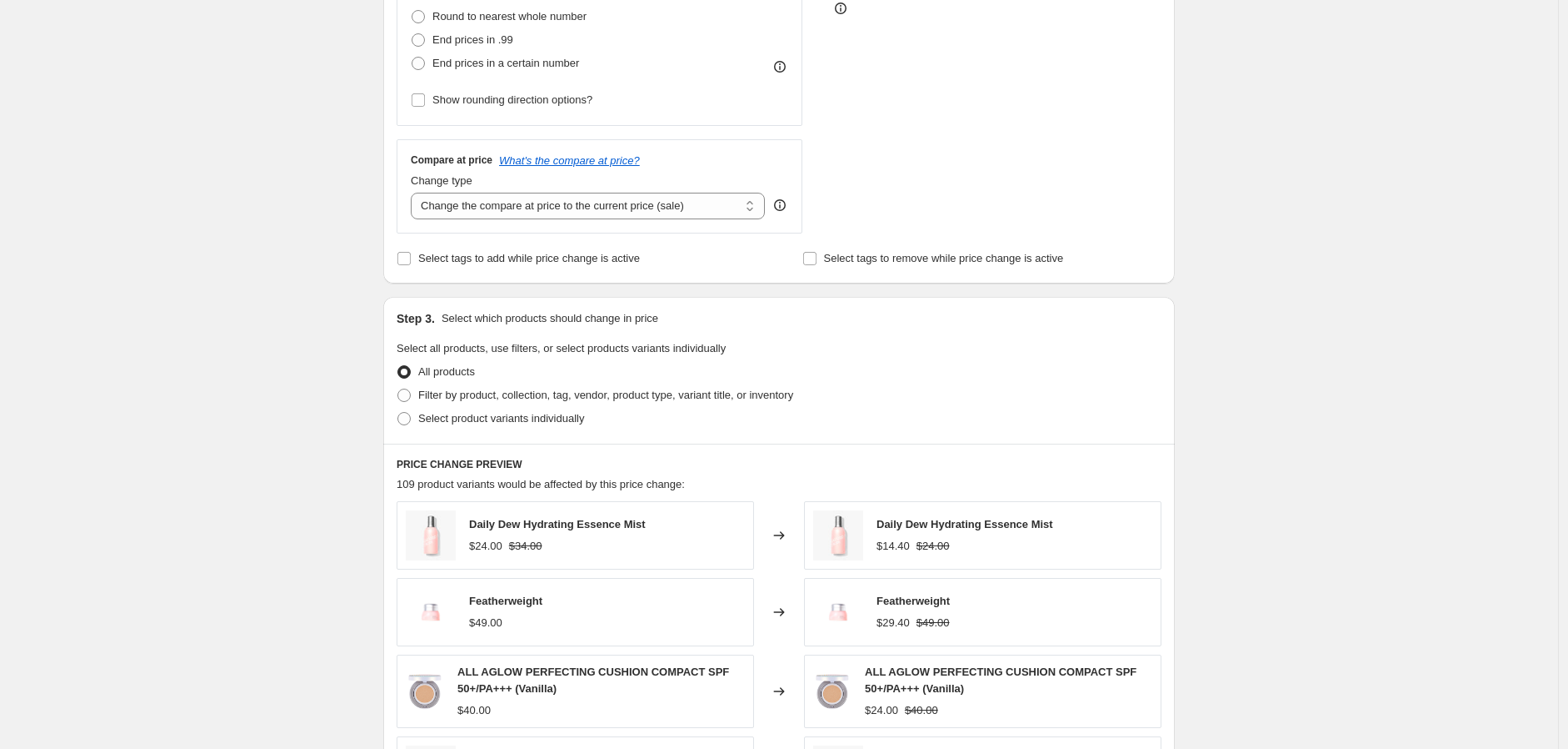
scroll to position [462, 0]
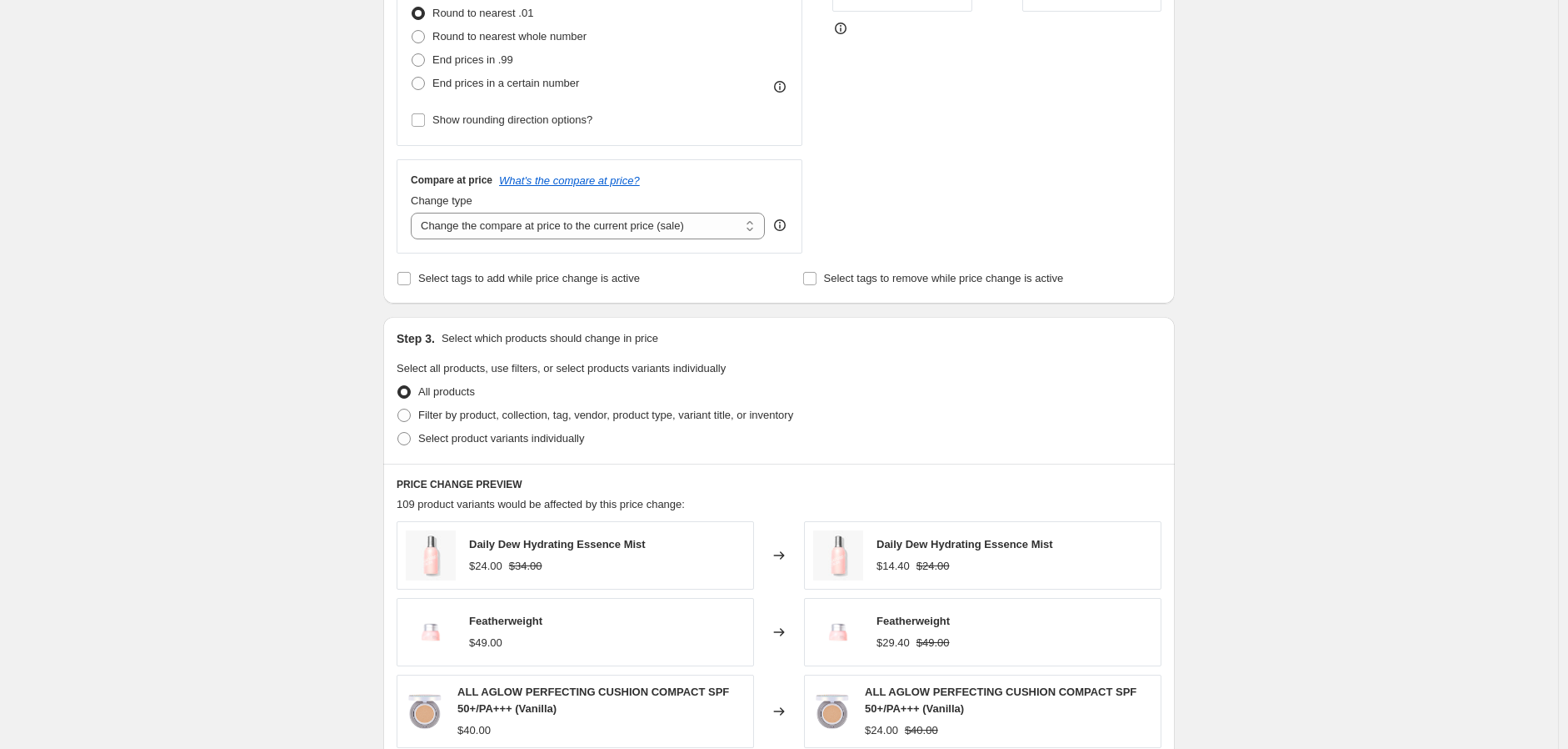
drag, startPoint x: 465, startPoint y: 441, endPoint x: 605, endPoint y: 436, distance: 140.1
click at [468, 442] on span "Select product variants individually" at bounding box center [501, 438] width 166 height 13
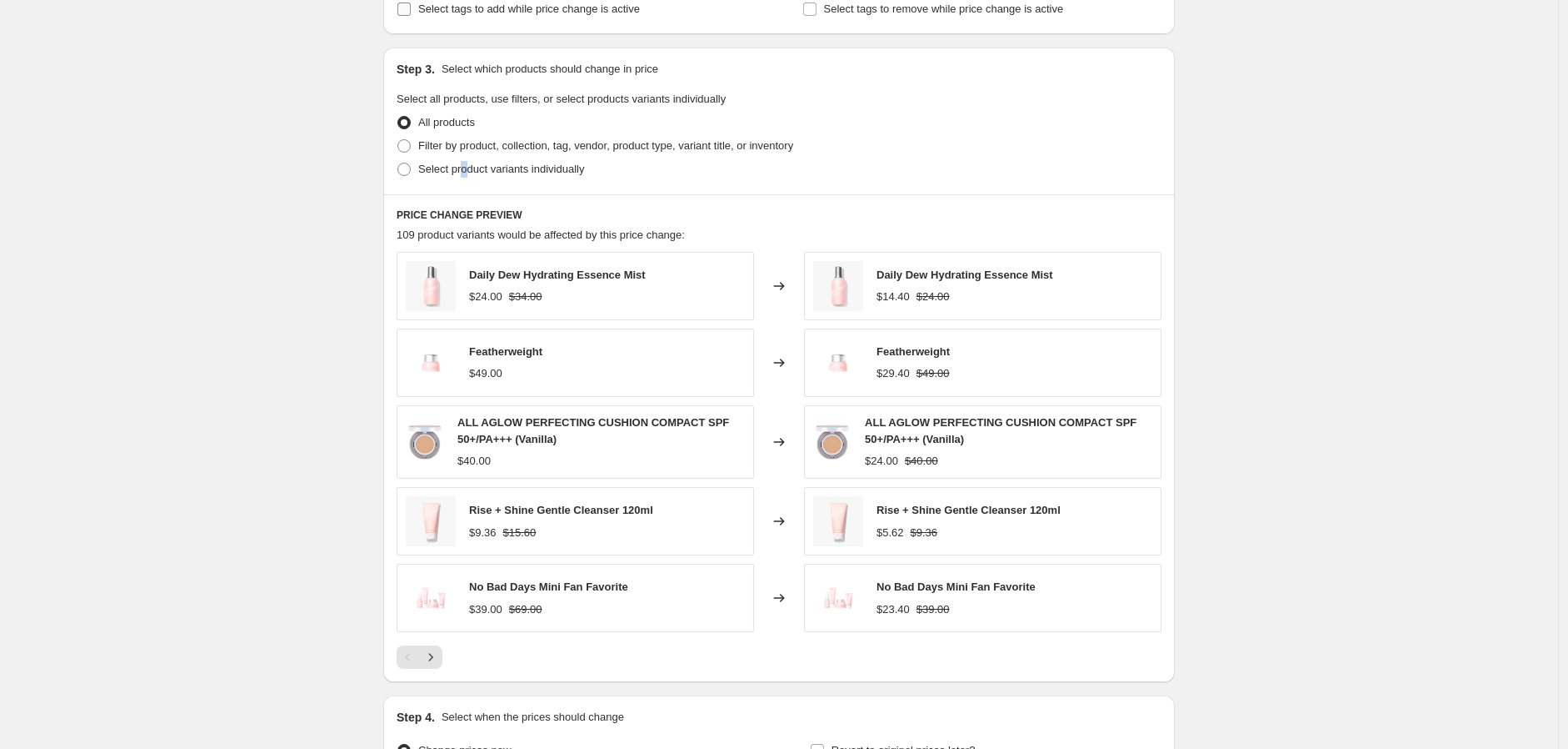
scroll to position [555, 0]
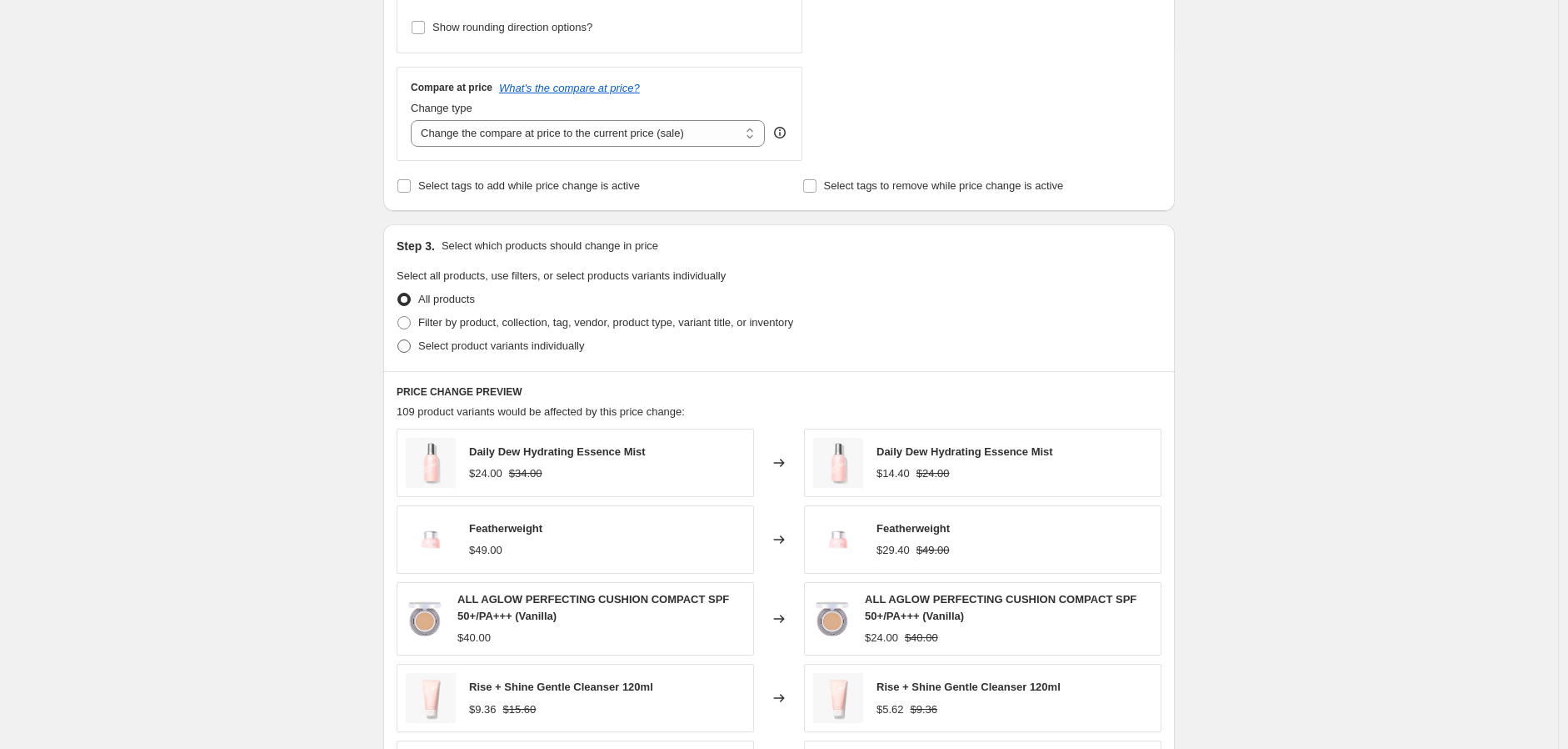
click at [405, 349] on span at bounding box center [405, 346] width 14 height 14
click at [399, 340] on input "Select product variants individually" at bounding box center [398, 339] width 1 height 1
radio input "true"
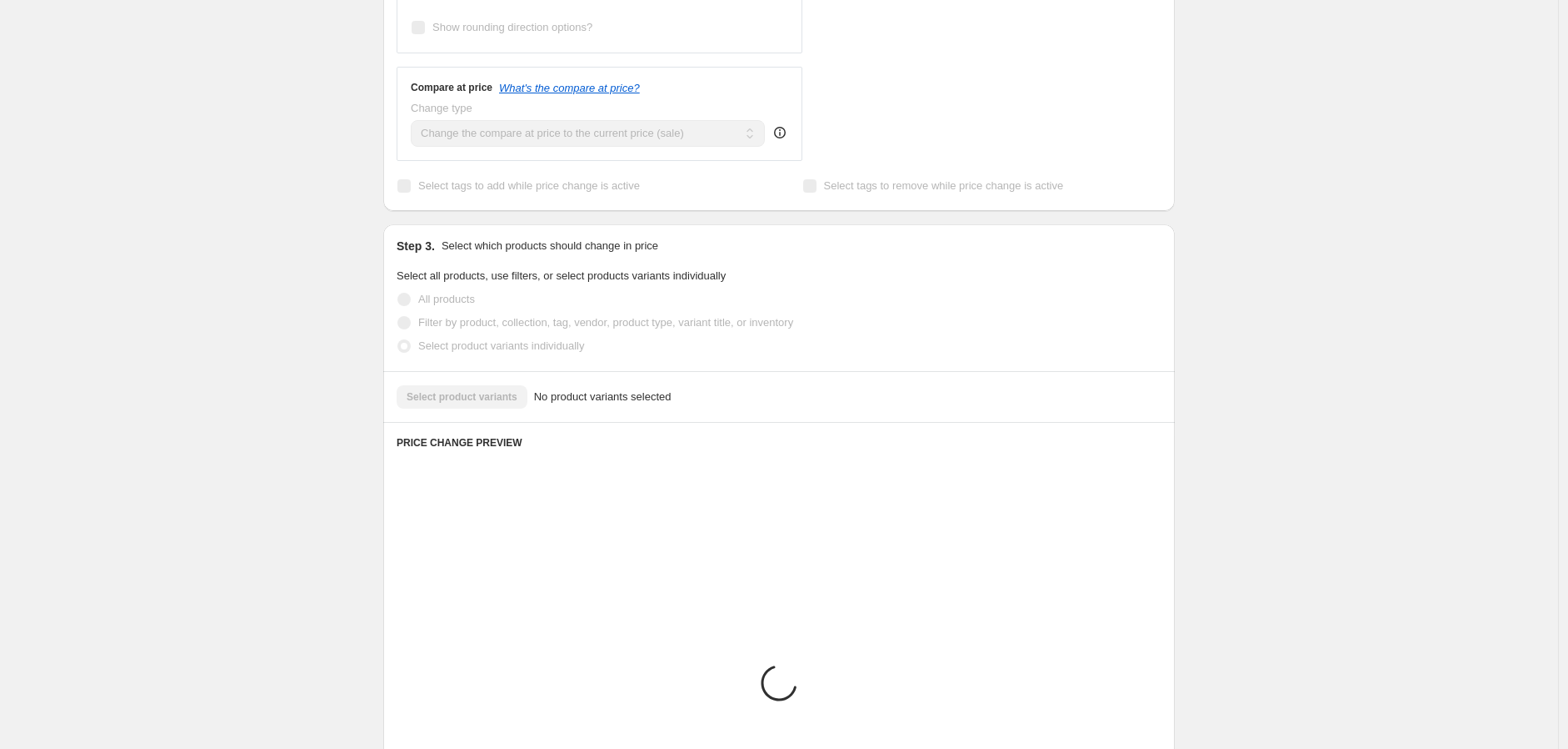
scroll to position [549, 0]
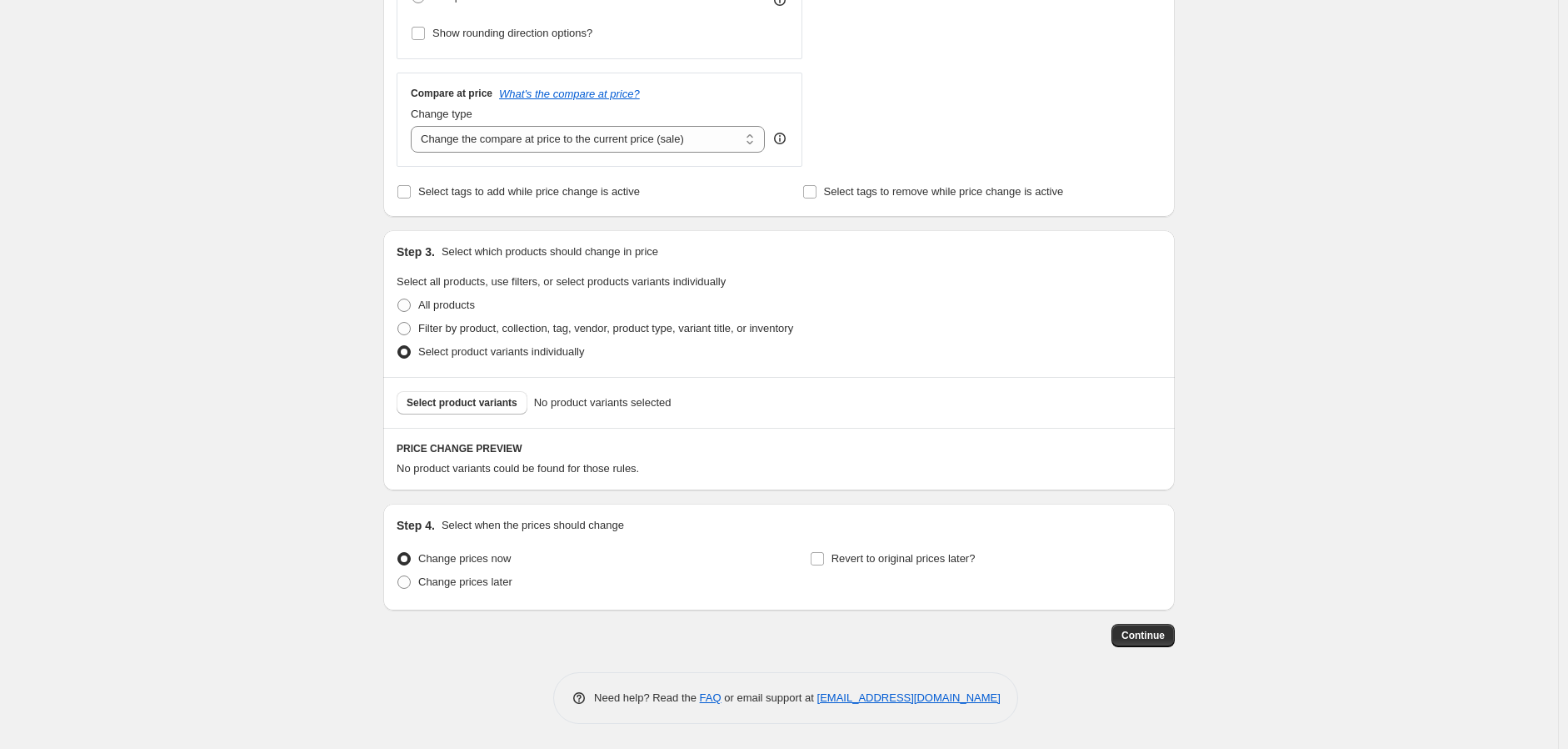
click at [442, 389] on div "Select product variants No product variants selected" at bounding box center [778, 402] width 791 height 51
click at [463, 413] on button "Select product variants" at bounding box center [462, 402] width 131 height 23
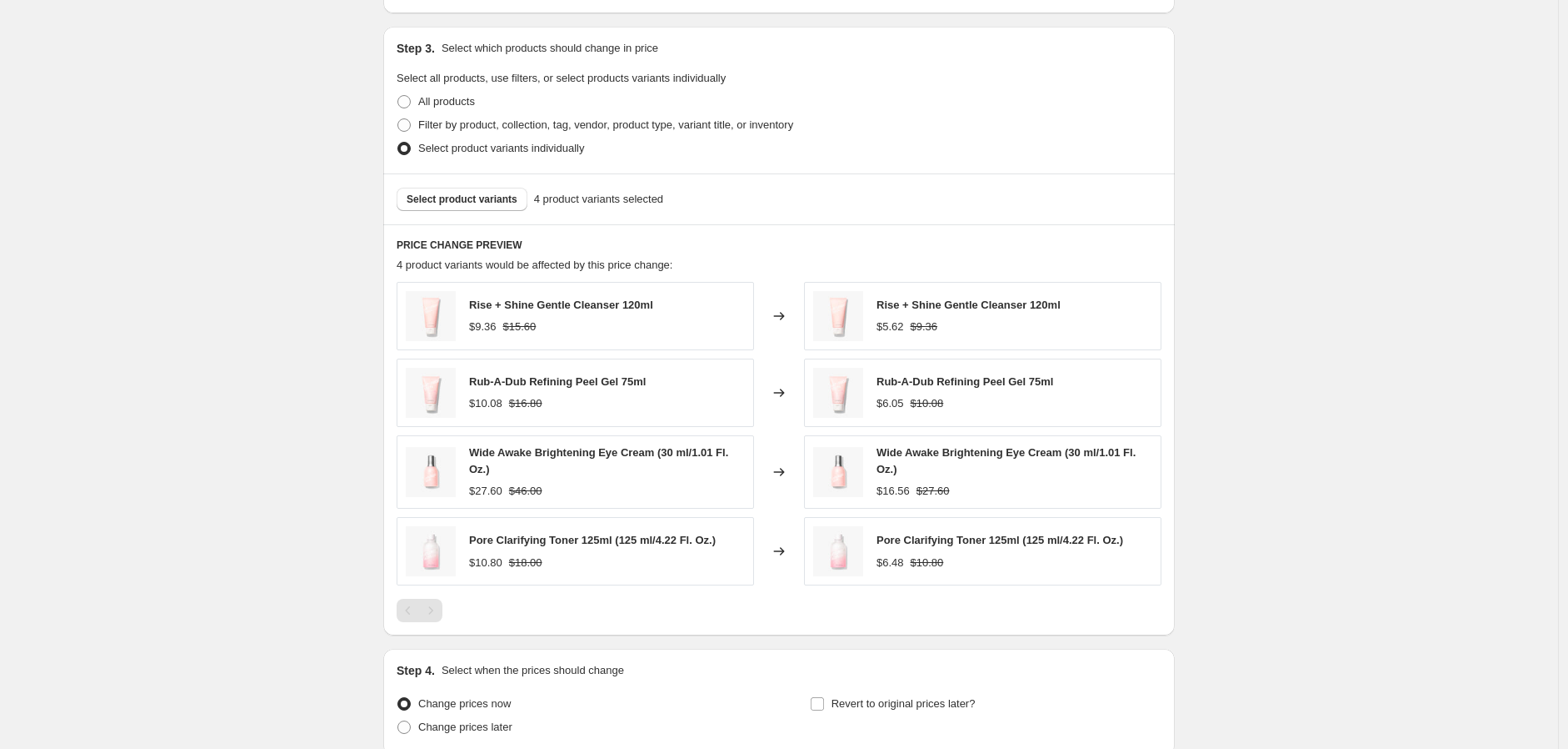
scroll to position [899, 0]
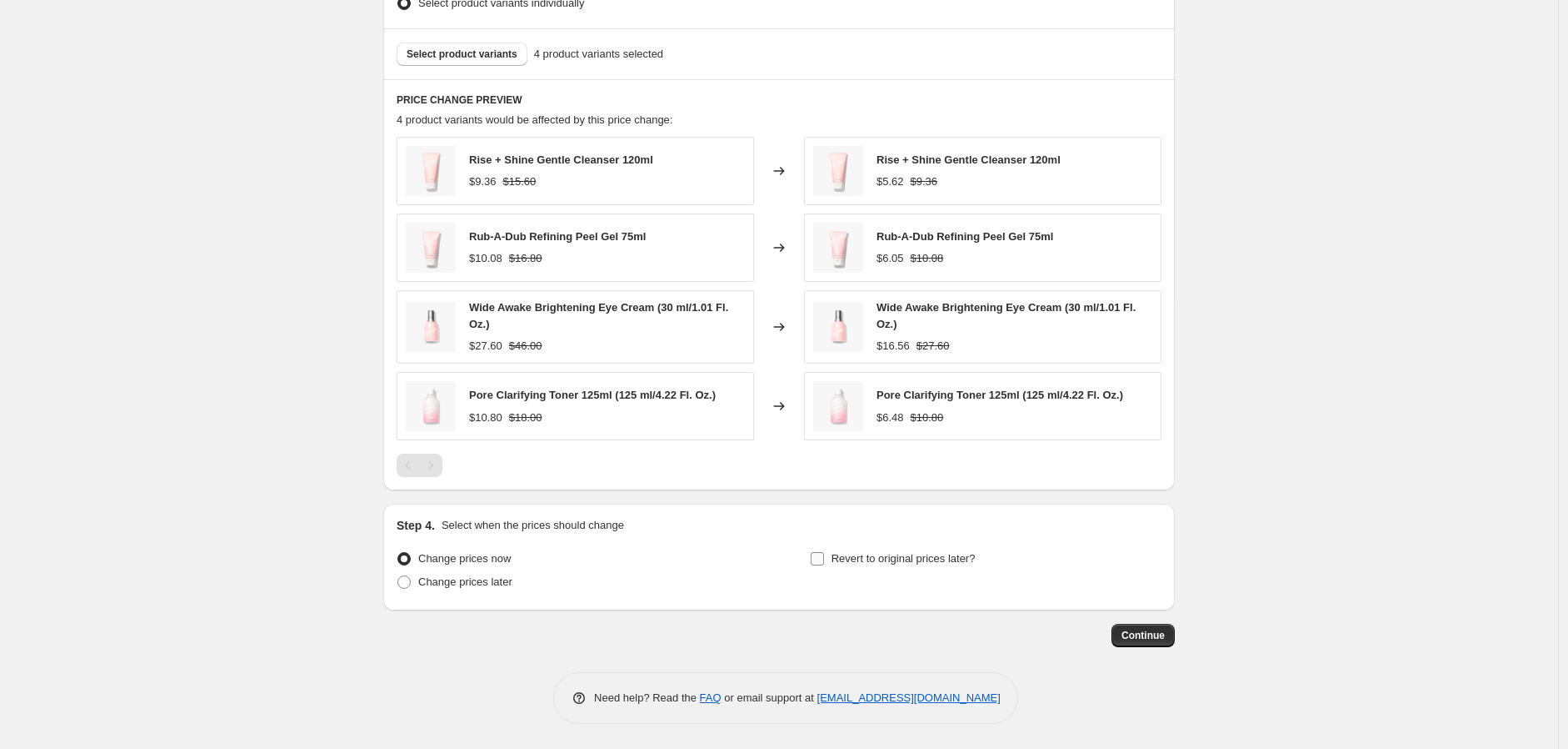
click at [869, 558] on span "Revert to original prices later?" at bounding box center [903, 558] width 144 height 13
click at [824, 558] on input "Revert to original prices later?" at bounding box center [818, 559] width 14 height 14
checkbox input "true"
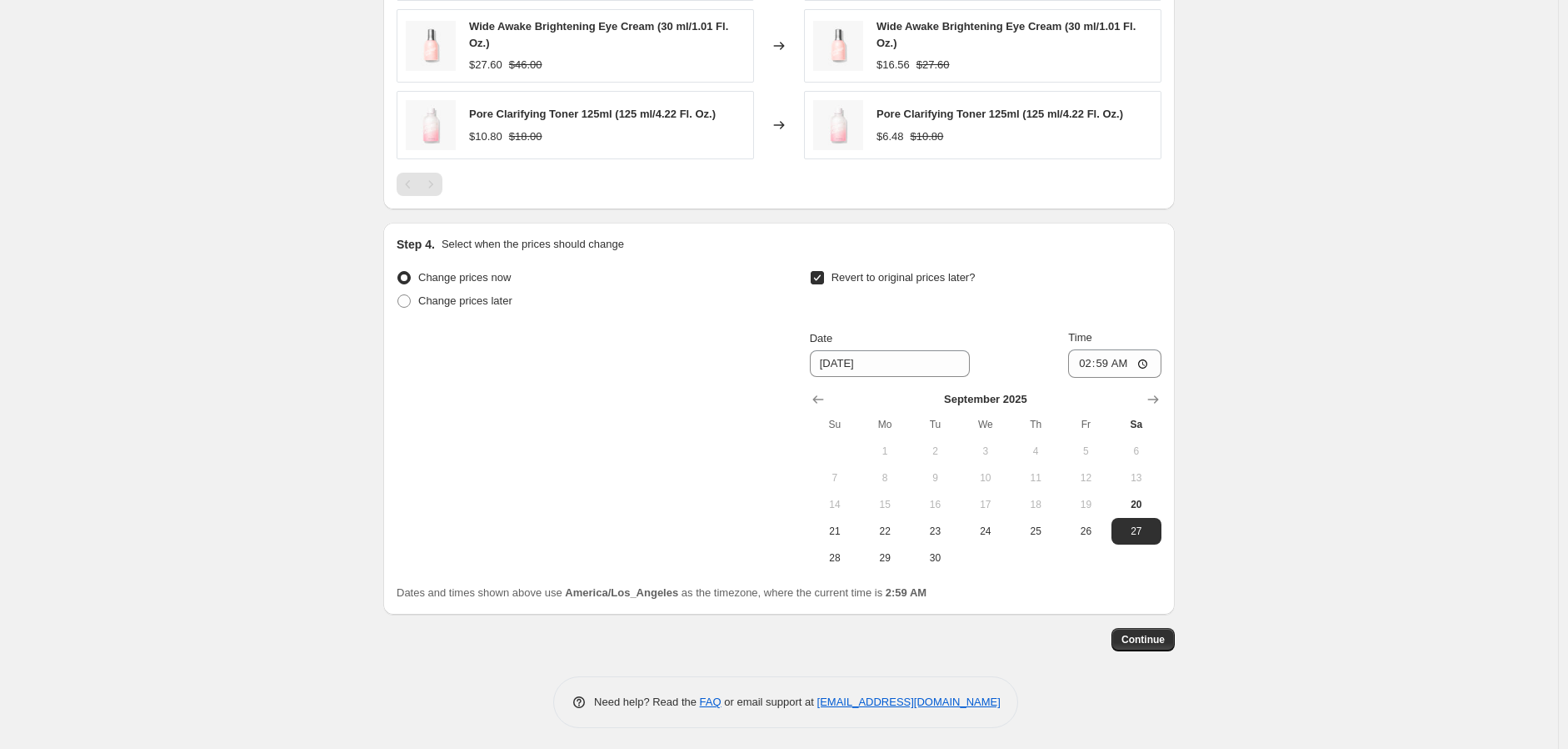
scroll to position [1184, 0]
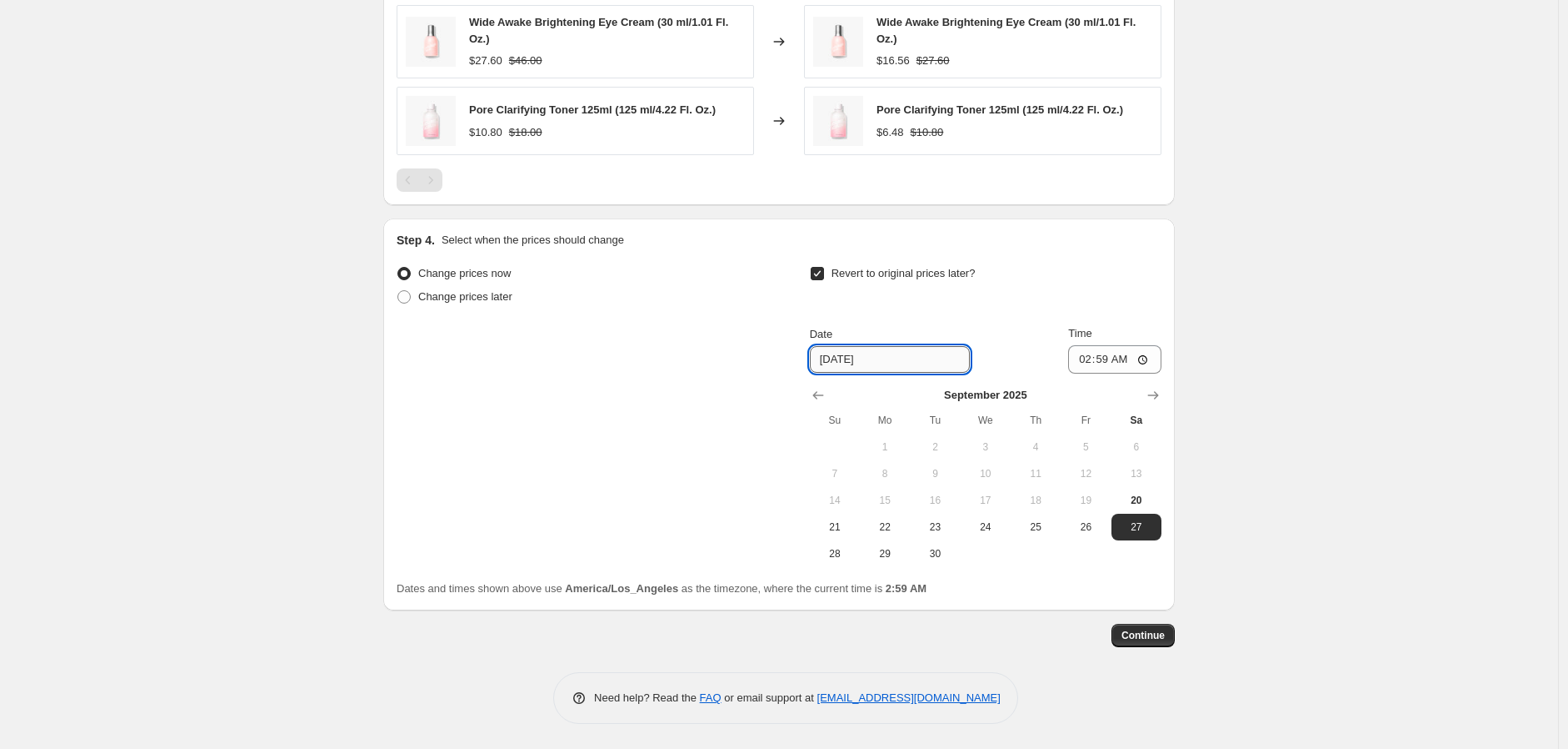
click at [838, 360] on input "[DATE]" at bounding box center [890, 359] width 160 height 26
click at [846, 533] on span "21" at bounding box center [835, 527] width 37 height 14
type input "[DATE]"
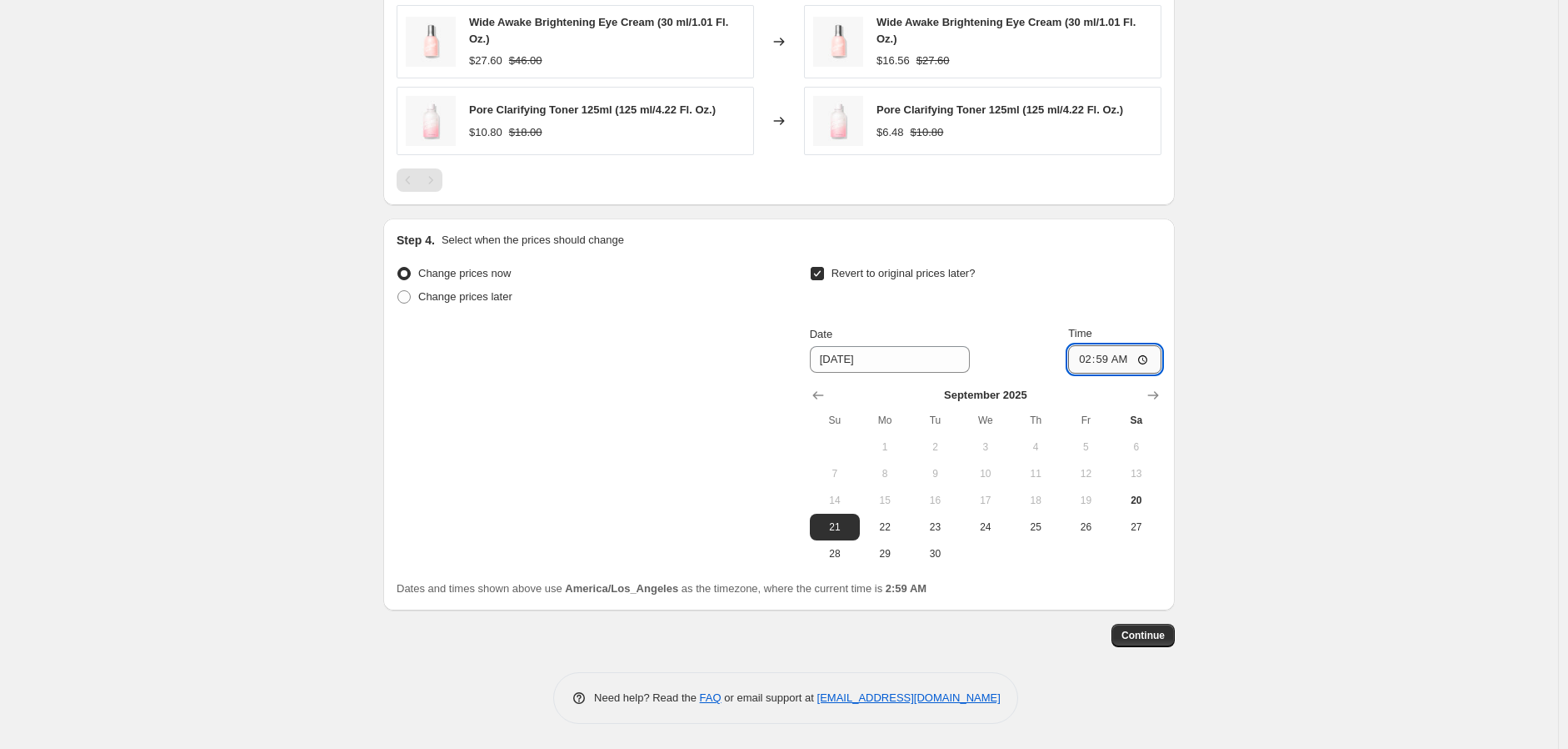
click at [1089, 361] on input "02:59" at bounding box center [1115, 359] width 94 height 28
type input "11:59"
click at [1148, 638] on span "Continue" at bounding box center [1143, 636] width 43 height 14
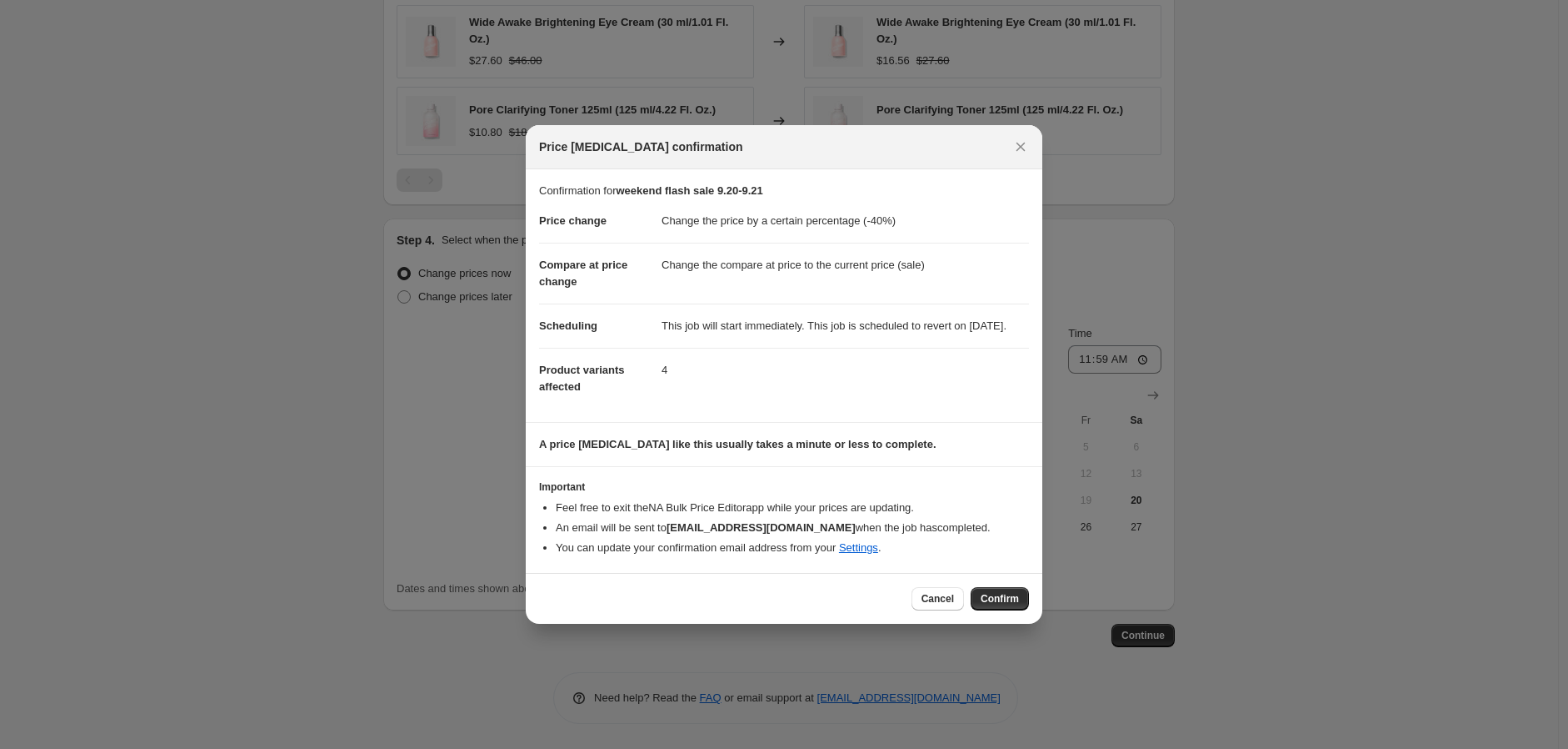
click at [997, 605] on span "Confirm" at bounding box center [999, 599] width 38 height 14
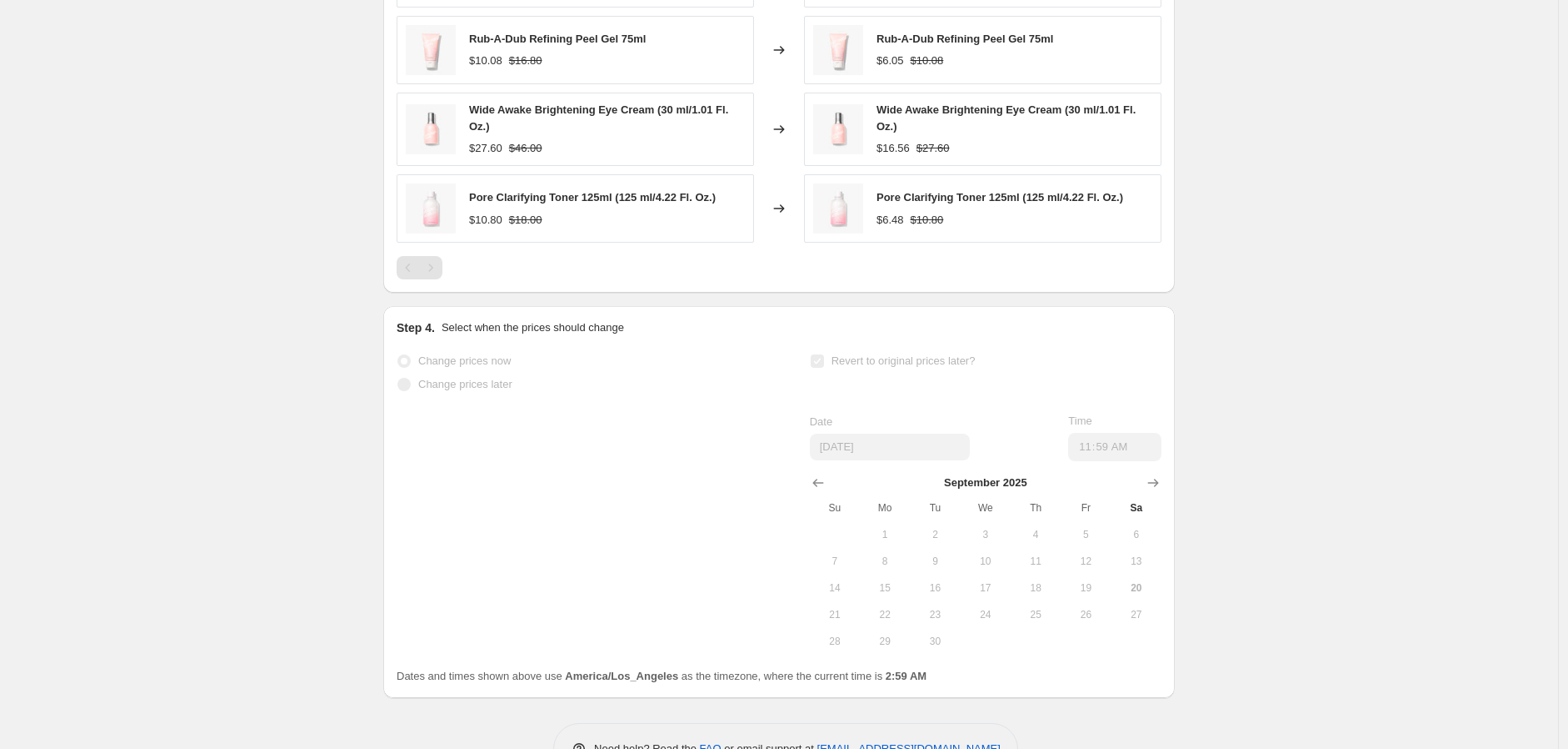
scroll to position [1091, 0]
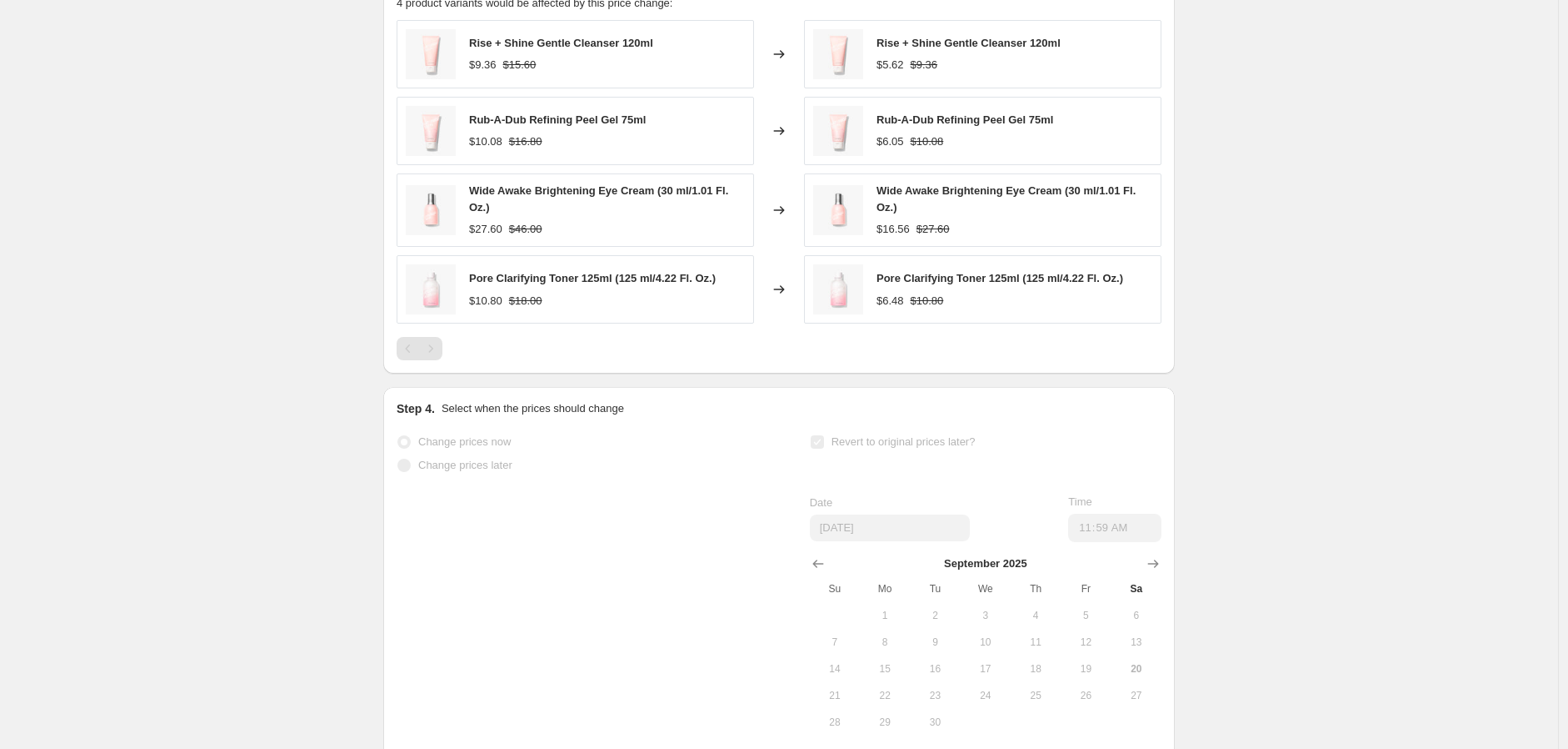
select select "percentage"
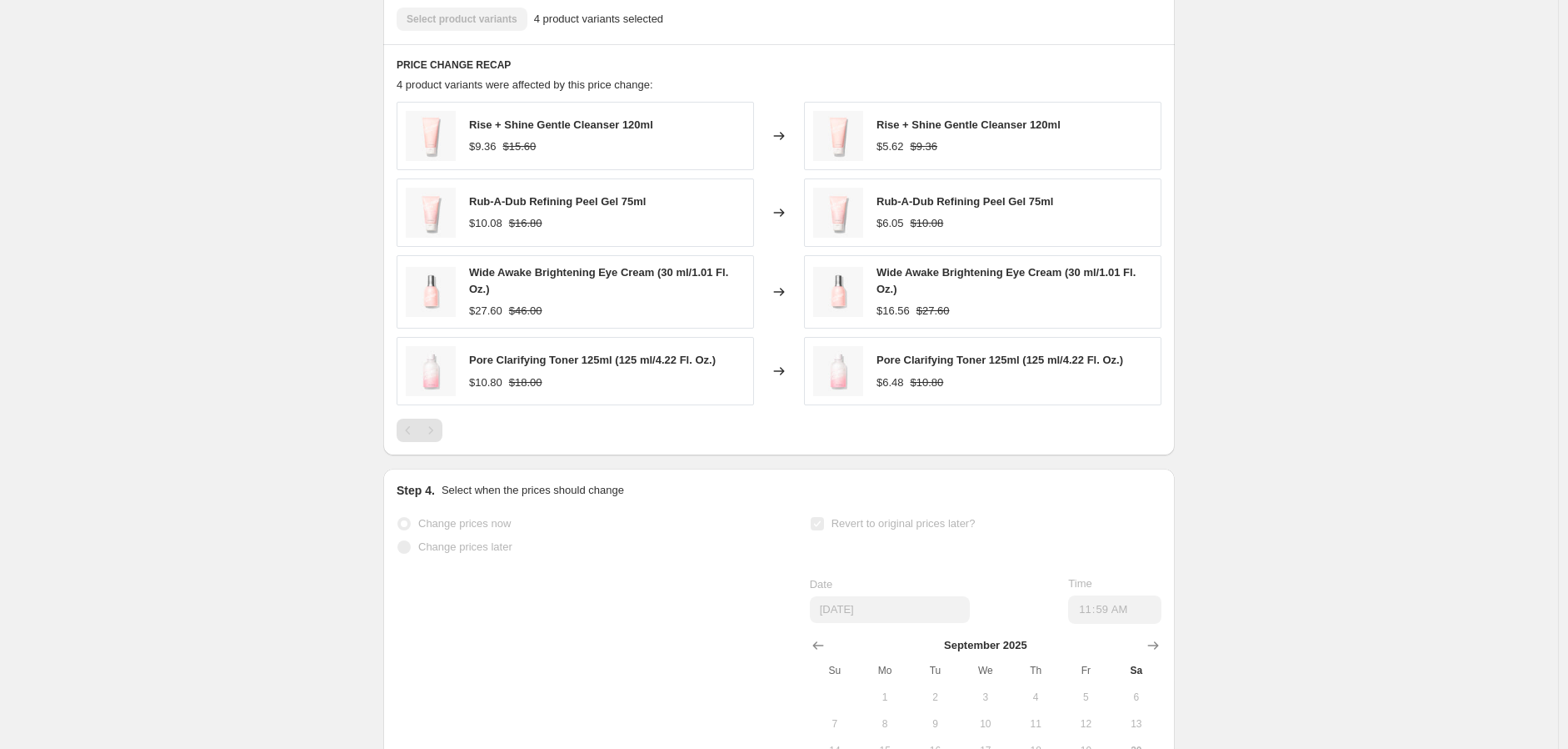
scroll to position [0, 0]
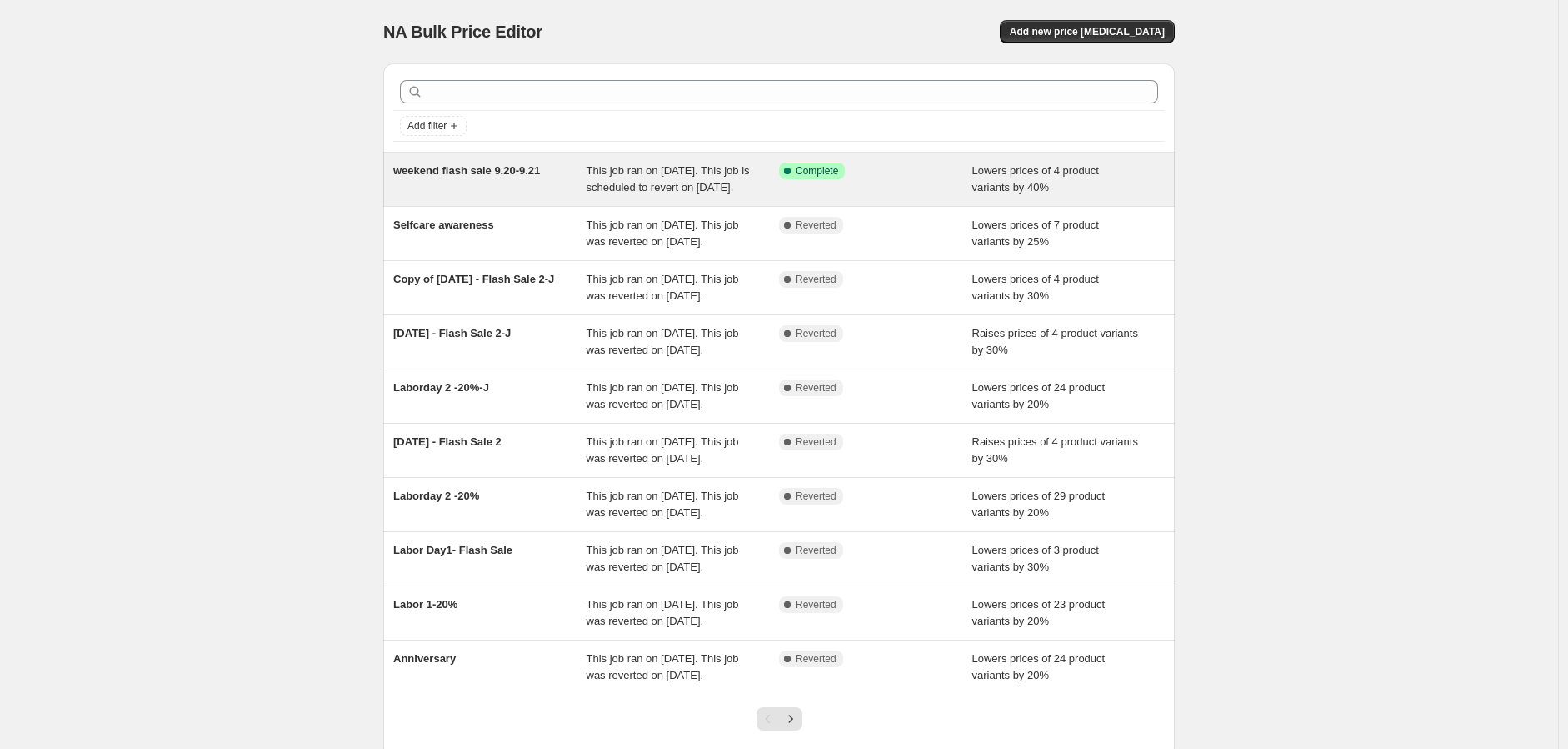
click at [873, 196] on div "Success Complete Complete" at bounding box center [876, 179] width 193 height 33
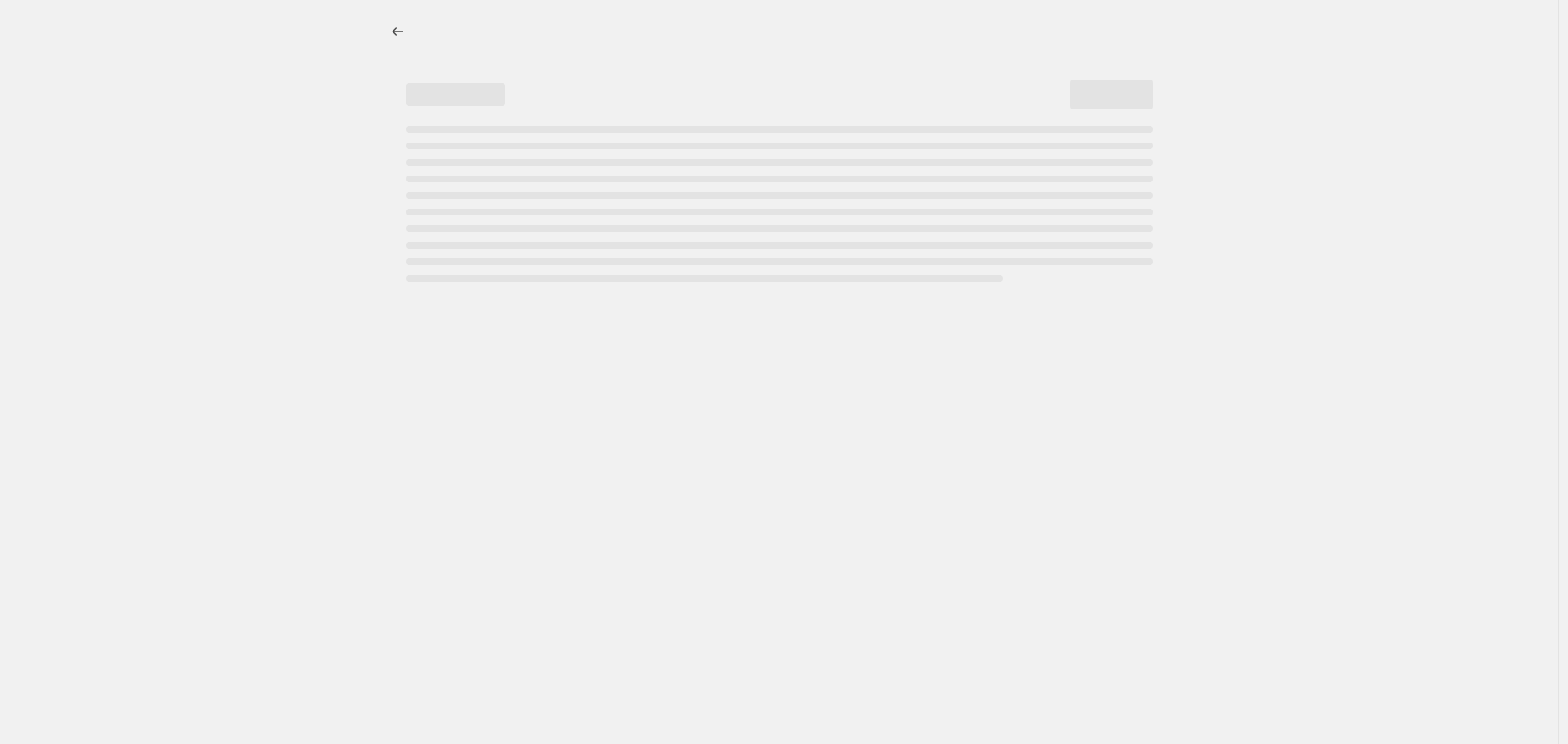
select select "percentage"
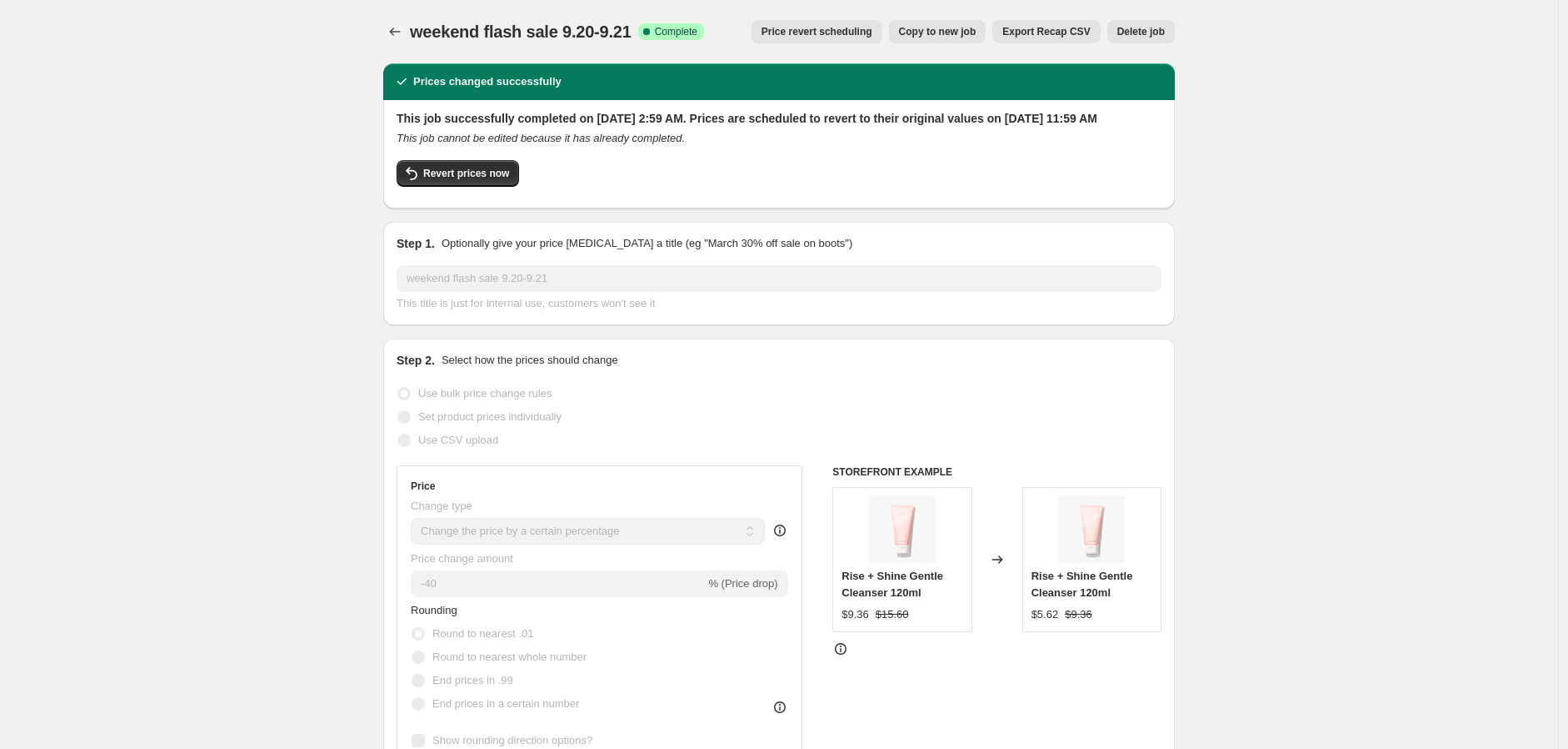
click at [1160, 31] on span "Delete job" at bounding box center [1141, 32] width 48 height 14
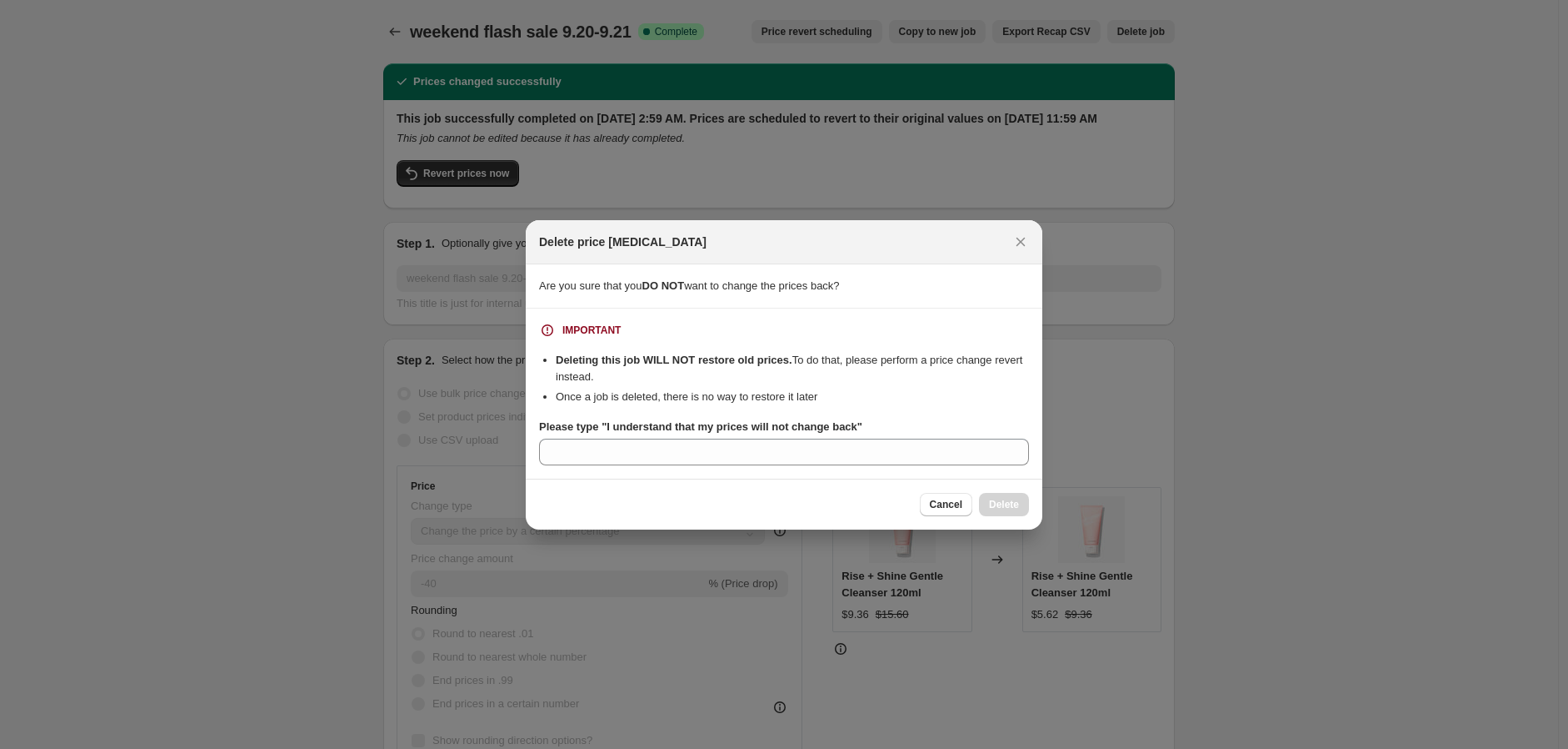
drag, startPoint x: 1019, startPoint y: 242, endPoint x: 900, endPoint y: 233, distance: 119.3
click at [1014, 242] on icon "Close" at bounding box center [1021, 242] width 17 height 17
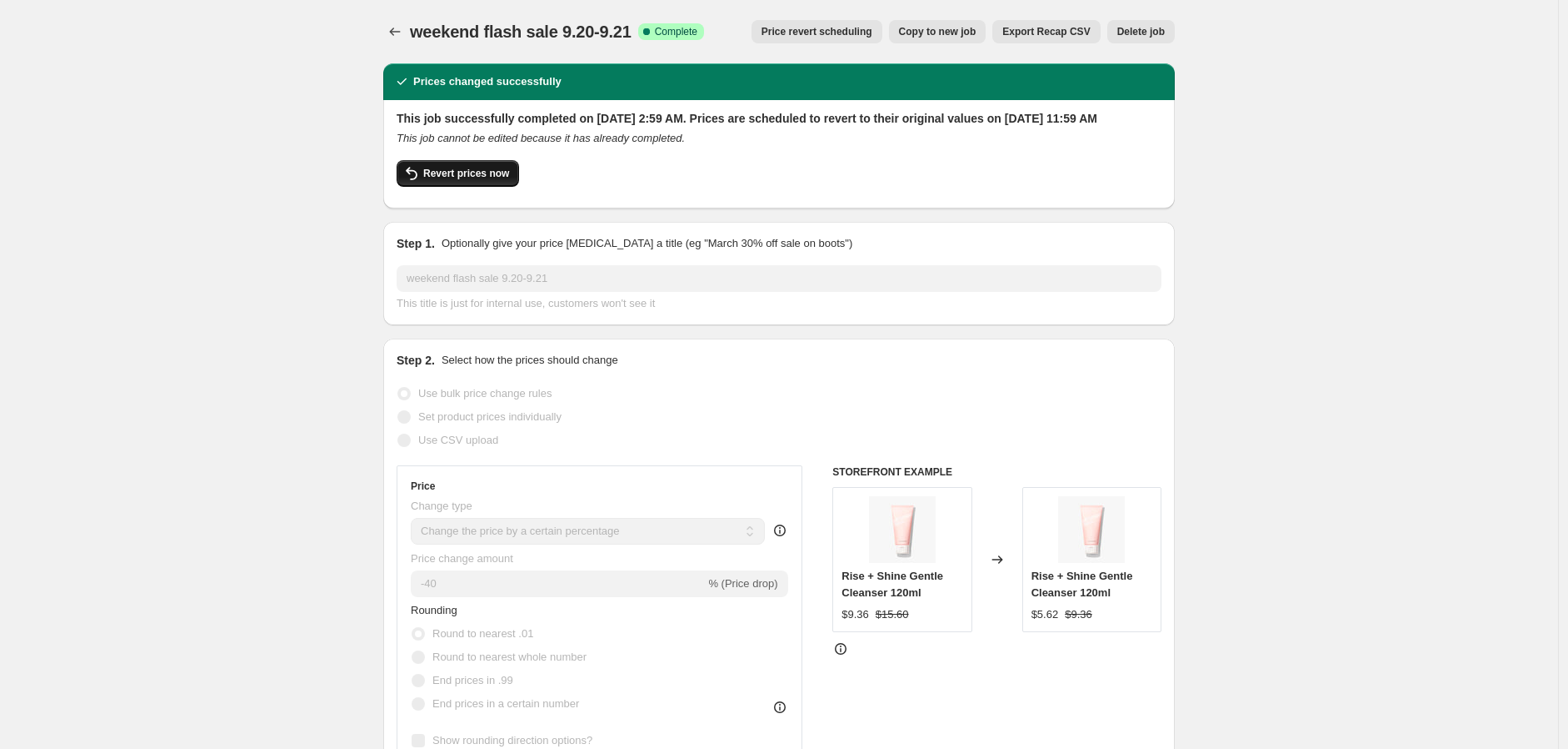
click at [485, 180] on span "Revert prices now" at bounding box center [466, 174] width 86 height 14
checkbox input "false"
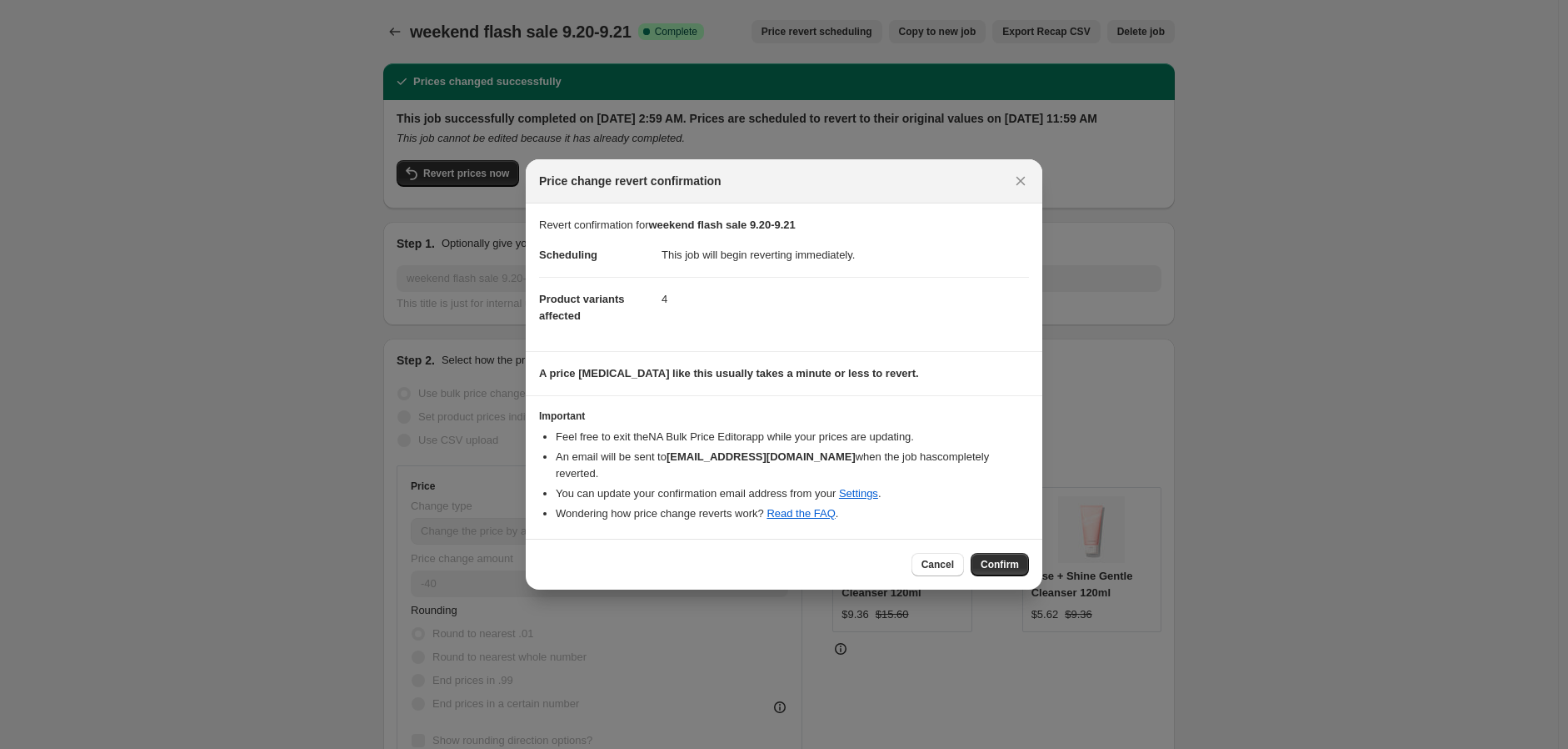
click at [995, 560] on span "Confirm" at bounding box center [999, 565] width 38 height 14
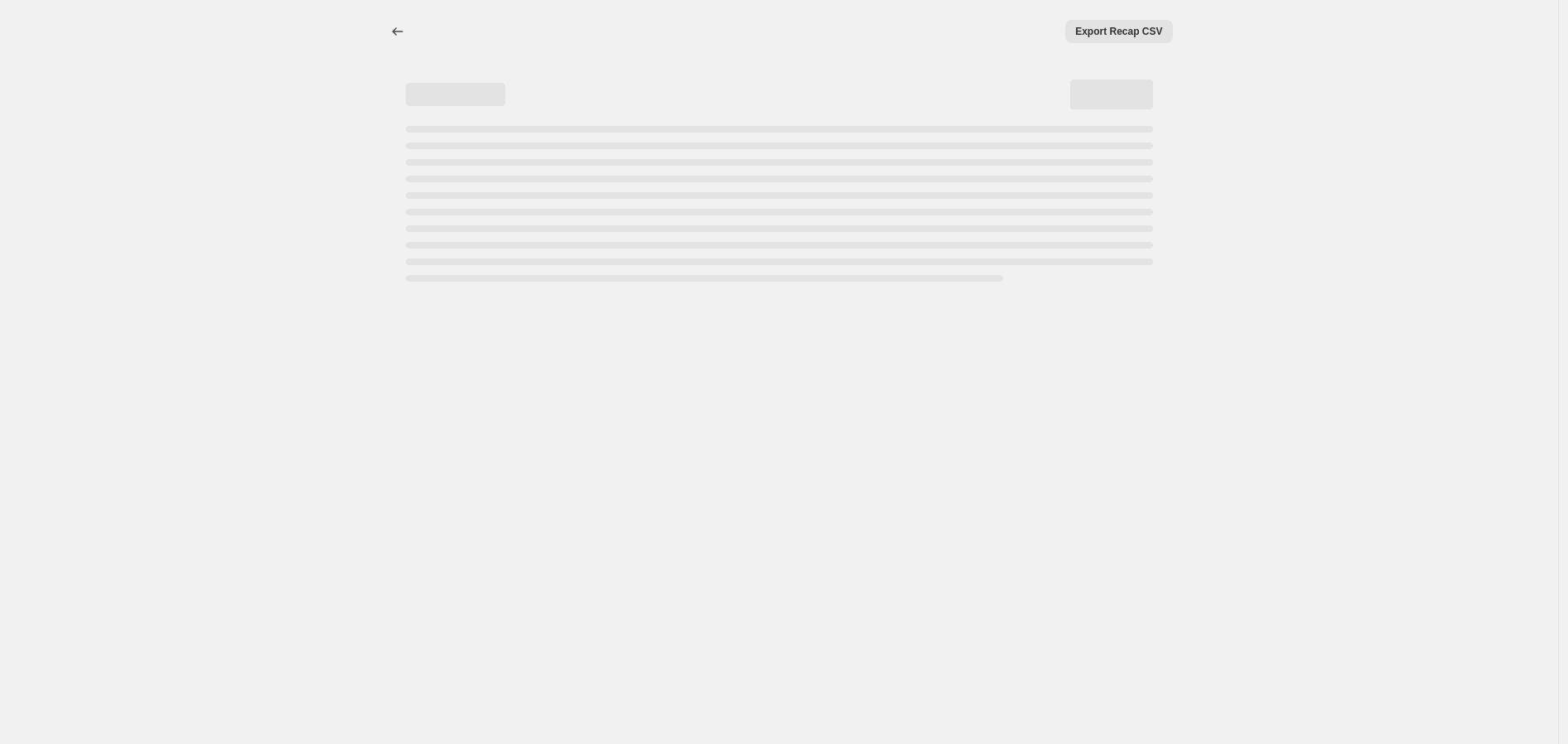
select select "percentage"
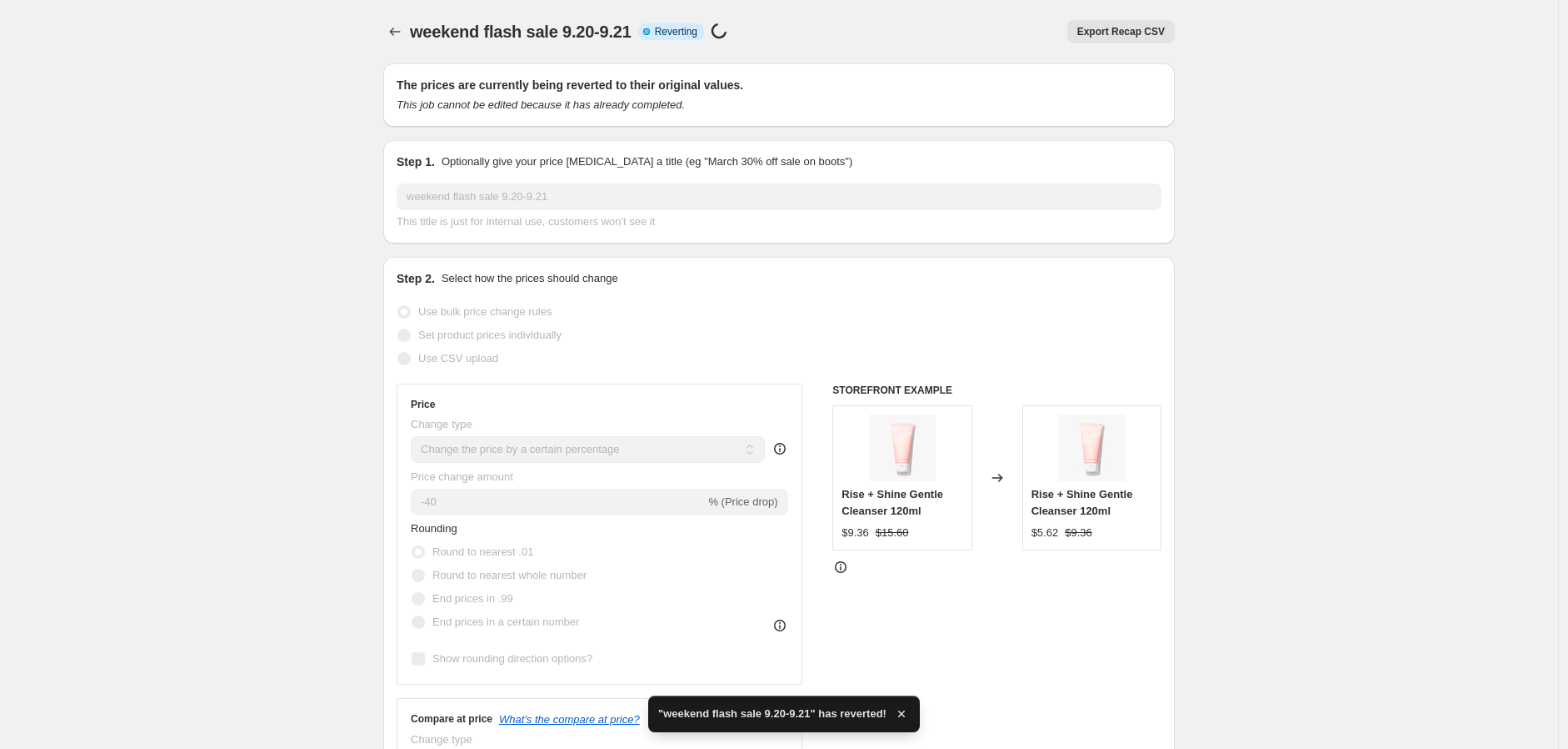
checkbox input "true"
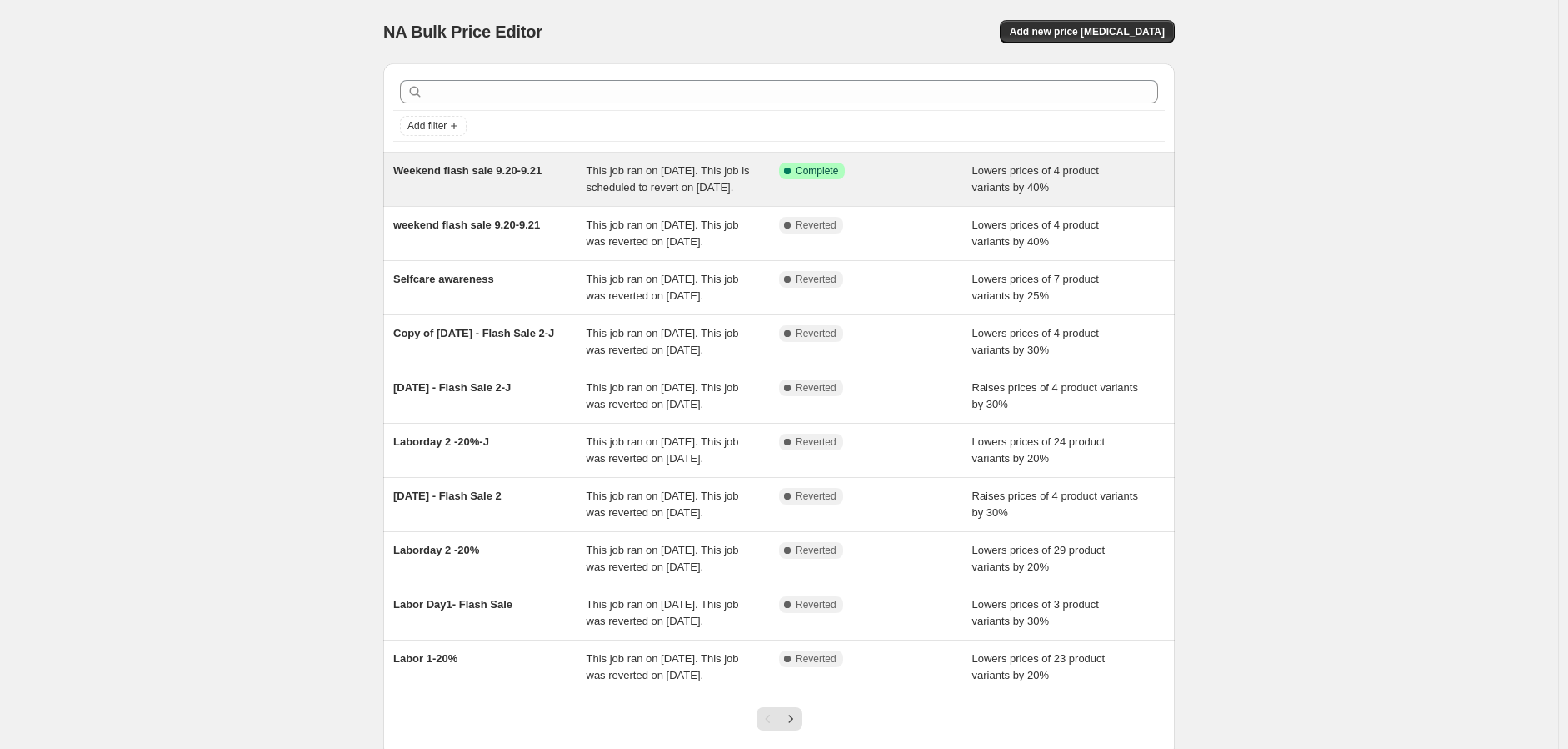
click at [851, 196] on div "Success Complete Complete" at bounding box center [876, 179] width 193 height 33
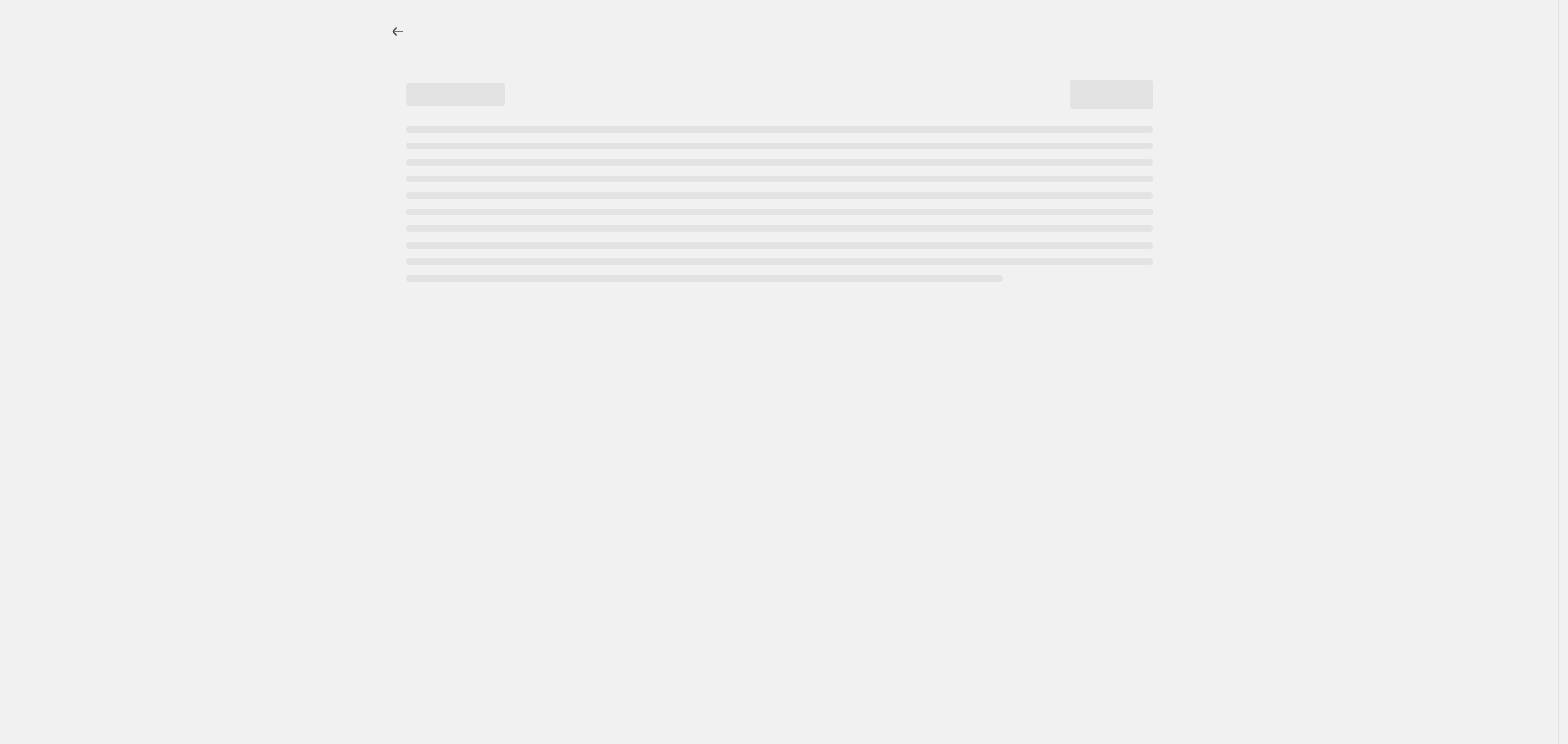
select select "percentage"
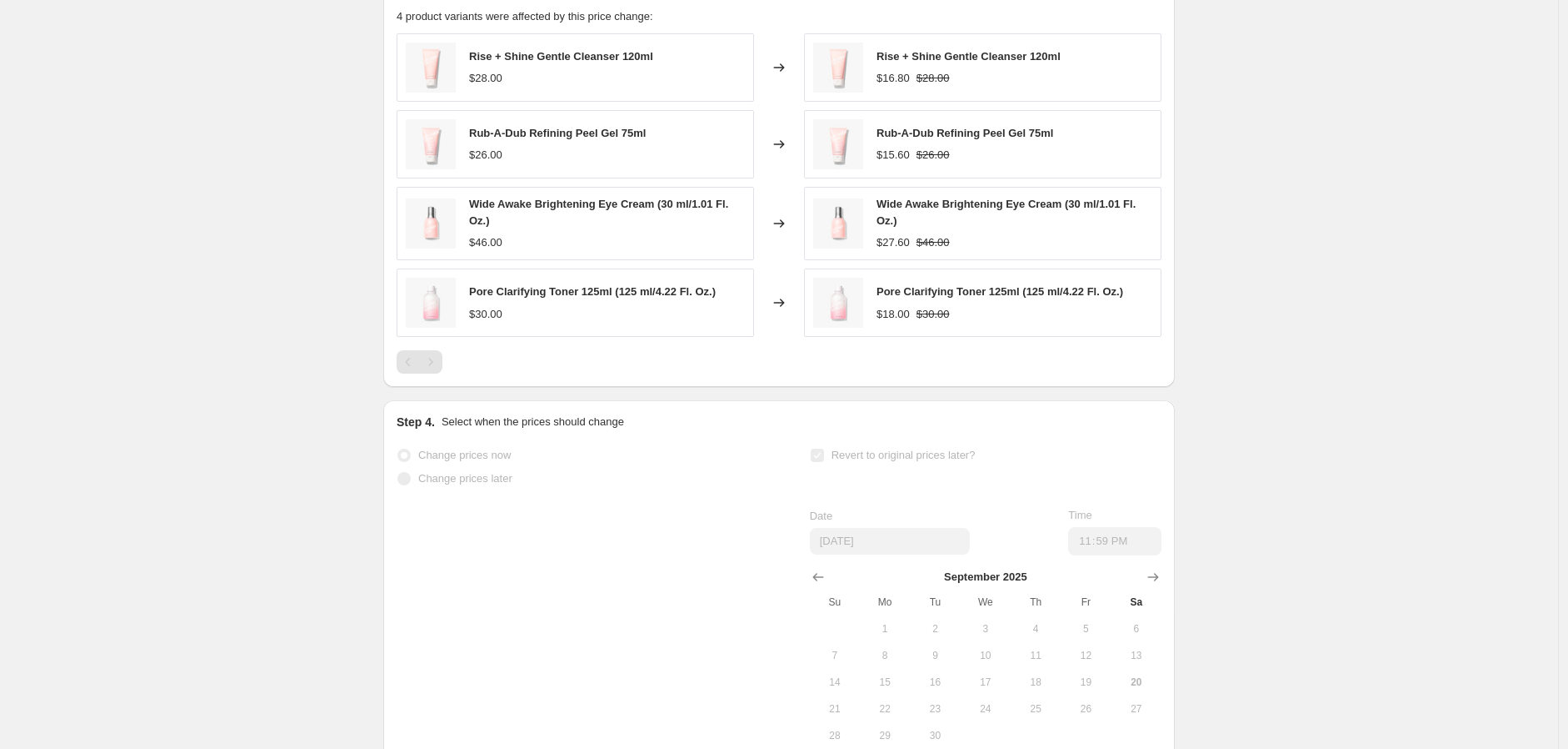
scroll to position [1322, 0]
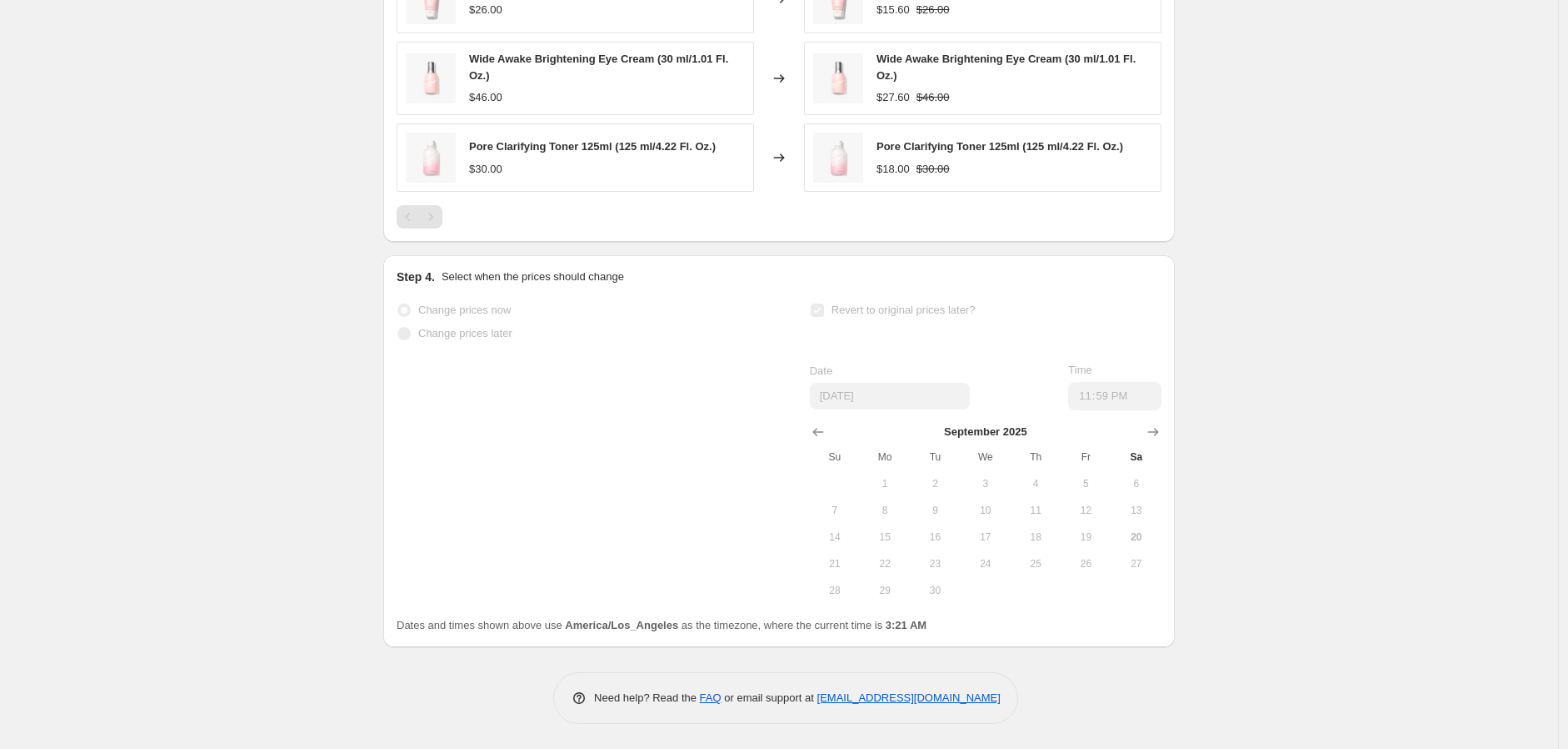
click at [1141, 457] on span "Sa" at bounding box center [1136, 457] width 37 height 14
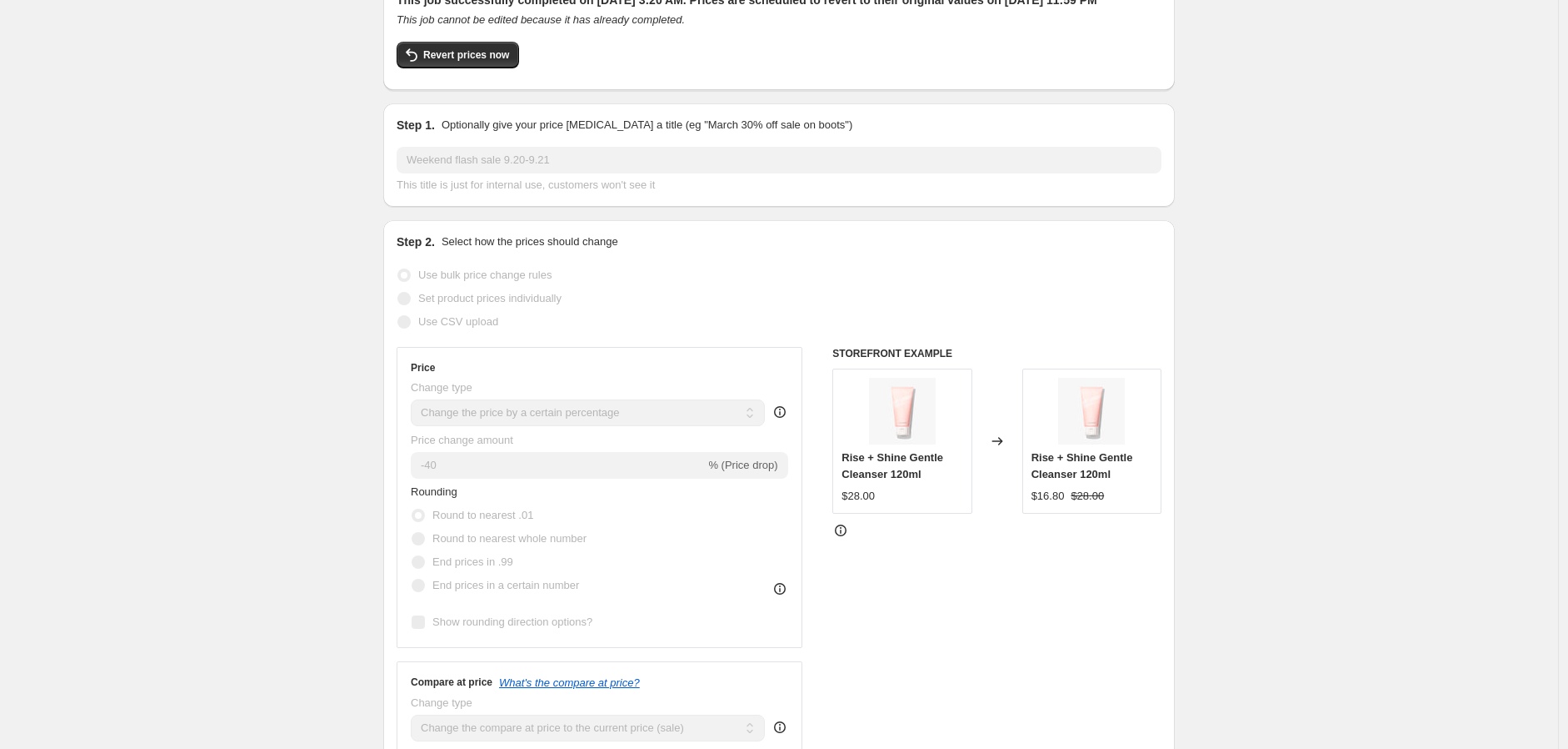
scroll to position [0, 0]
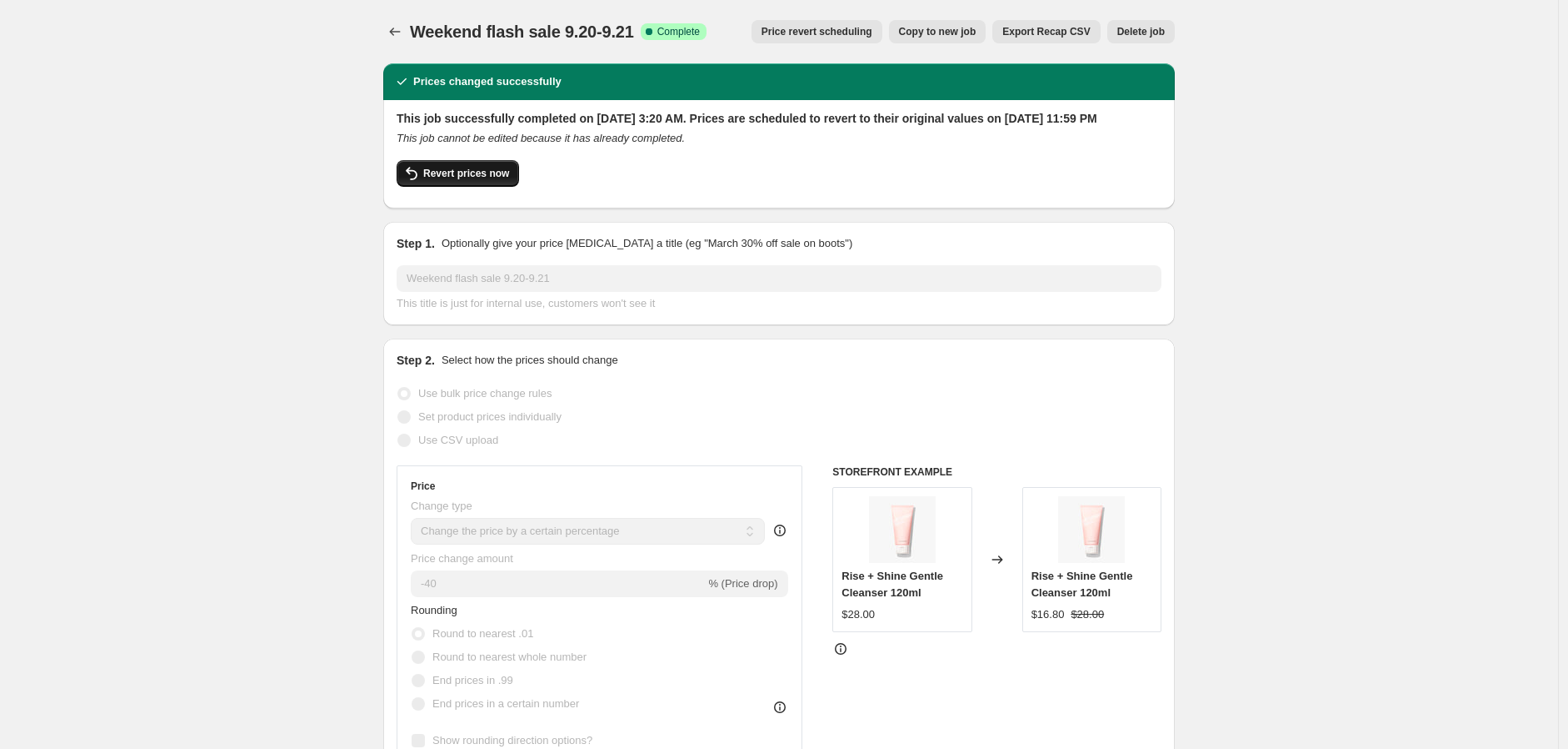
click at [455, 180] on span "Revert prices now" at bounding box center [466, 174] width 86 height 14
checkbox input "false"
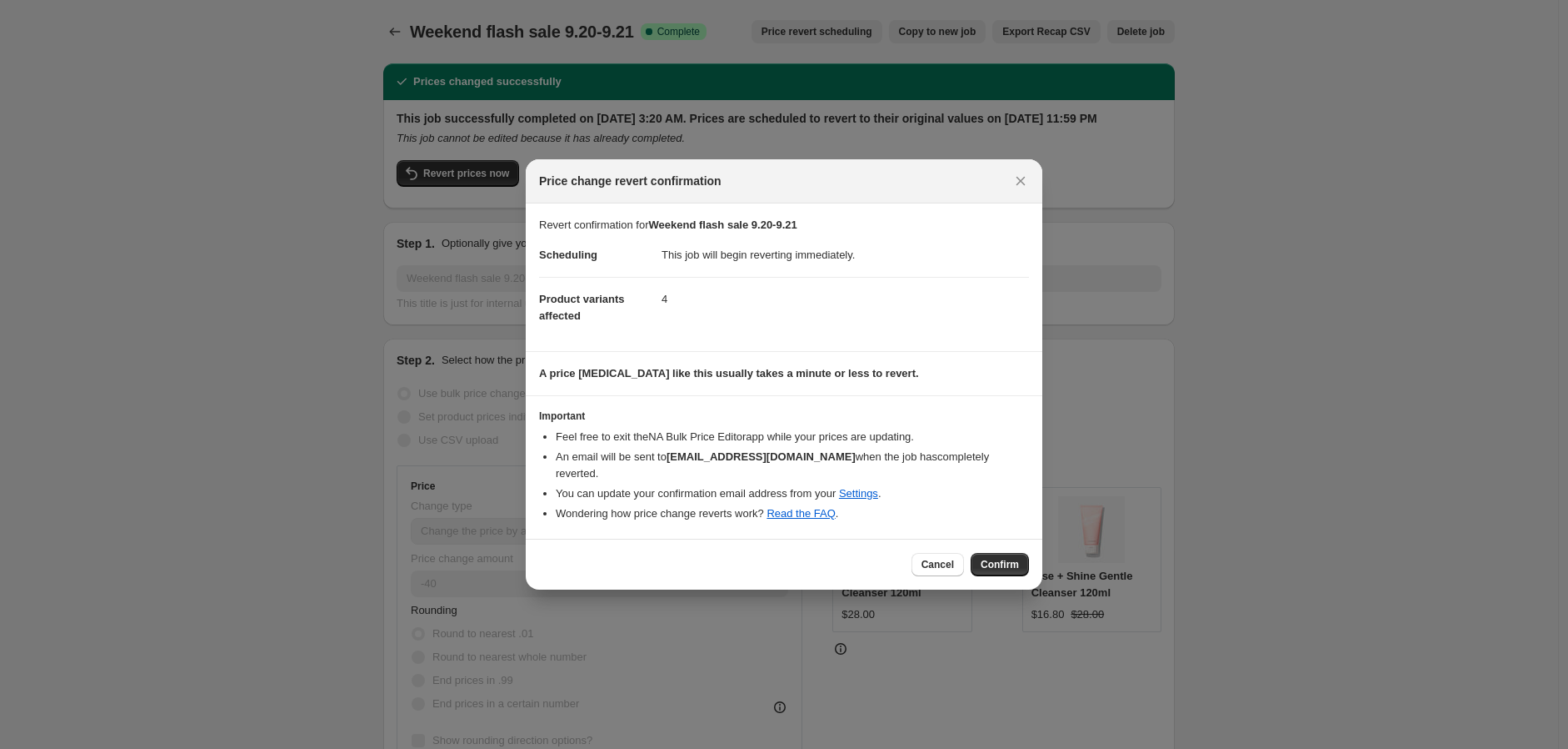
click at [992, 558] on span "Confirm" at bounding box center [999, 565] width 38 height 14
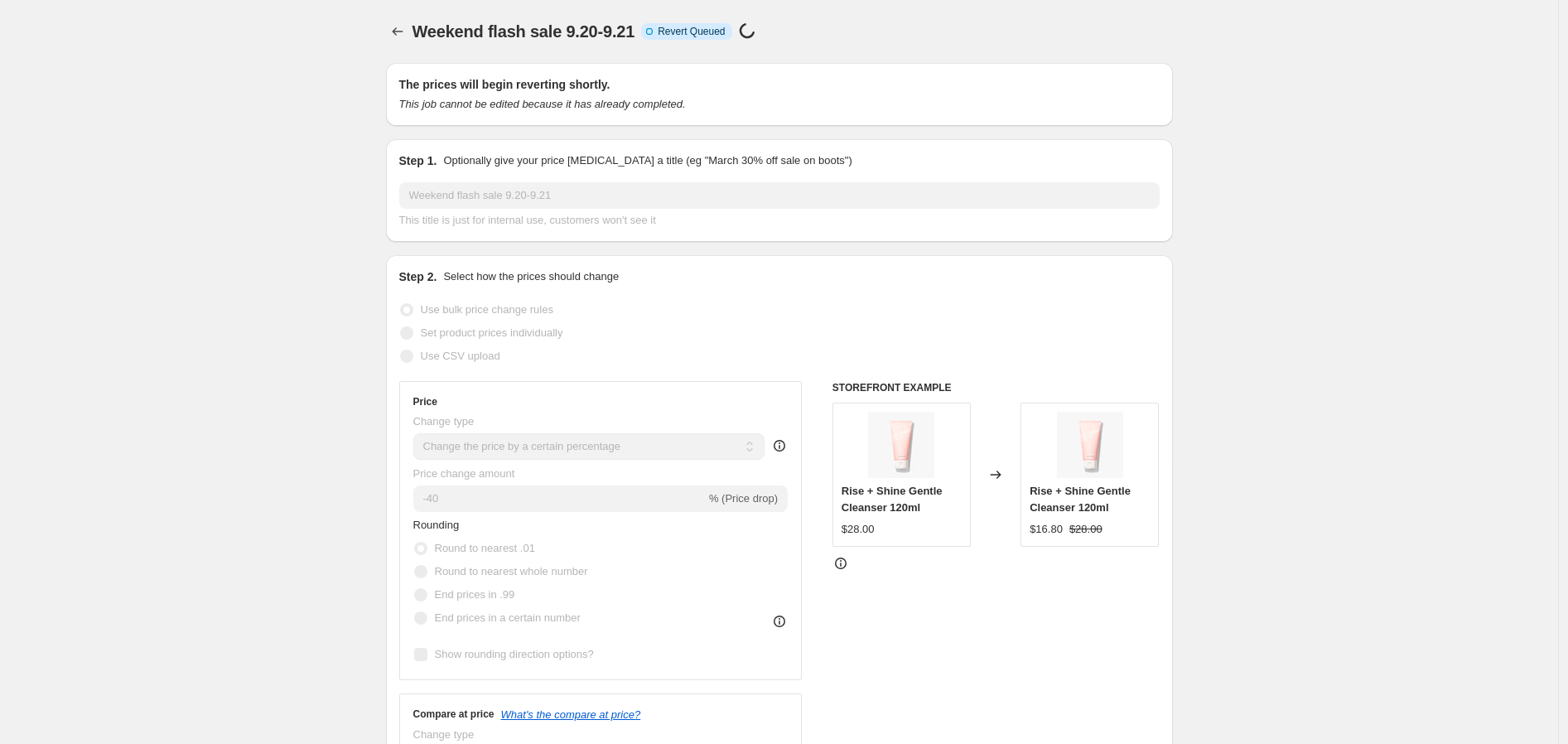
select select "percentage"
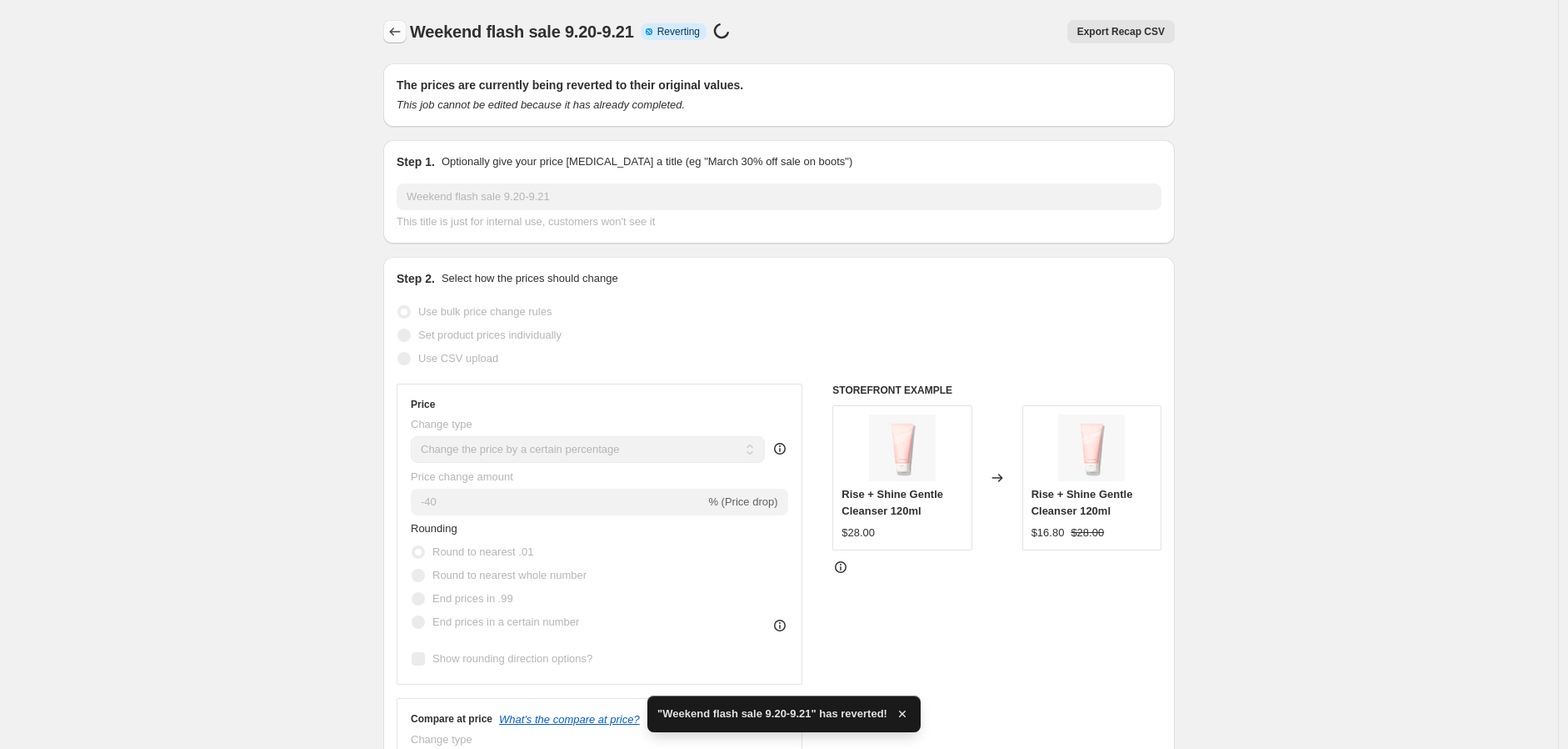
checkbox input "true"
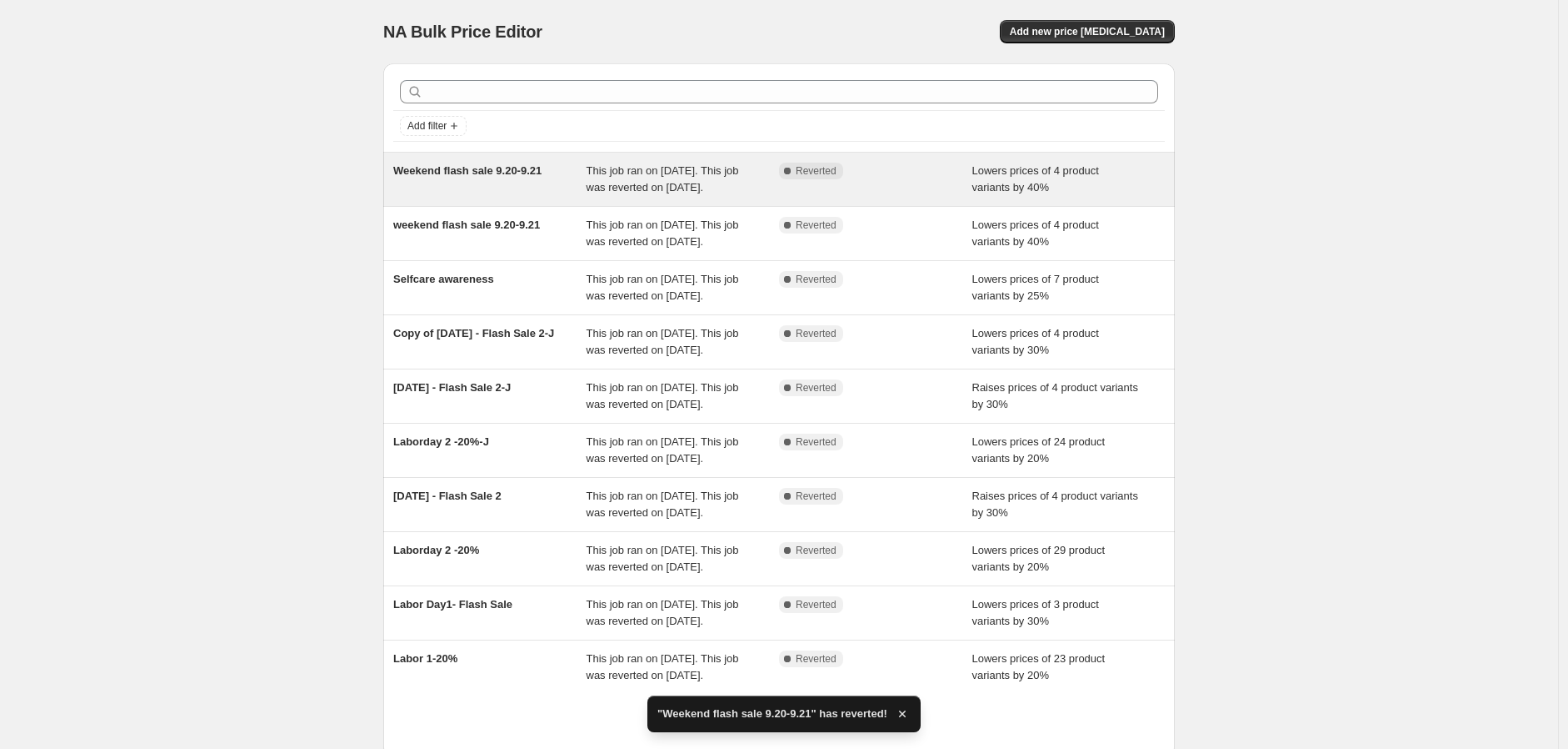
click at [876, 193] on div "Complete Reverted" at bounding box center [876, 179] width 193 height 33
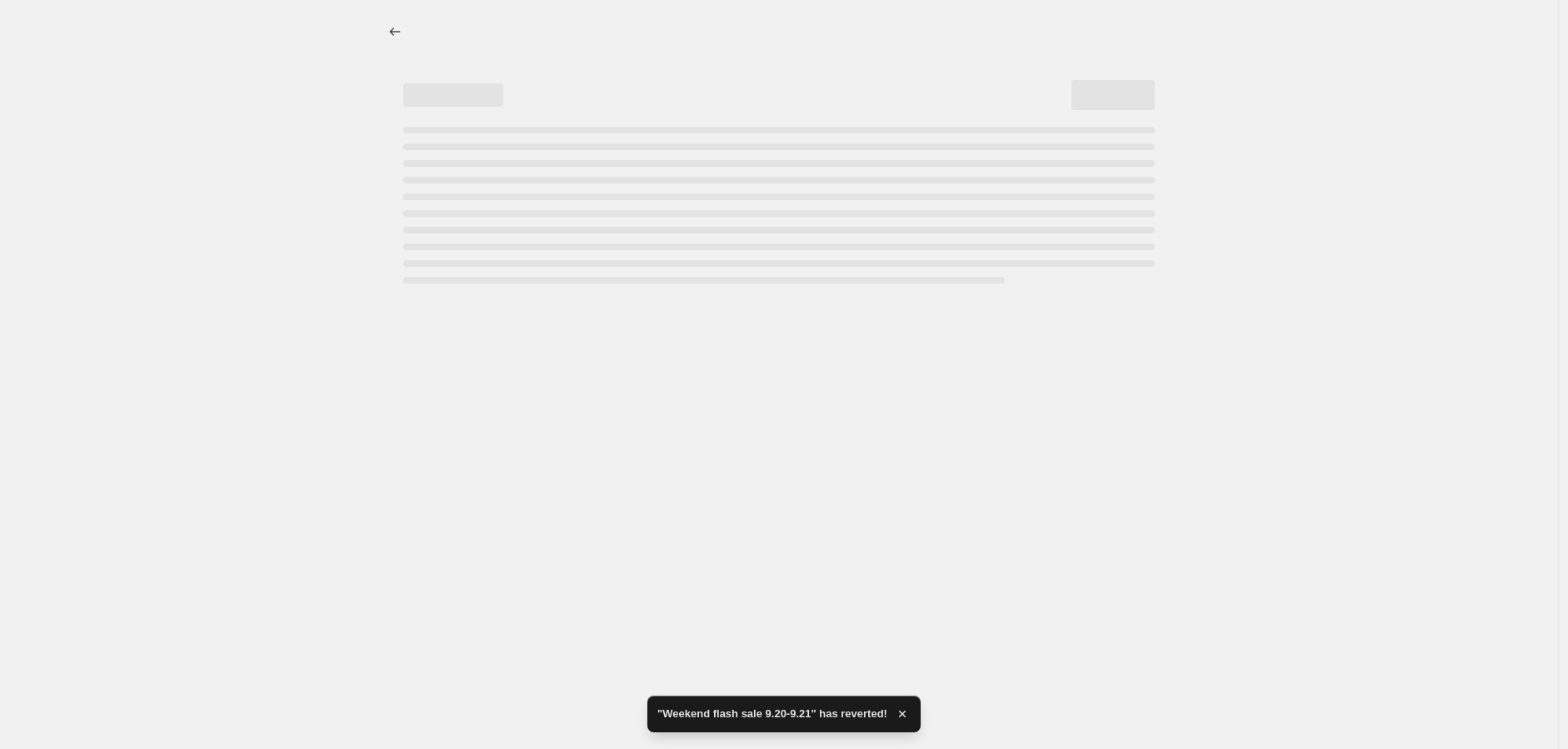
select select "percentage"
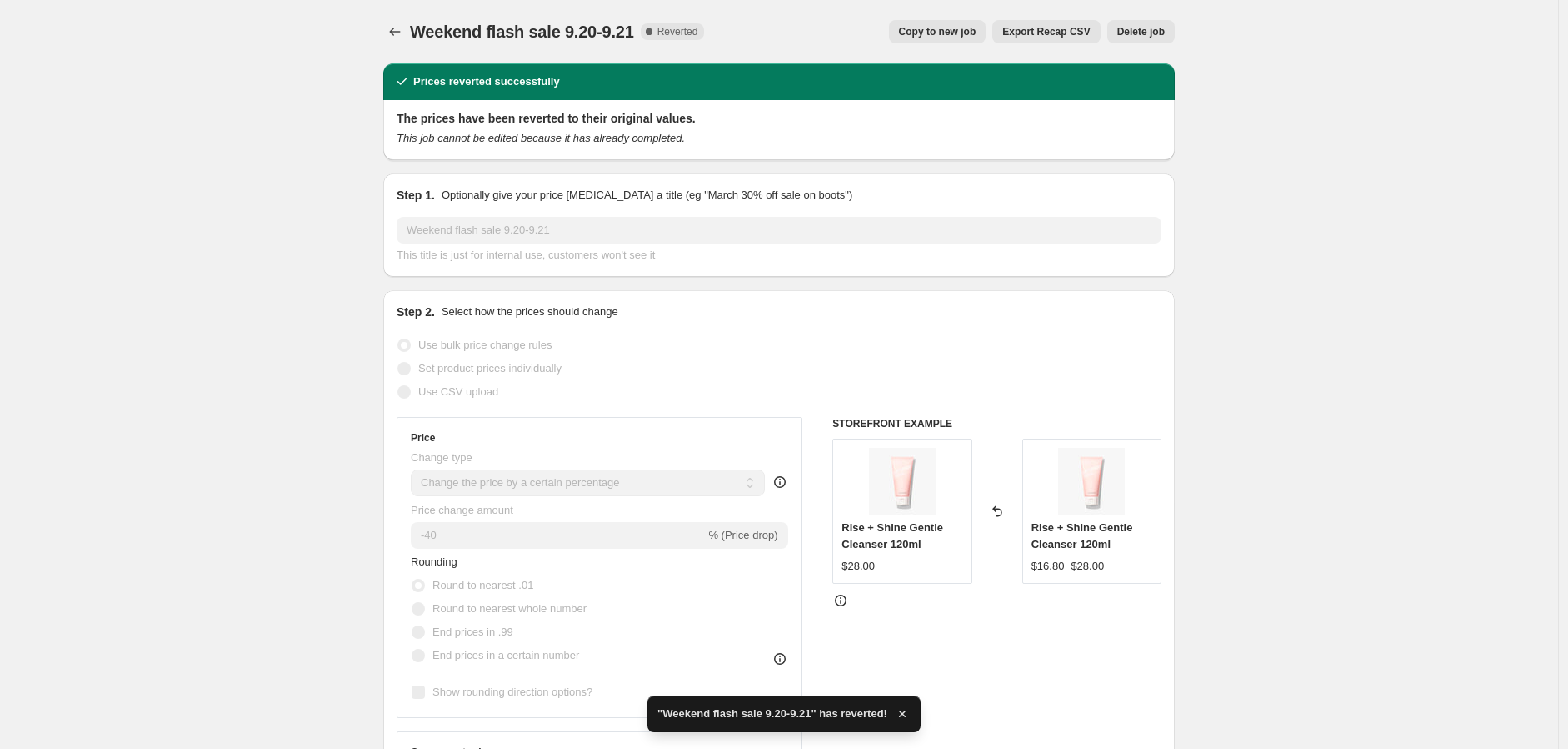
click at [962, 33] on span "Copy to new job" at bounding box center [938, 32] width 78 height 14
select select "percentage"
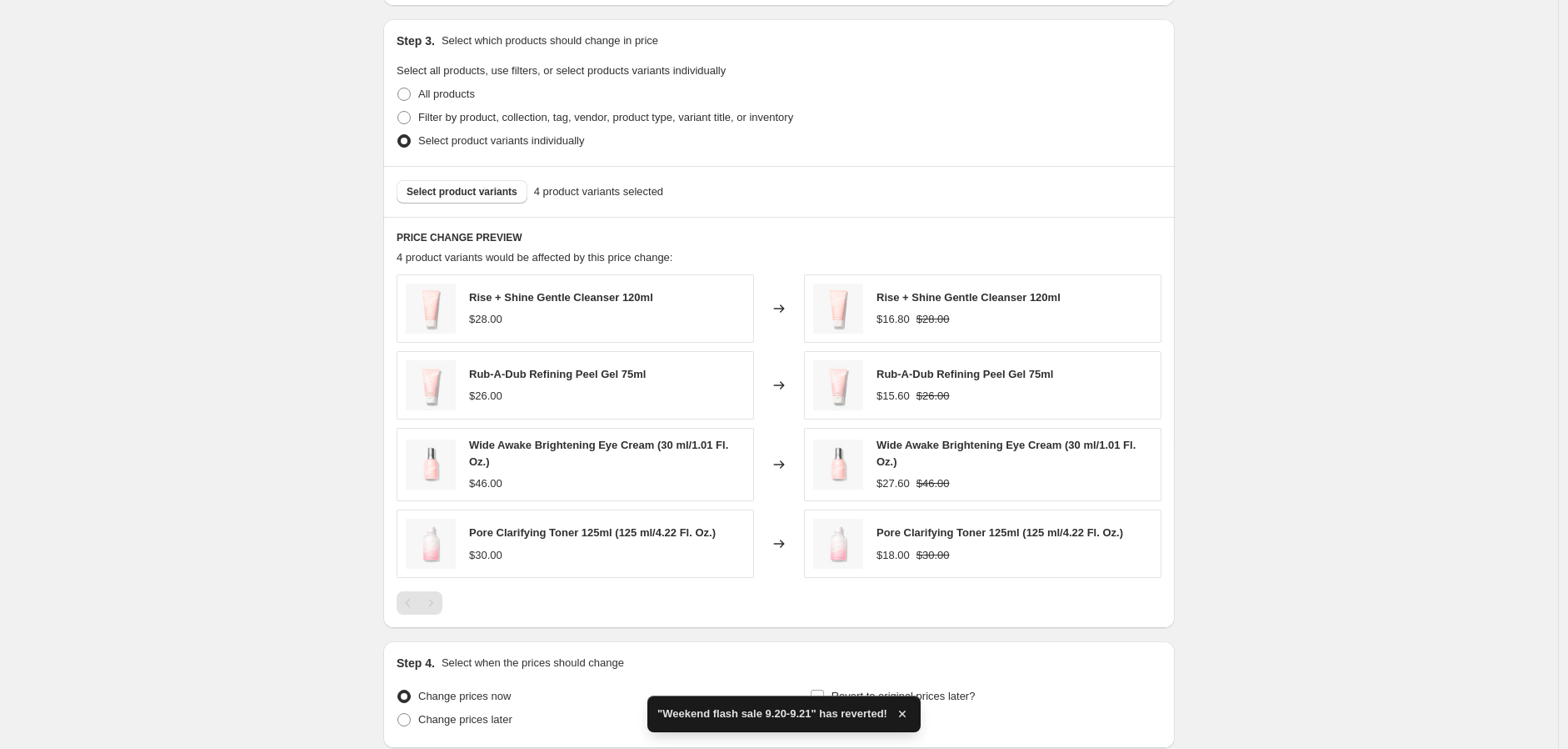
scroll to position [899, 0]
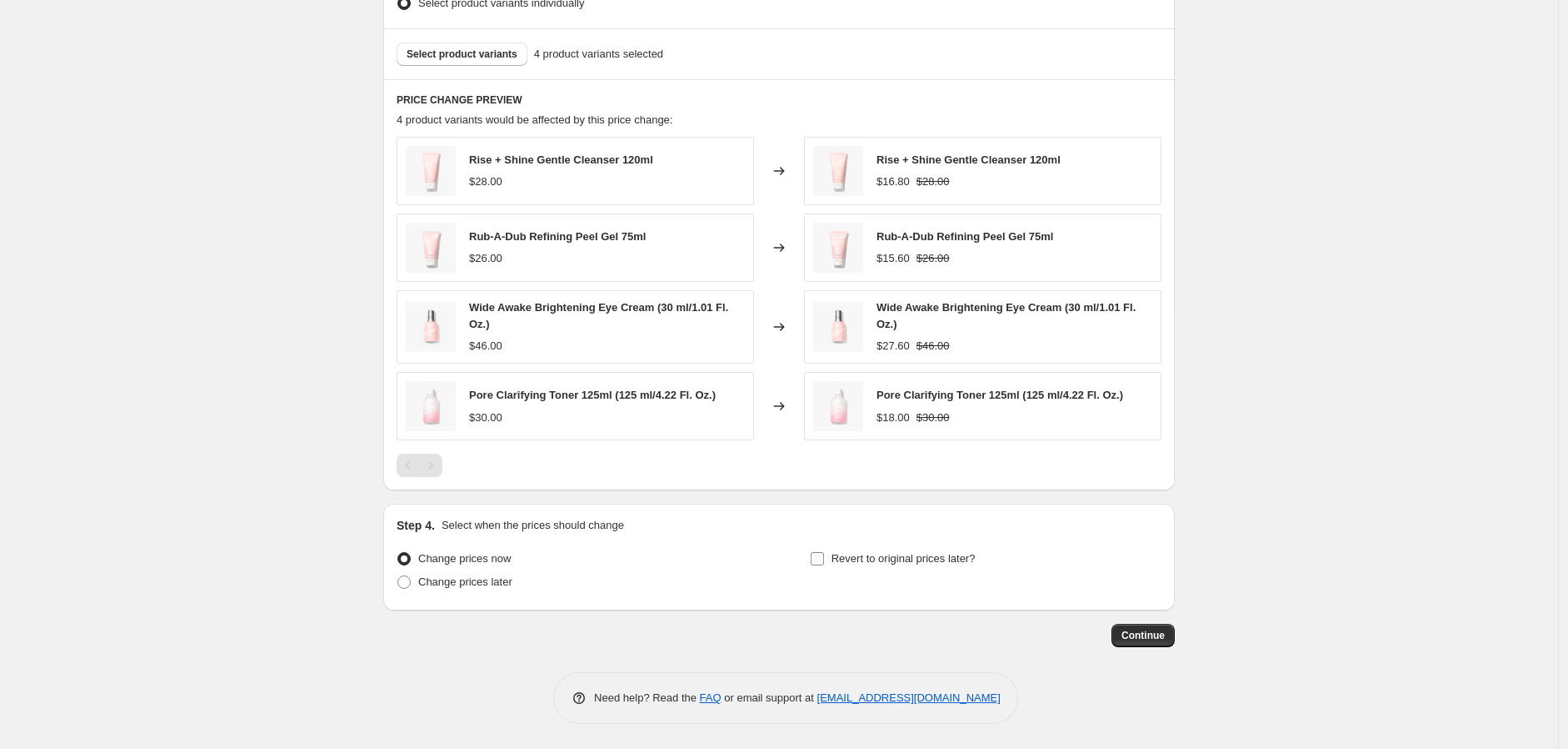
click at [881, 555] on span "Revert to original prices later?" at bounding box center [903, 558] width 144 height 13
click at [824, 555] on input "Revert to original prices later?" at bounding box center [818, 559] width 14 height 14
checkbox input "true"
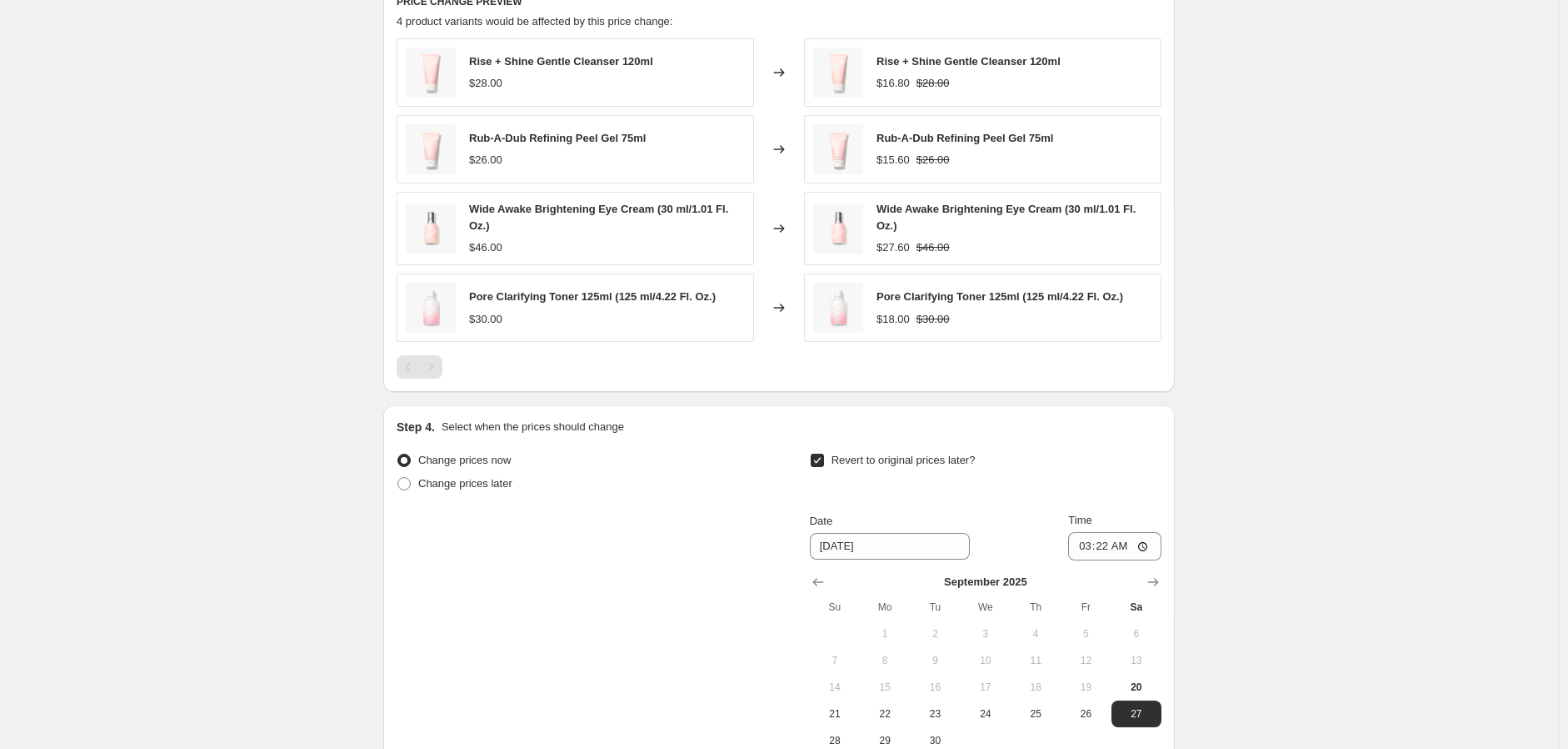
scroll to position [1184, 0]
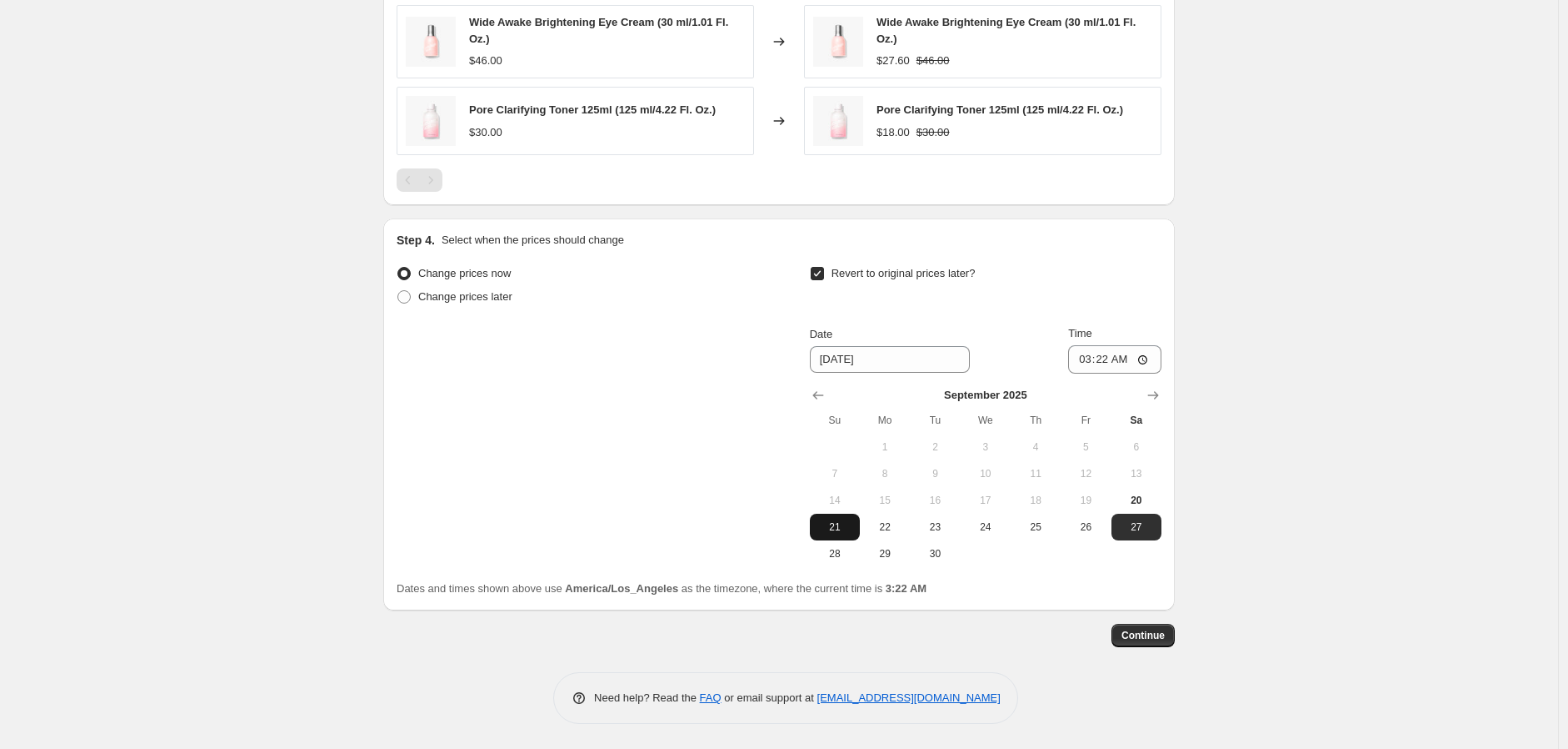
click at [844, 525] on span "21" at bounding box center [835, 527] width 37 height 14
type input "[DATE]"
click at [1084, 360] on input "03:22" at bounding box center [1115, 359] width 94 height 28
type input "23:59"
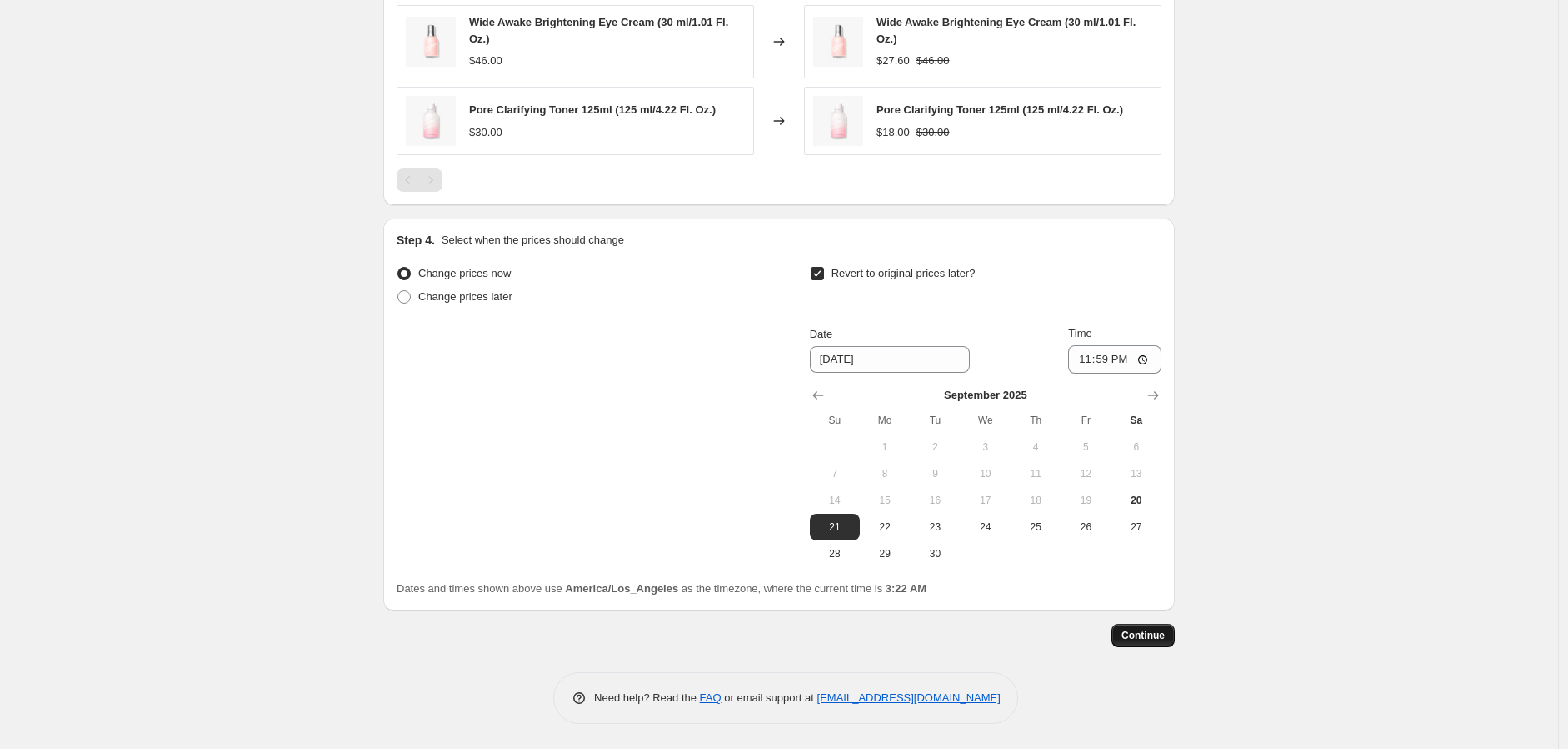
click at [1157, 635] on span "Continue" at bounding box center [1143, 636] width 43 height 14
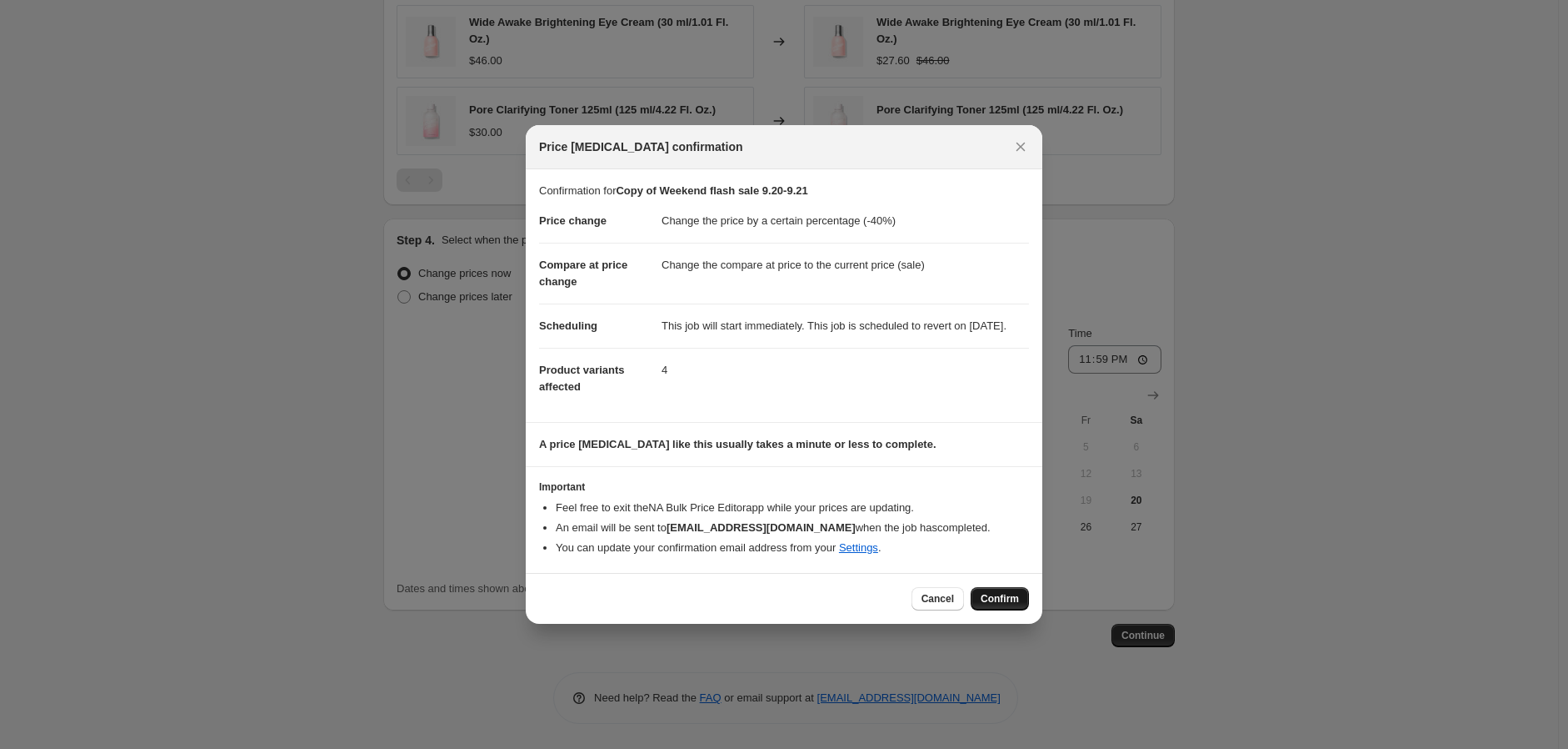
drag, startPoint x: 993, startPoint y: 602, endPoint x: 991, endPoint y: 575, distance: 27.1
click at [992, 602] on span "Confirm" at bounding box center [999, 599] width 38 height 14
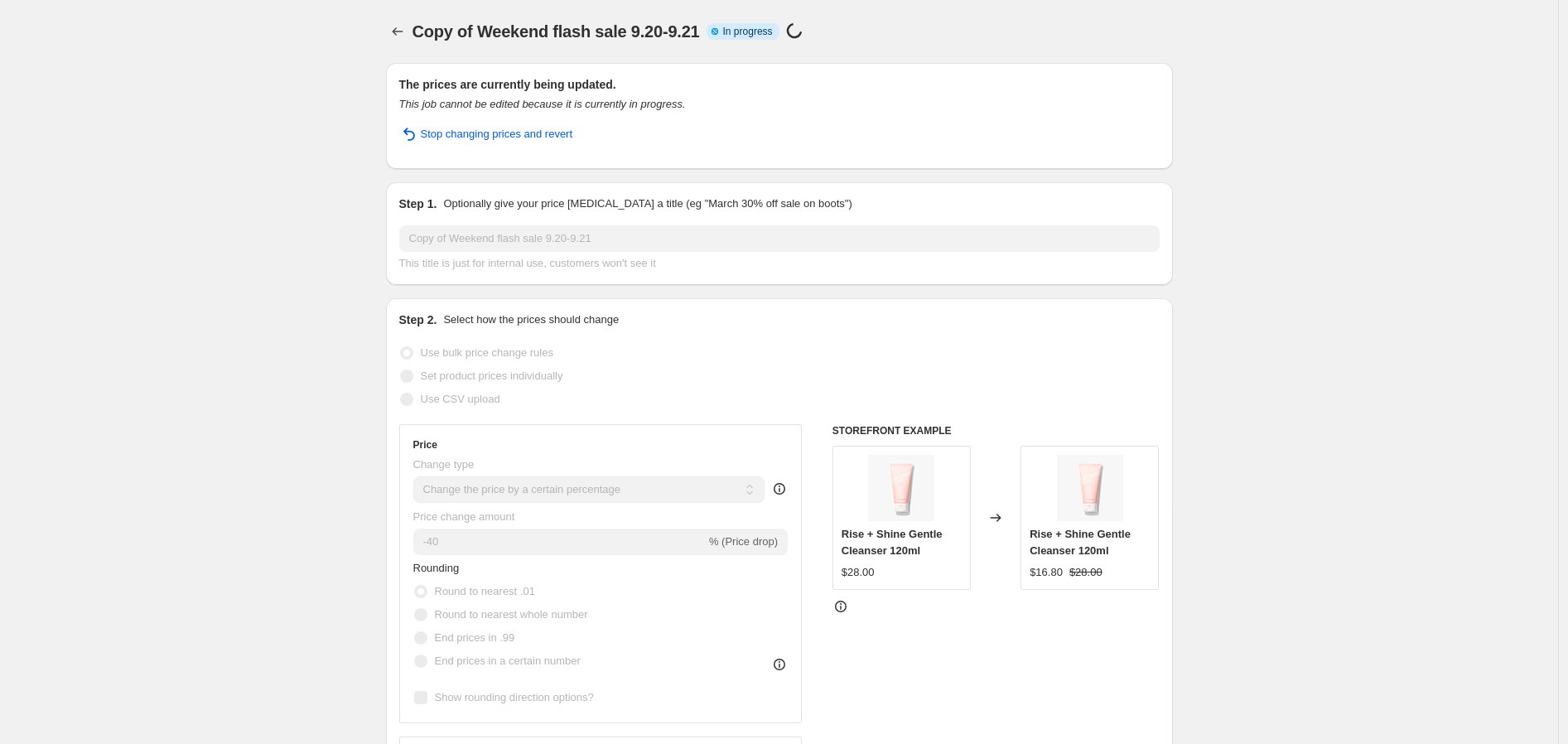
select select "percentage"
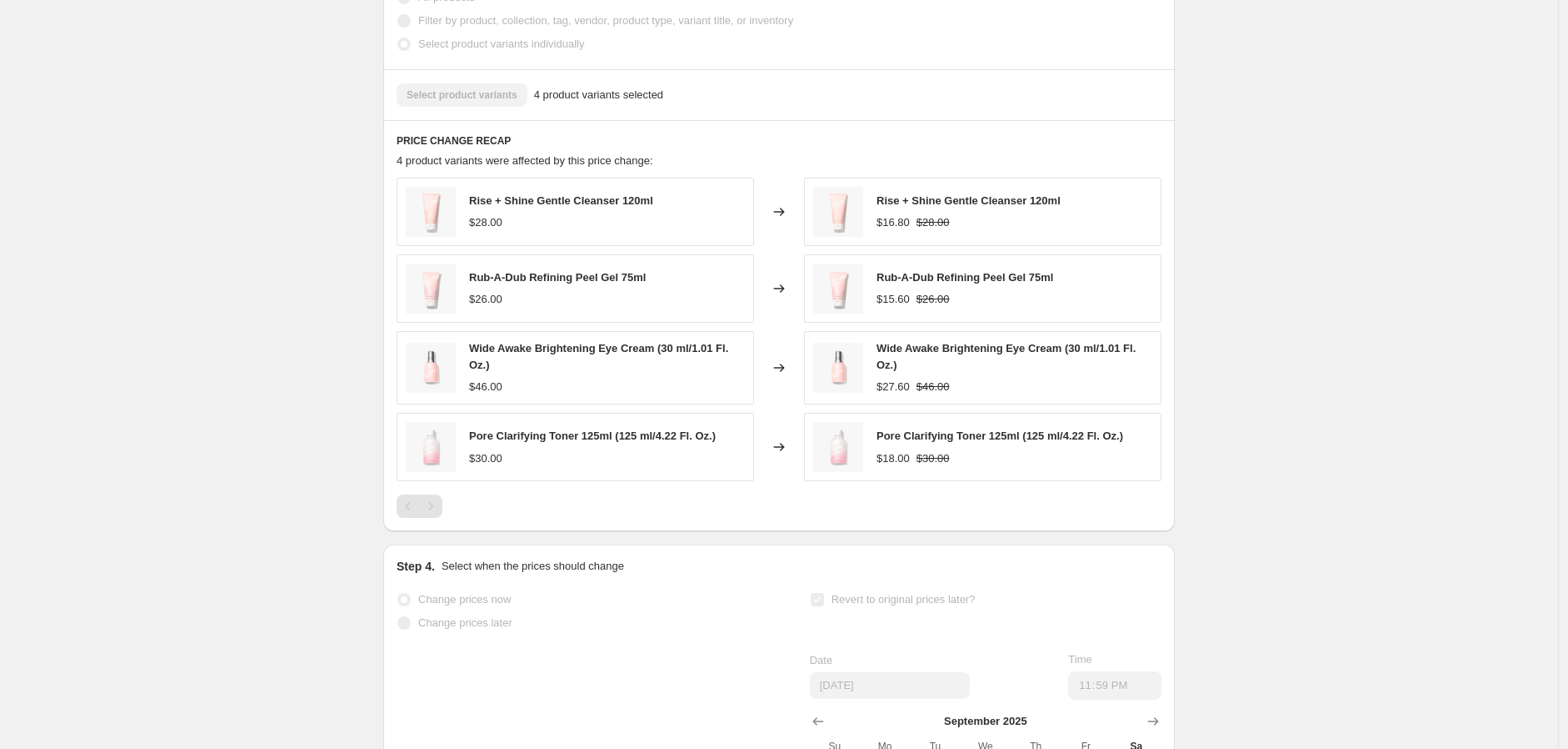
scroll to position [1019, 0]
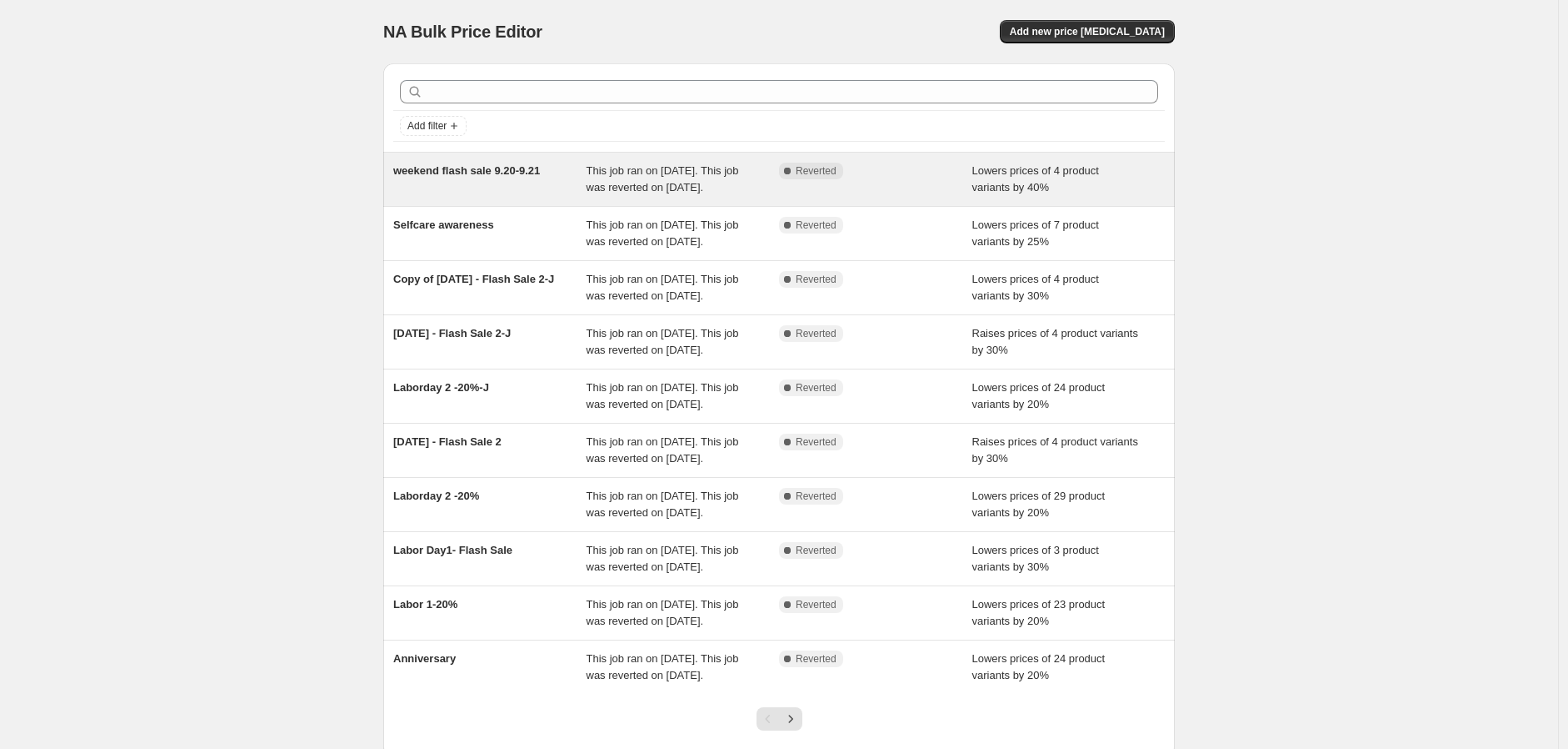
click at [884, 196] on div "Complete Reverted" at bounding box center [876, 179] width 193 height 33
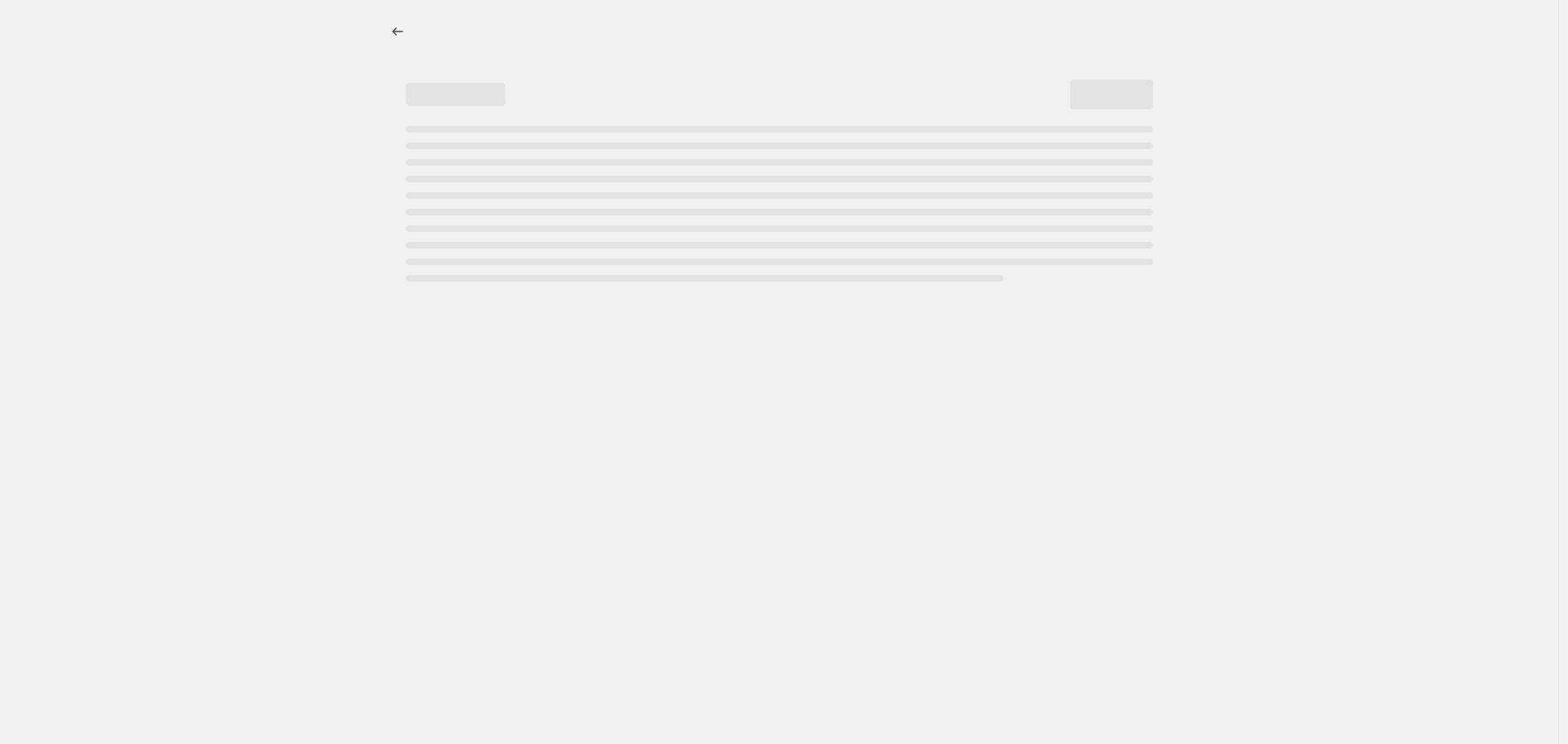
select select "percentage"
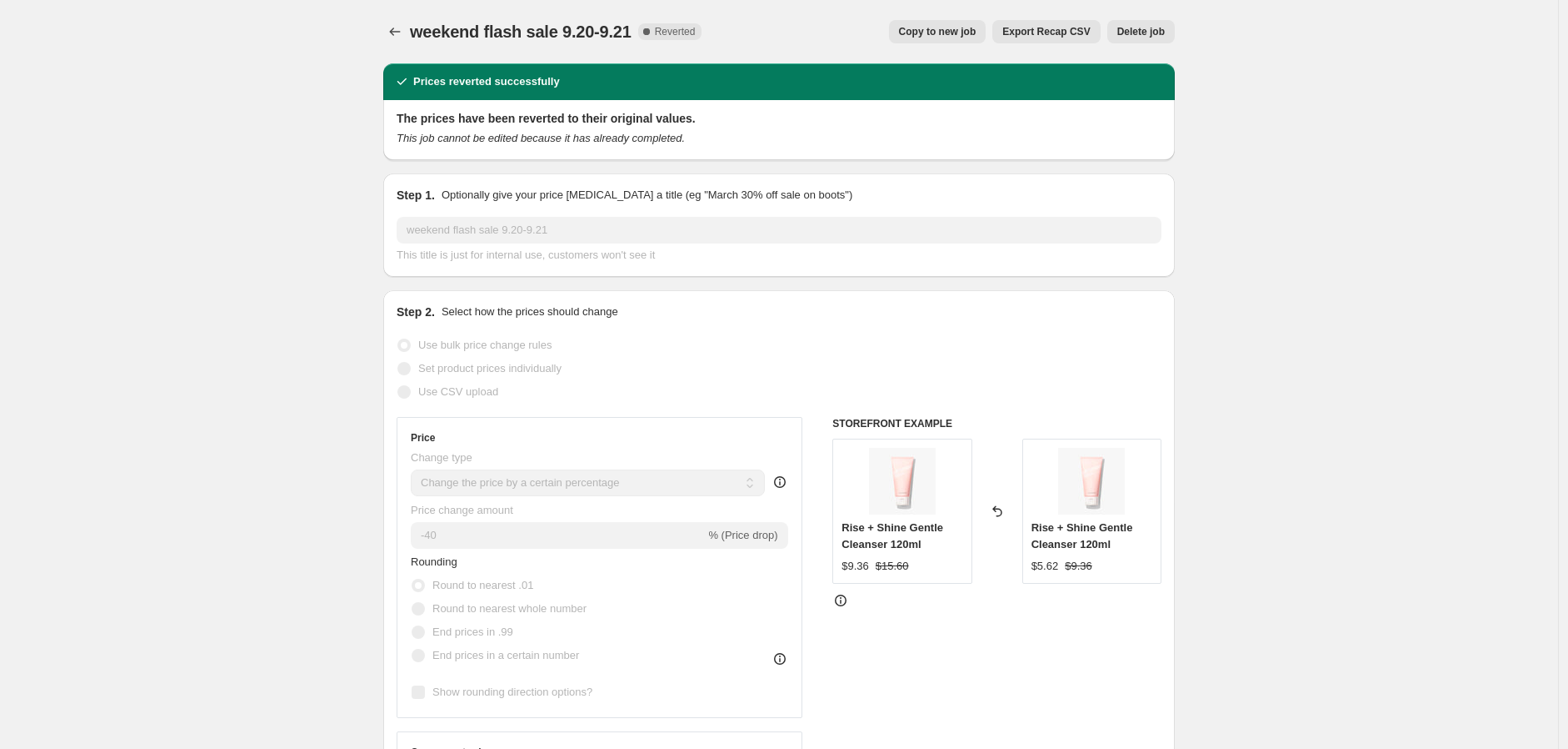
click at [961, 32] on span "Copy to new job" at bounding box center [938, 32] width 78 height 14
select select "percentage"
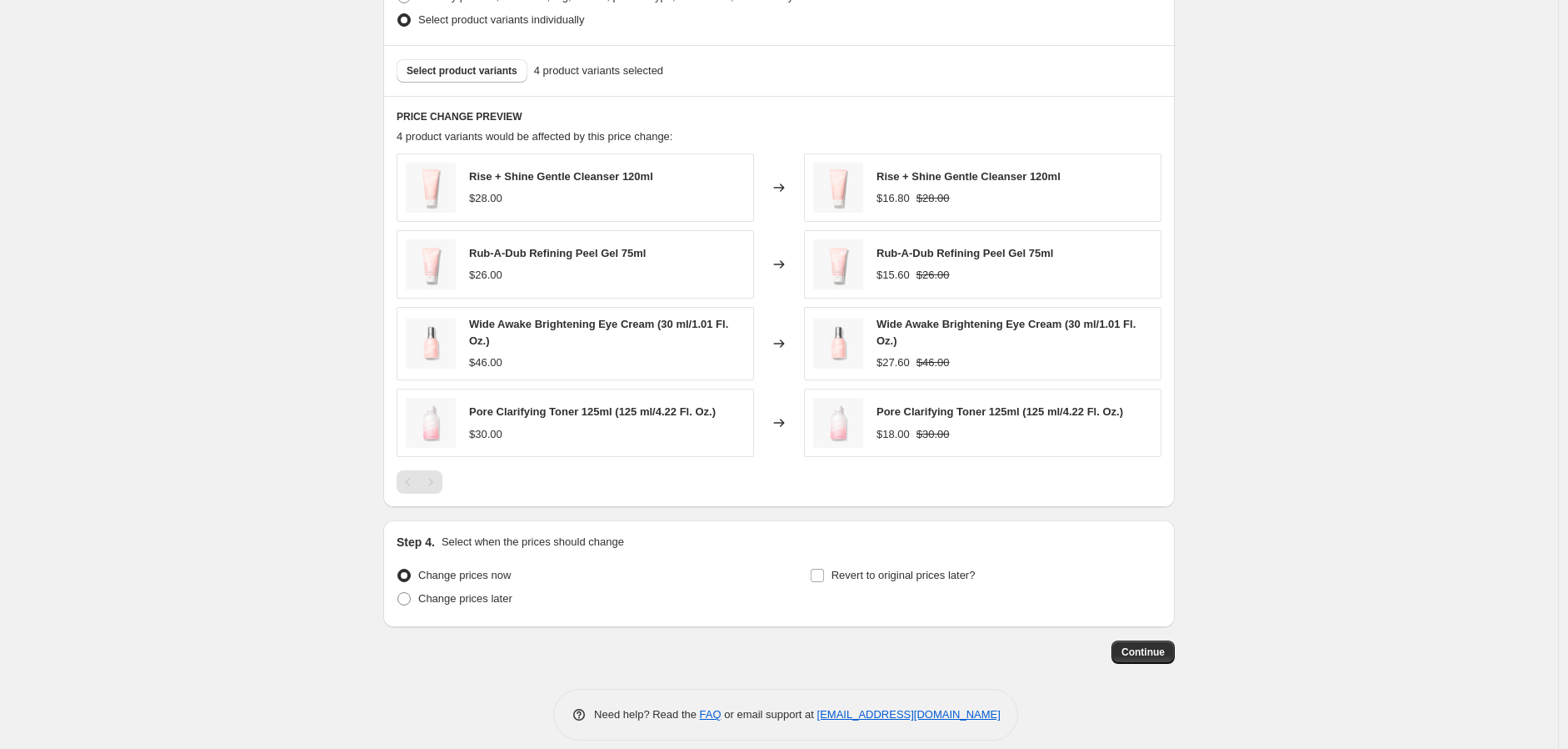
scroll to position [899, 0]
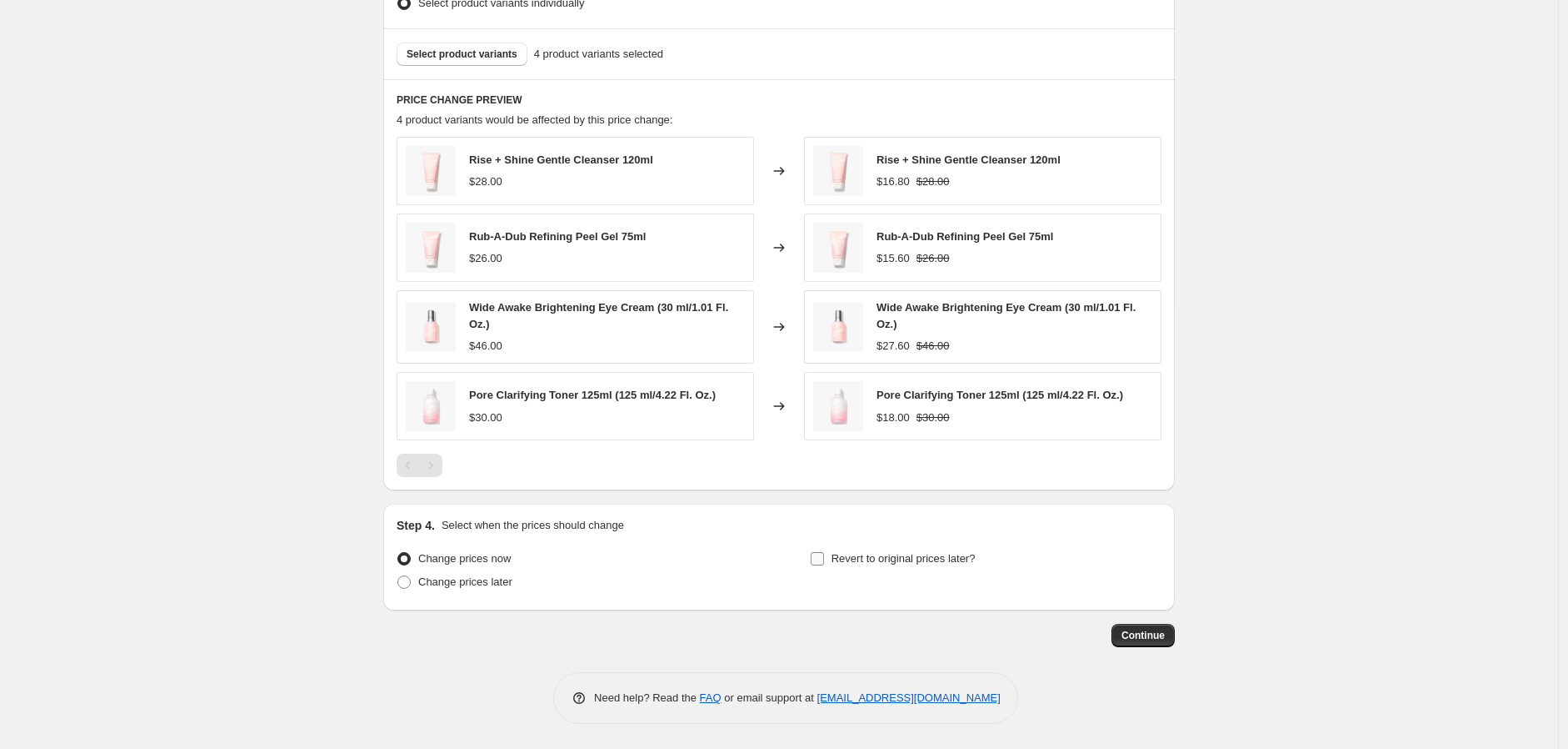
click at [830, 559] on label "Revert to original prices later?" at bounding box center [893, 558] width 166 height 23
click at [824, 559] on input "Revert to original prices later?" at bounding box center [818, 559] width 14 height 14
checkbox input "true"
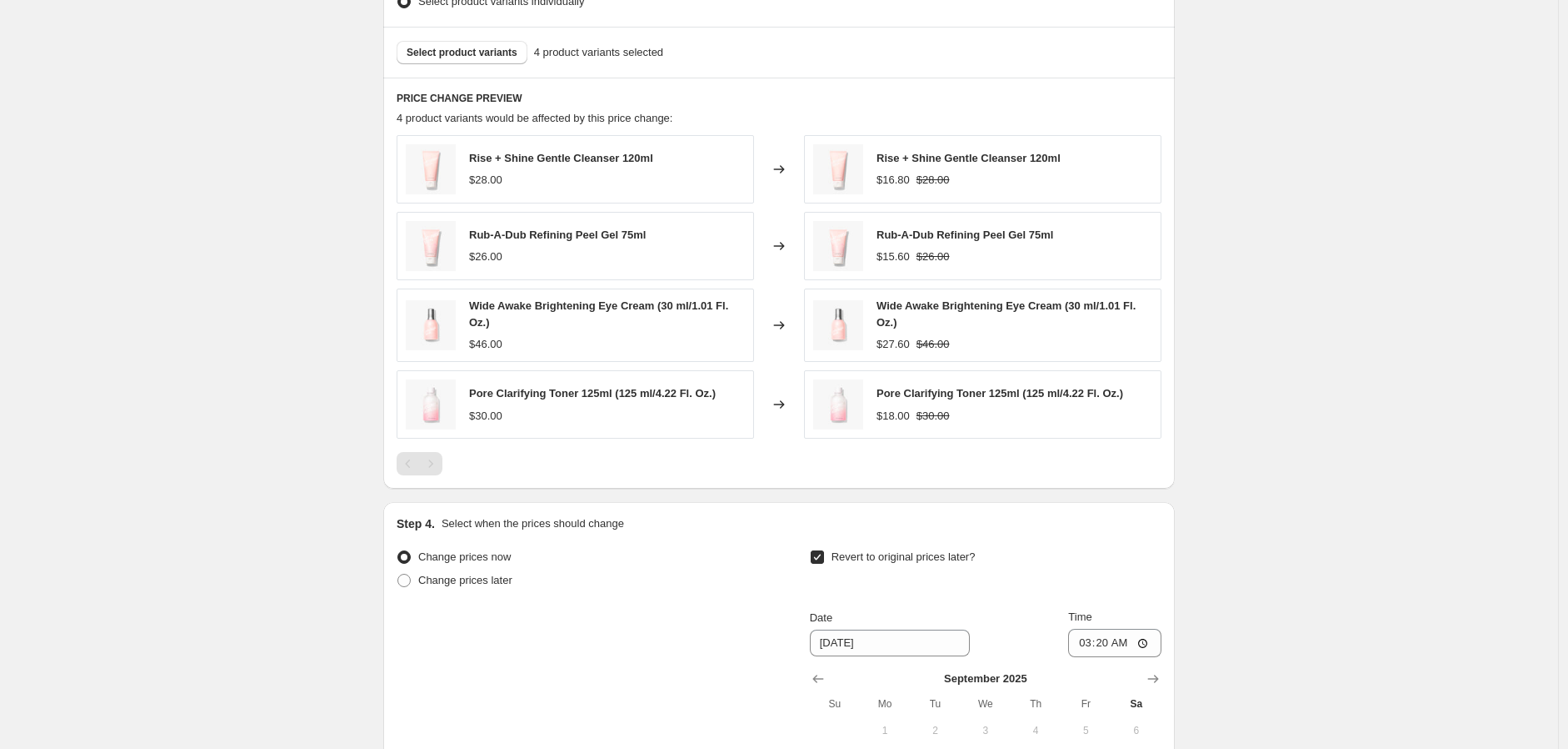
scroll to position [1184, 0]
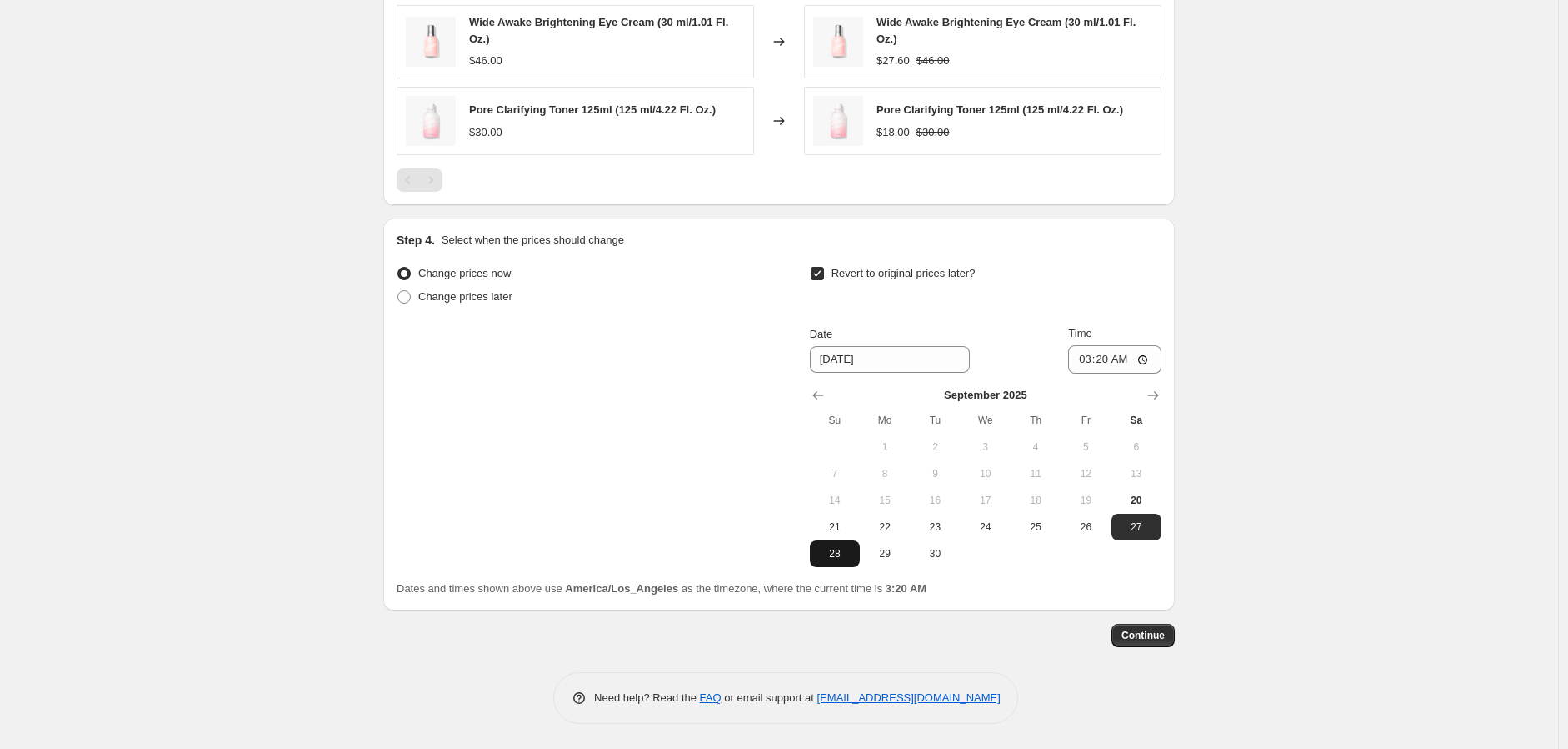
click at [835, 558] on span "28" at bounding box center [835, 554] width 37 height 14
type input "[DATE]"
click at [1094, 364] on input "03:20" at bounding box center [1115, 359] width 94 height 28
type input "23:59"
drag, startPoint x: 1561, startPoint y: 350, endPoint x: 1481, endPoint y: 366, distance: 81.6
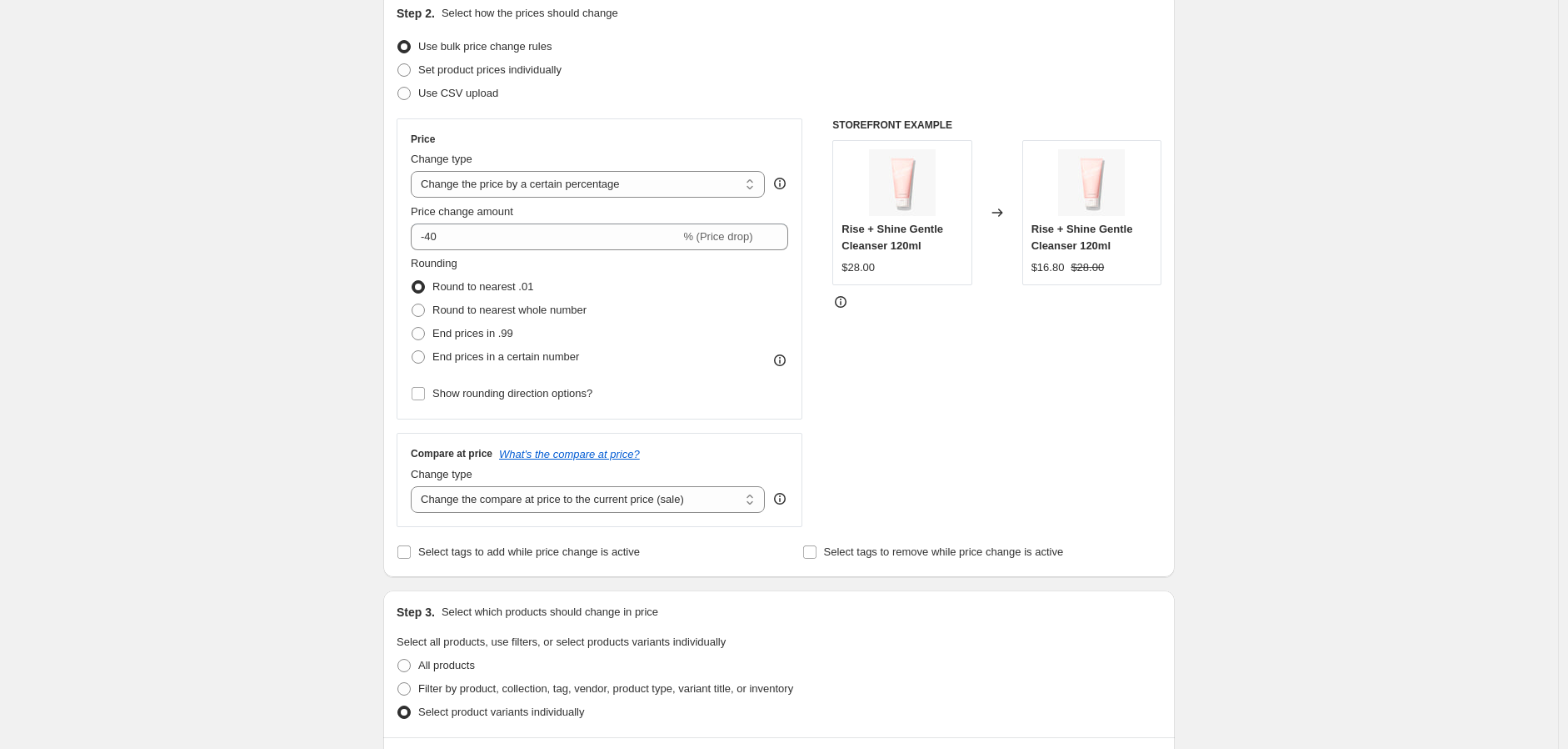
scroll to position [0, 0]
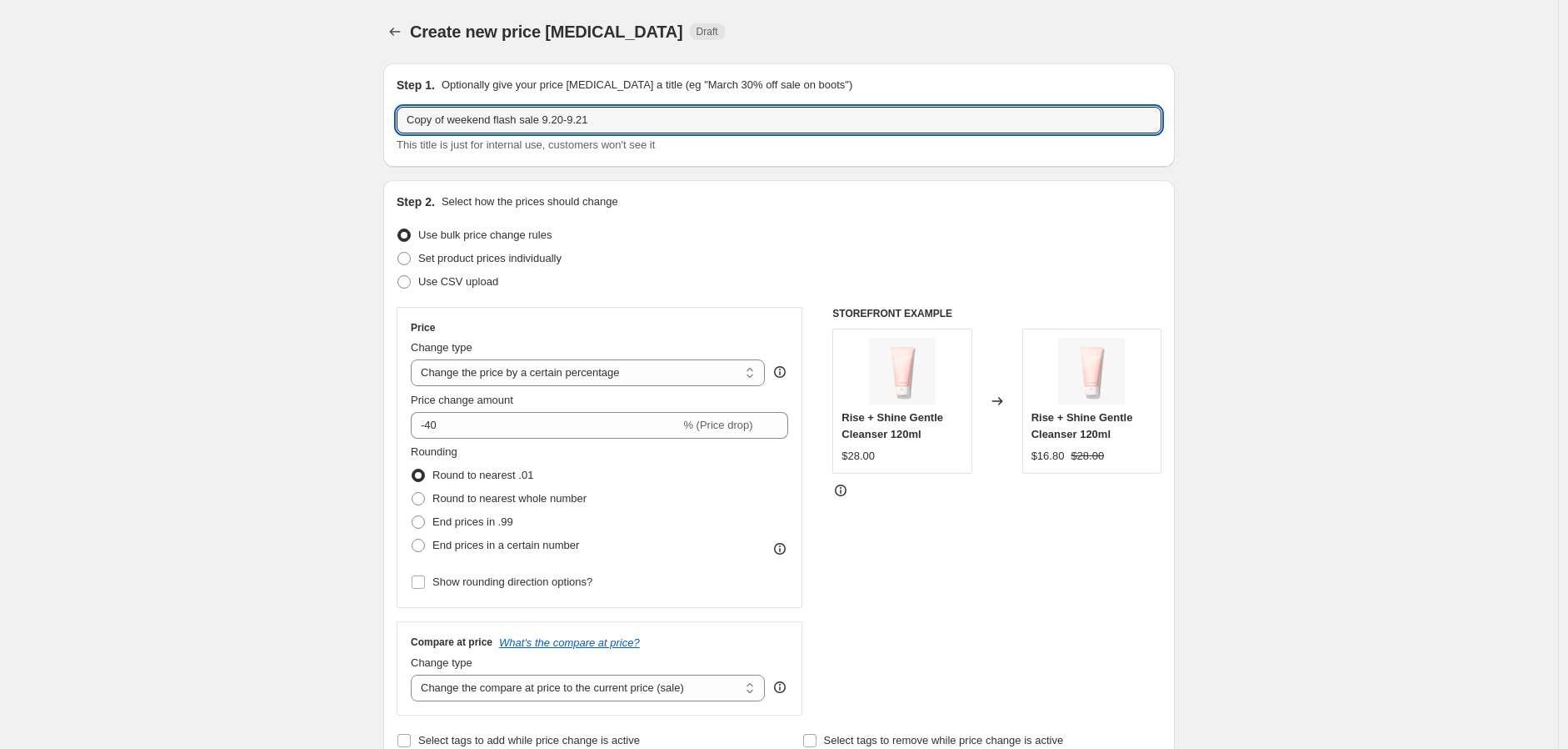
drag, startPoint x: 448, startPoint y: 119, endPoint x: 242, endPoint y: 118, distance: 206.0
type input "Weekend flash sale 9.20-9.21"
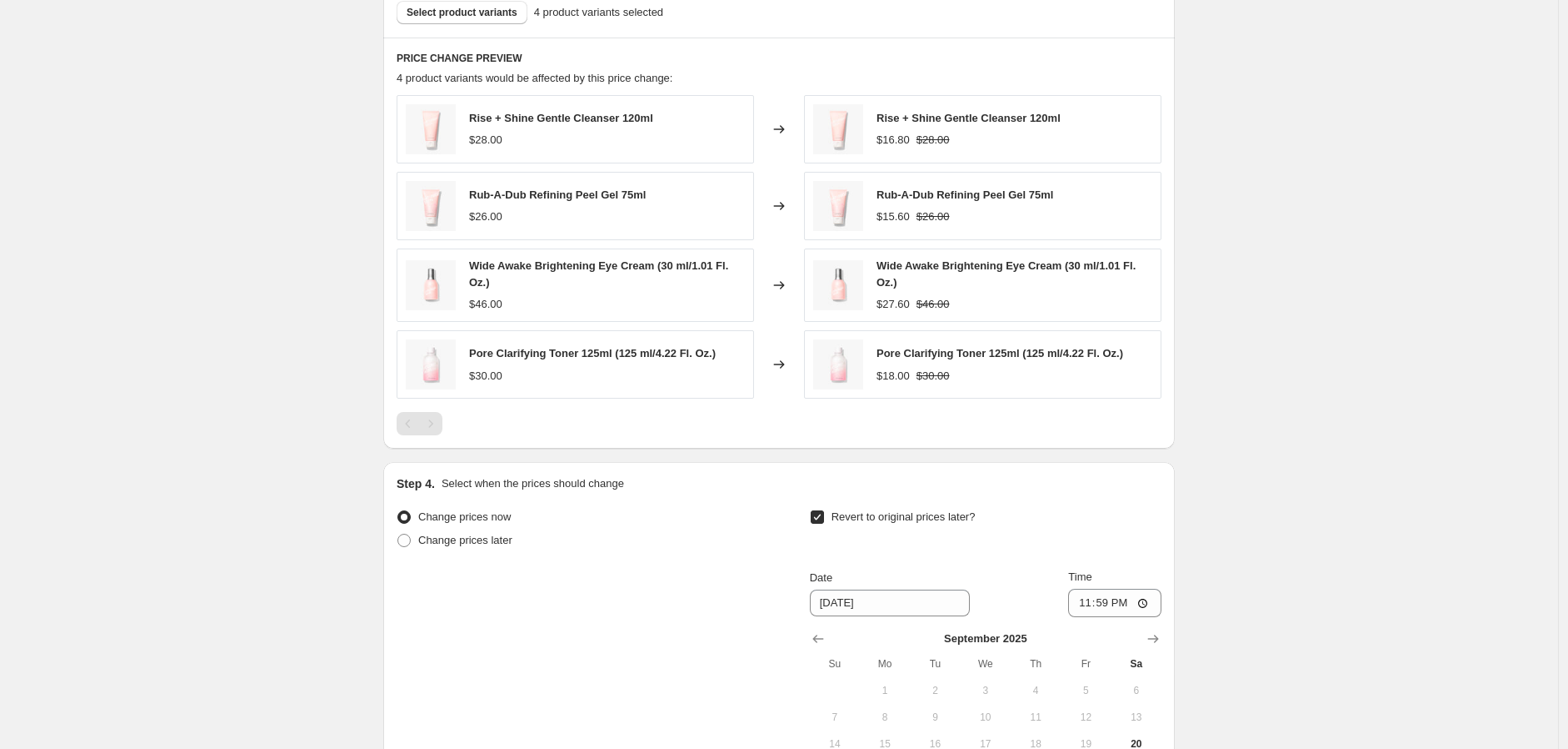
scroll to position [1184, 0]
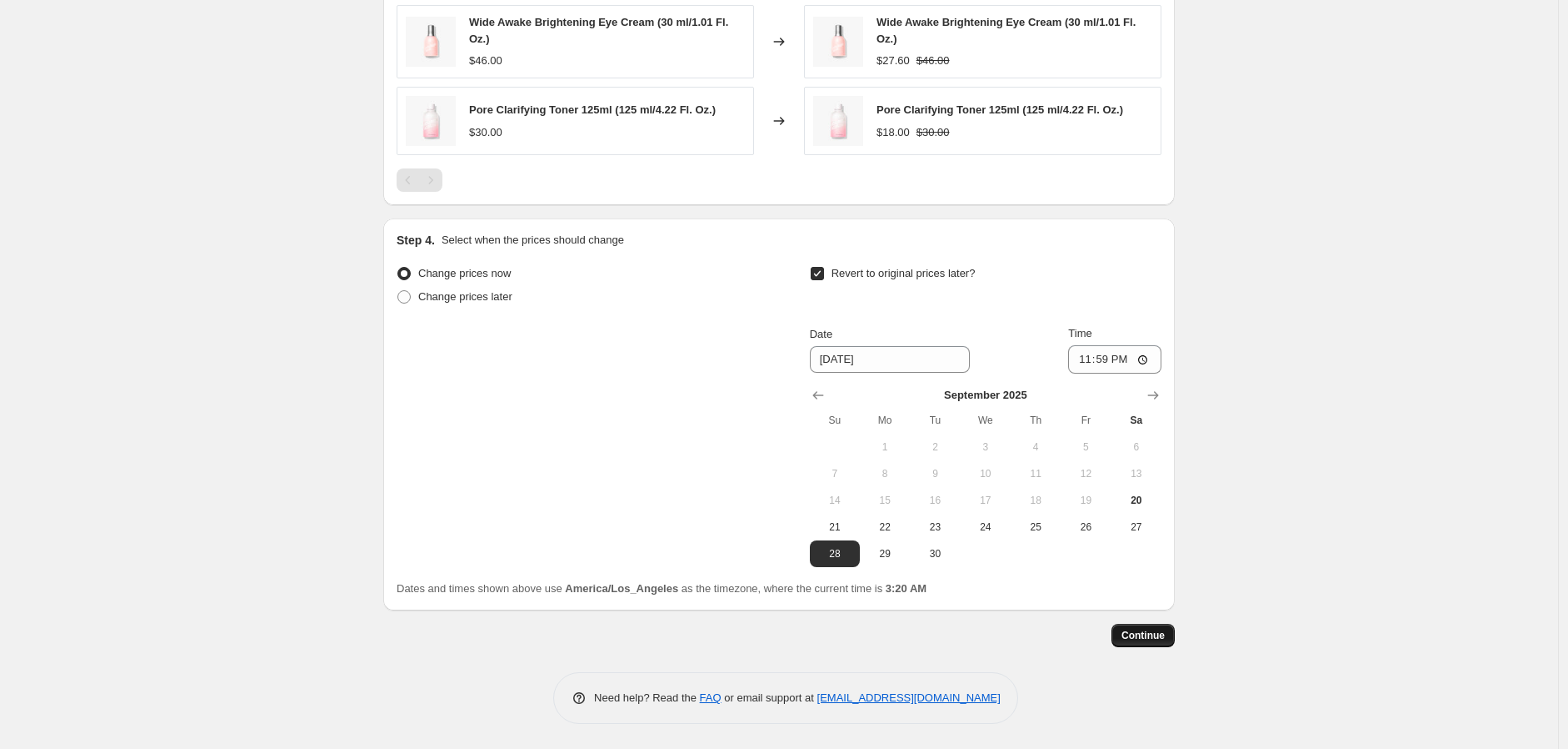
click at [1157, 628] on button "Continue" at bounding box center [1143, 635] width 63 height 23
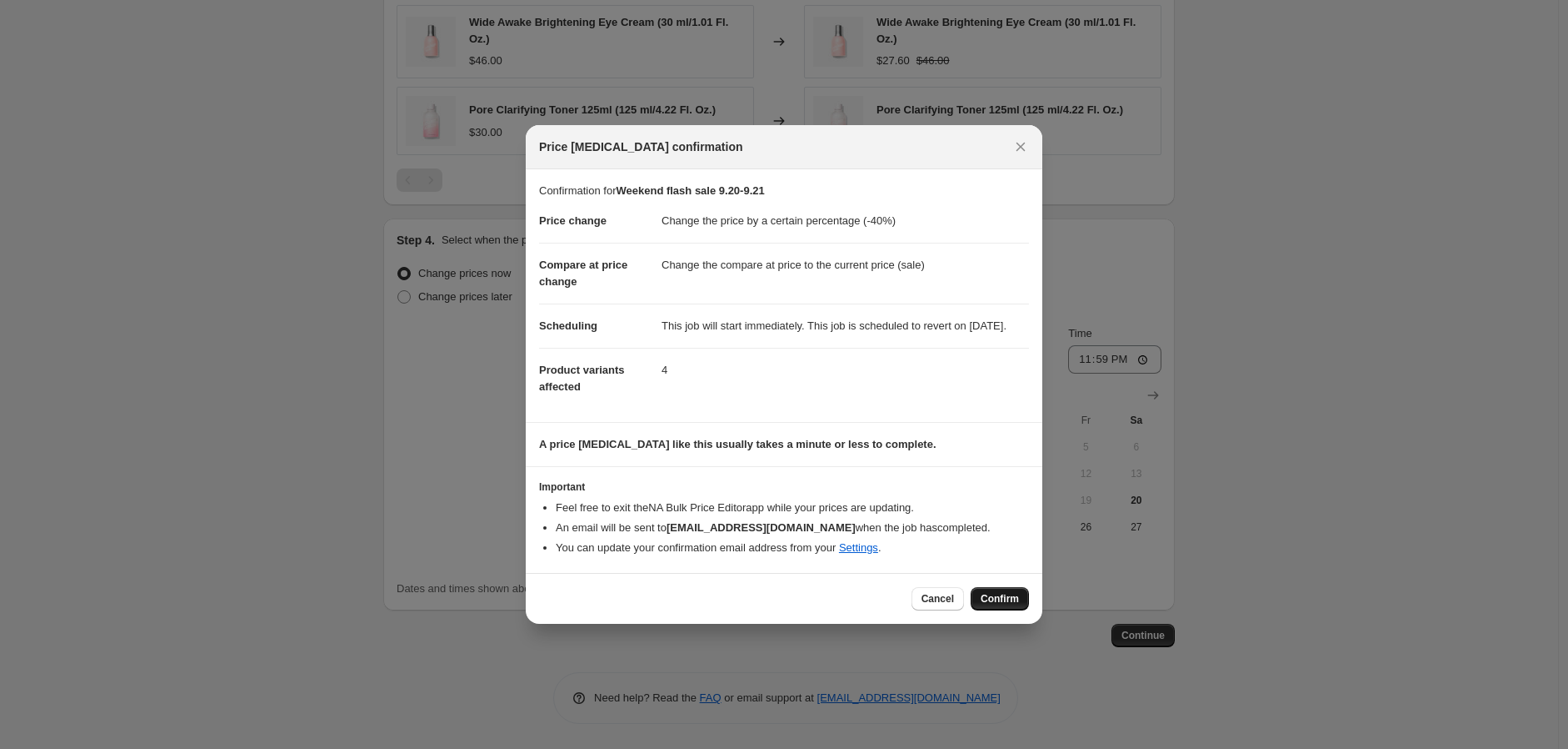
click at [1002, 605] on span "Confirm" at bounding box center [999, 599] width 38 height 14
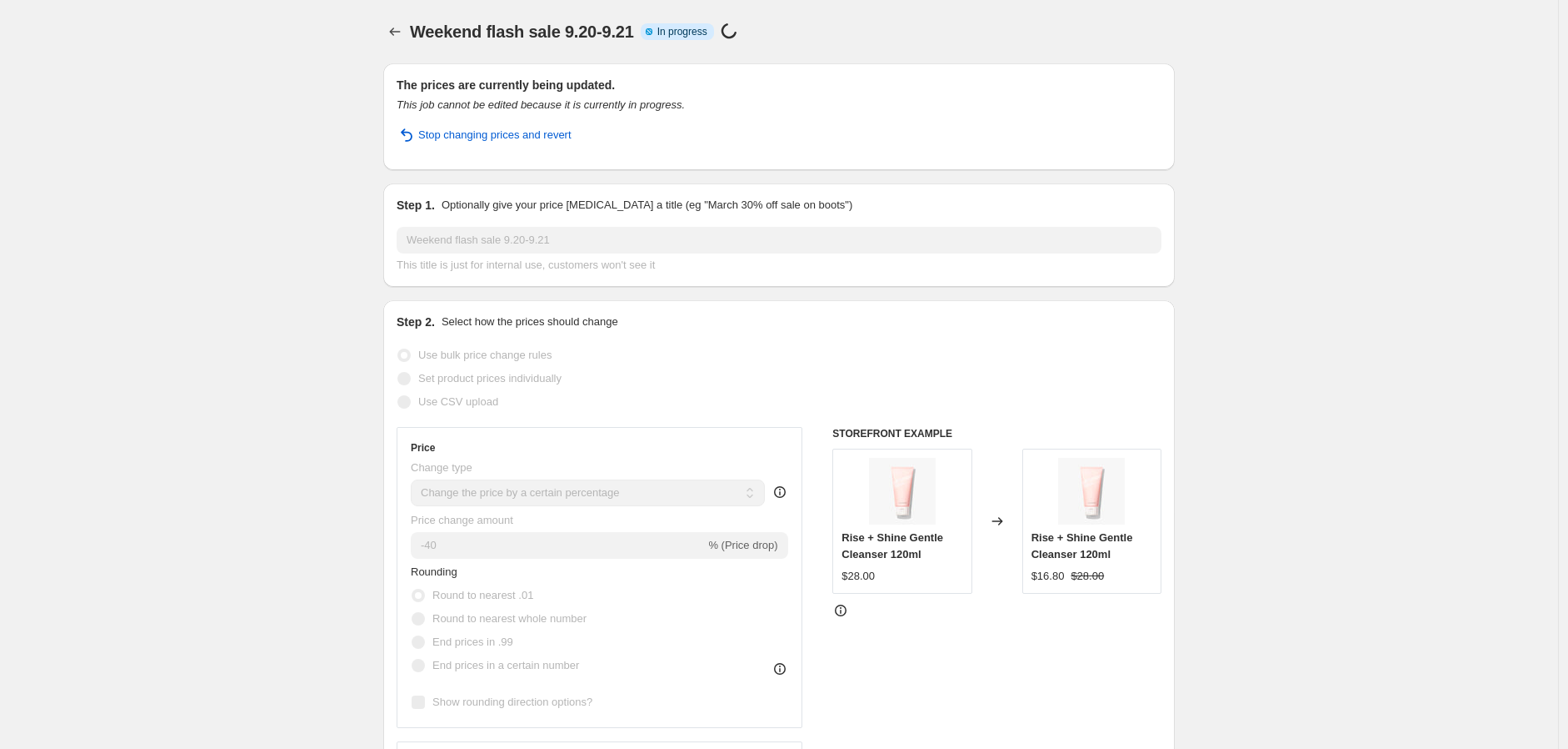
select select "percentage"
